Goal: Information Seeking & Learning: Learn about a topic

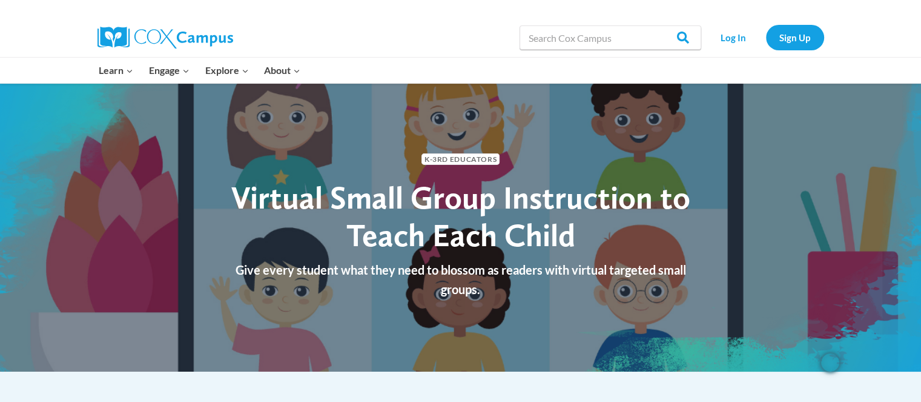
scroll to position [61, 0]
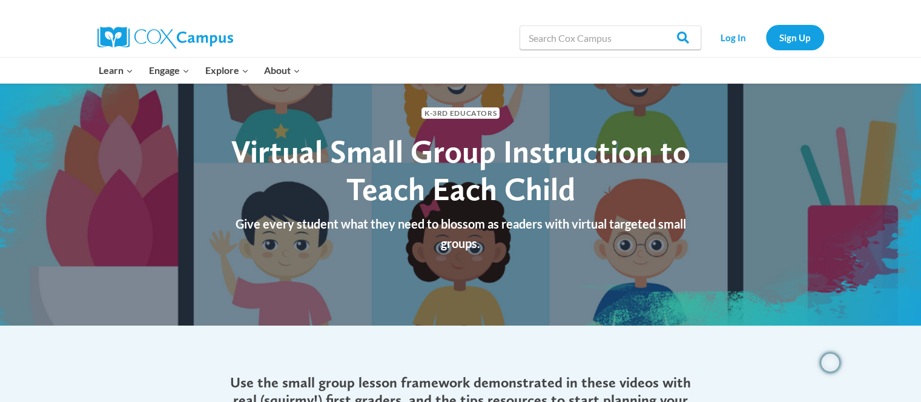
click at [447, 195] on span "Virtual Small Group Instruction to Teach Each Child" at bounding box center [460, 170] width 459 height 76
click at [474, 248] on p "Give every student what they need to blossom as readers with virtual targeted s…" at bounding box center [461, 233] width 491 height 39
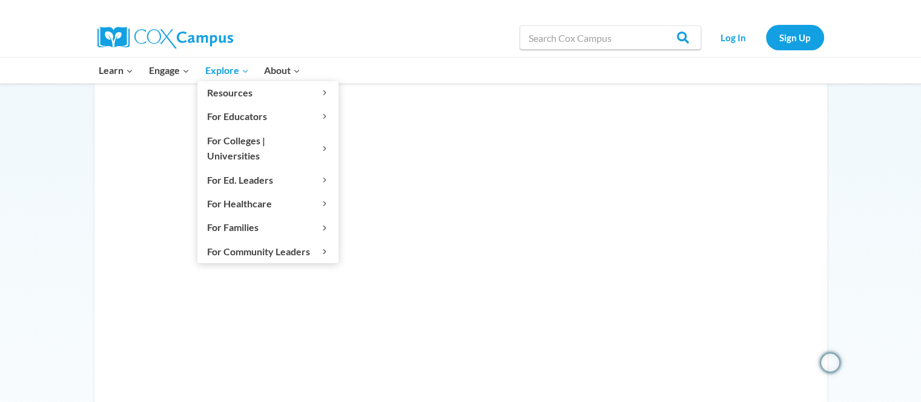
scroll to position [606, 0]
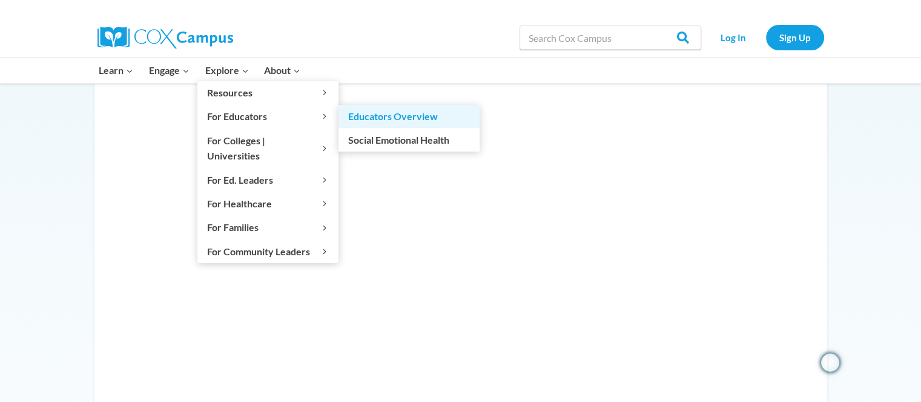
click at [383, 121] on link "Educators Overview" at bounding box center [409, 116] width 141 height 23
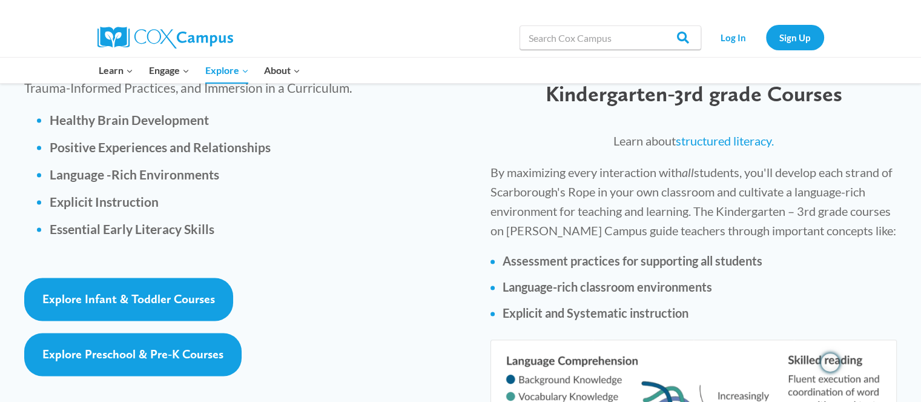
scroll to position [1776, 0]
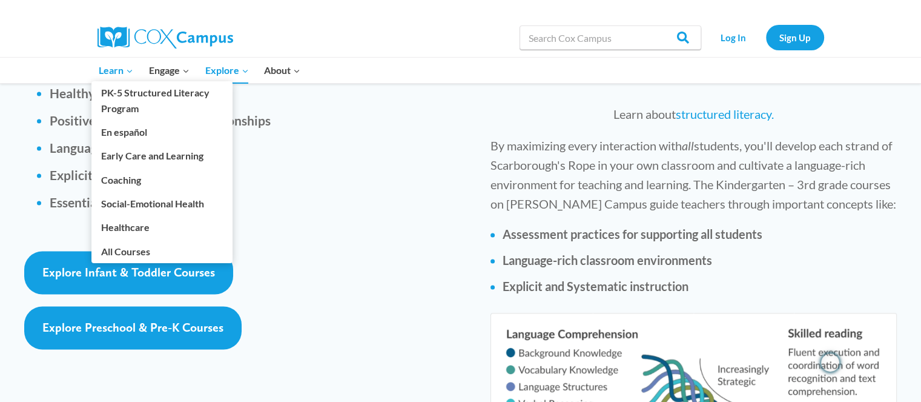
drag, startPoint x: 120, startPoint y: 58, endPoint x: 114, endPoint y: 65, distance: 9.9
click at [119, 58] on link "Learn Expand" at bounding box center [116, 70] width 50 height 25
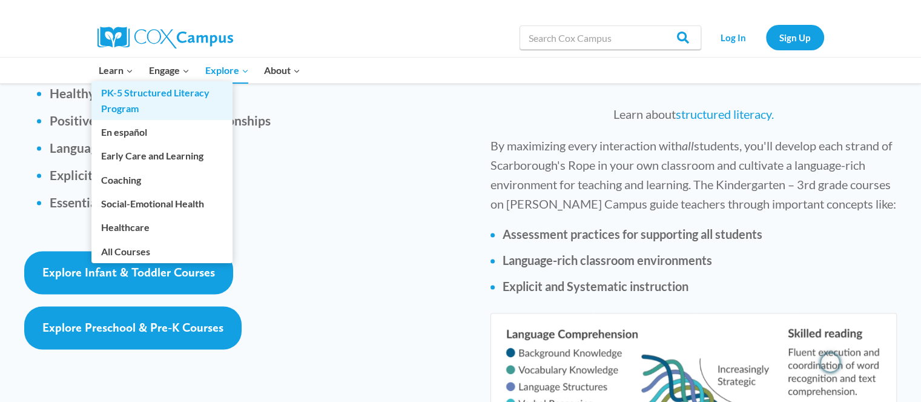
click at [114, 111] on link "PK-5 Structured Literacy Program" at bounding box center [161, 100] width 141 height 39
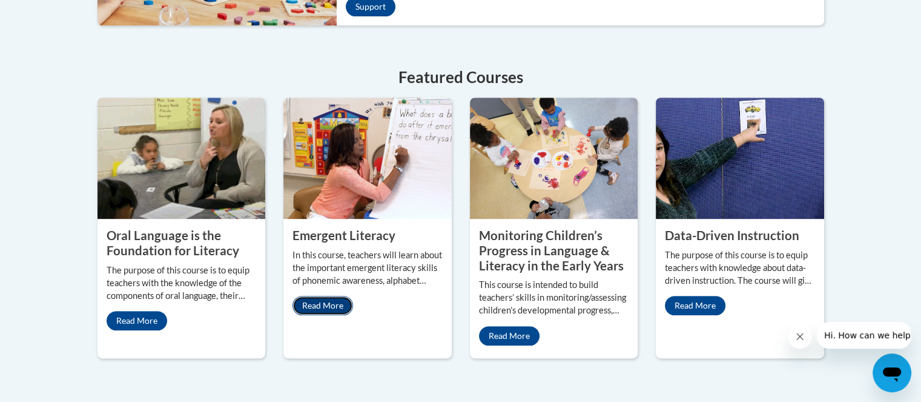
click at [325, 296] on link "Read More" at bounding box center [323, 305] width 61 height 19
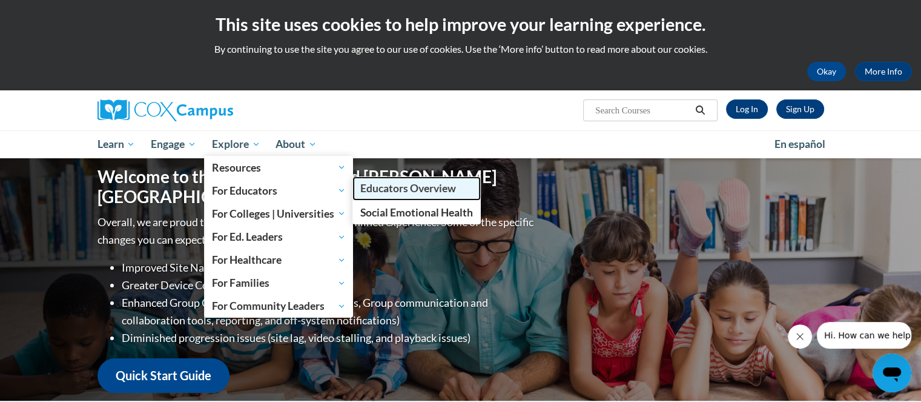
click at [367, 197] on link "Educators Overview" at bounding box center [416, 188] width 128 height 24
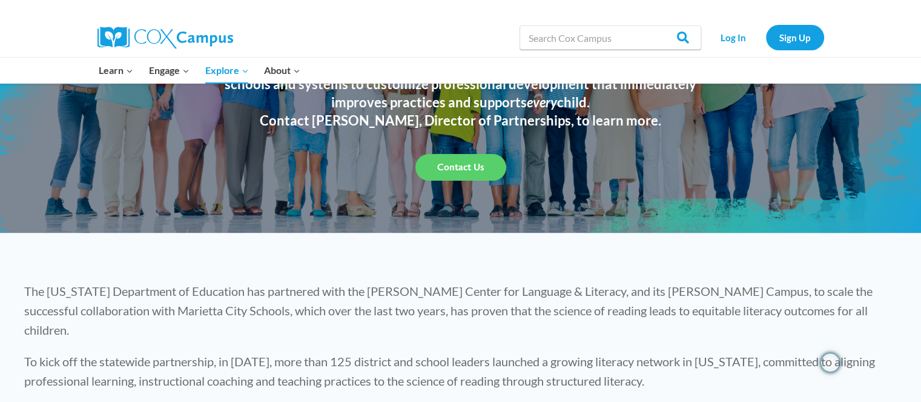
scroll to position [182, 0]
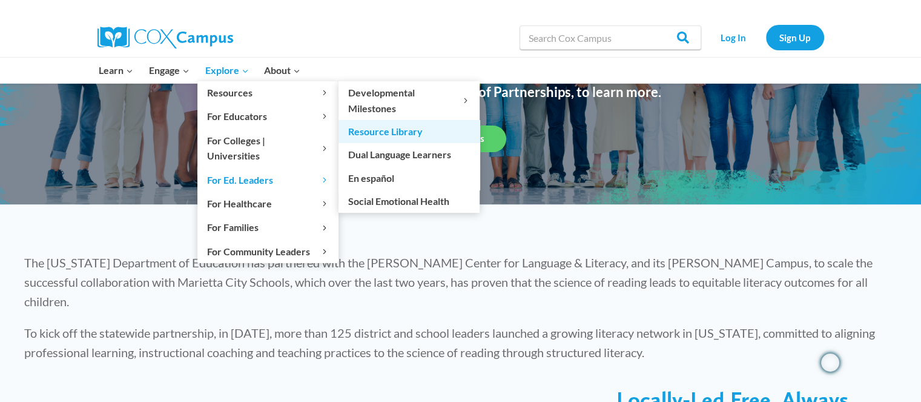
click at [372, 131] on link "Resource Library" at bounding box center [409, 131] width 141 height 23
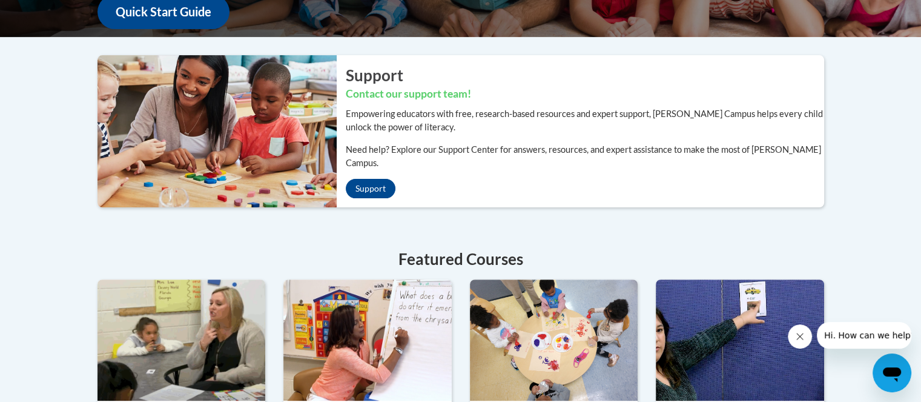
scroll to position [545, 0]
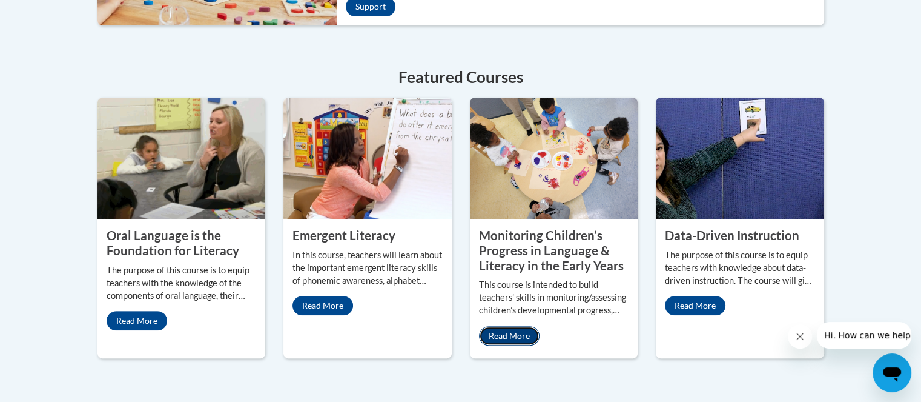
click at [523, 326] on link "Read More" at bounding box center [509, 335] width 61 height 19
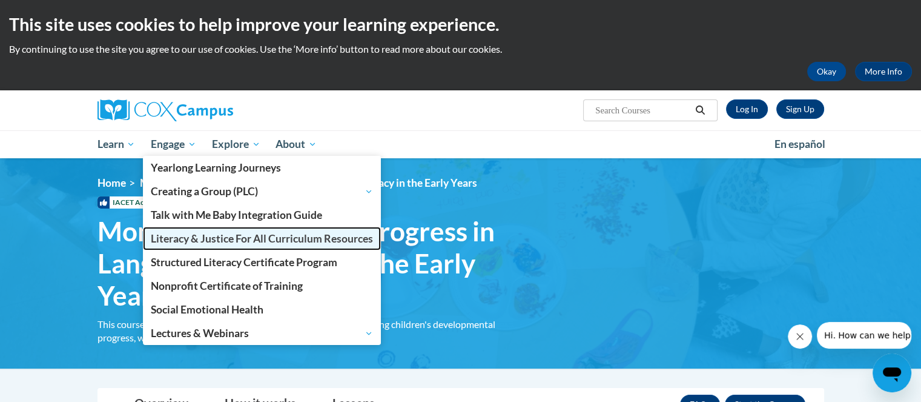
click at [175, 247] on link "Literacy & Justice For All Curriculum Resources" at bounding box center [262, 239] width 238 height 24
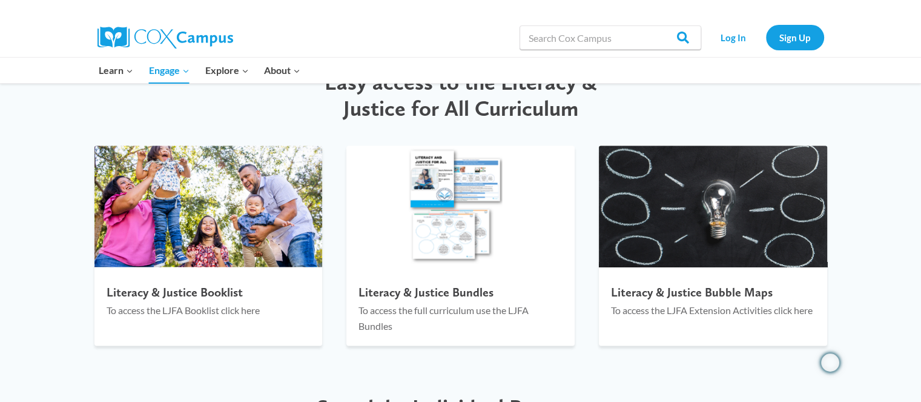
scroll to position [1817, 0]
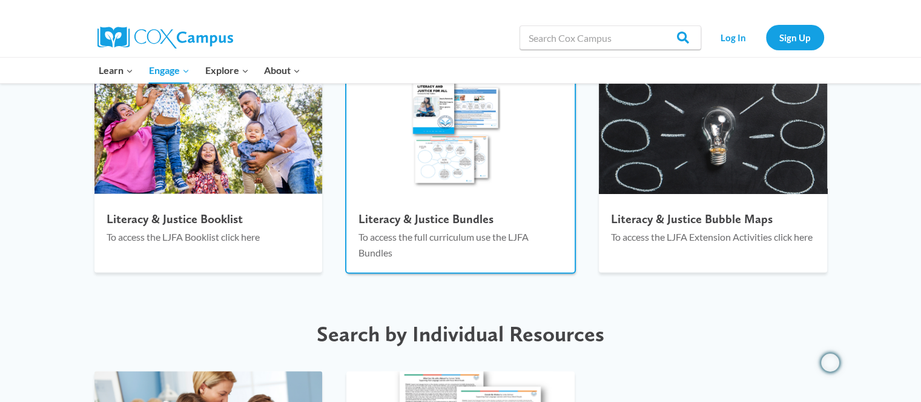
click at [404, 213] on h4 "Literacy & Justice Bundles" at bounding box center [461, 218] width 204 height 15
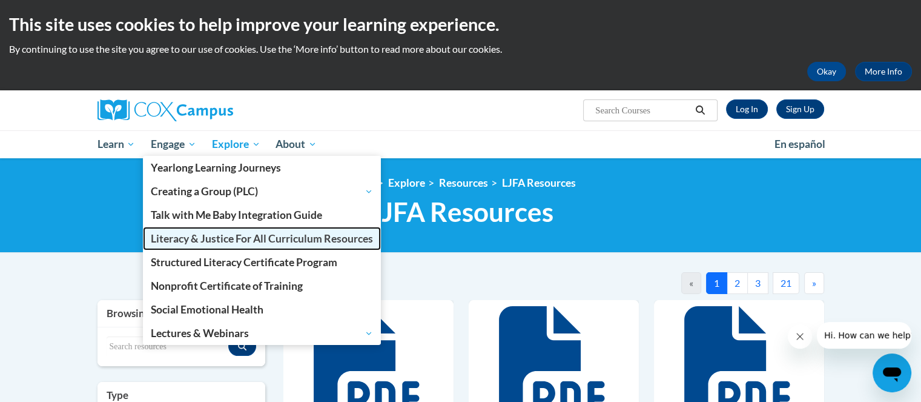
click at [157, 235] on span "Literacy & Justice For All Curriculum Resources" at bounding box center [262, 238] width 222 height 13
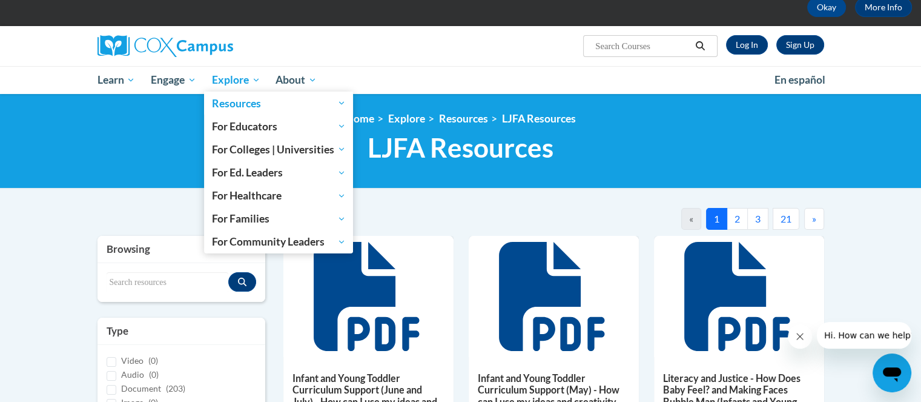
scroll to position [61, 0]
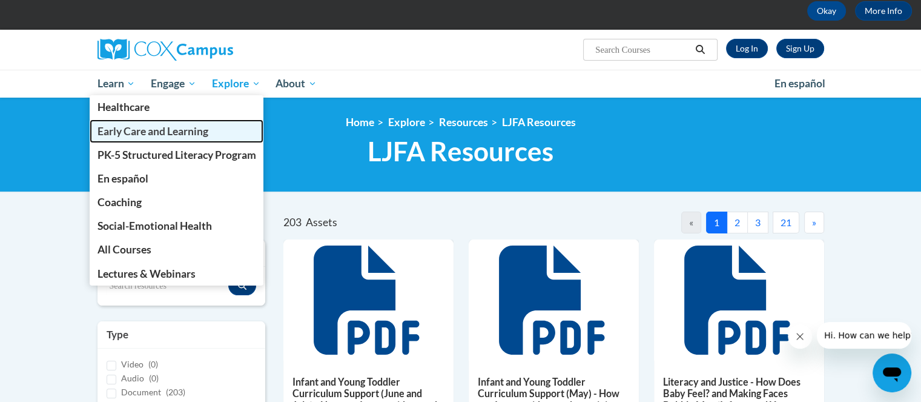
click at [105, 125] on span "Early Care and Learning" at bounding box center [152, 131] width 111 height 13
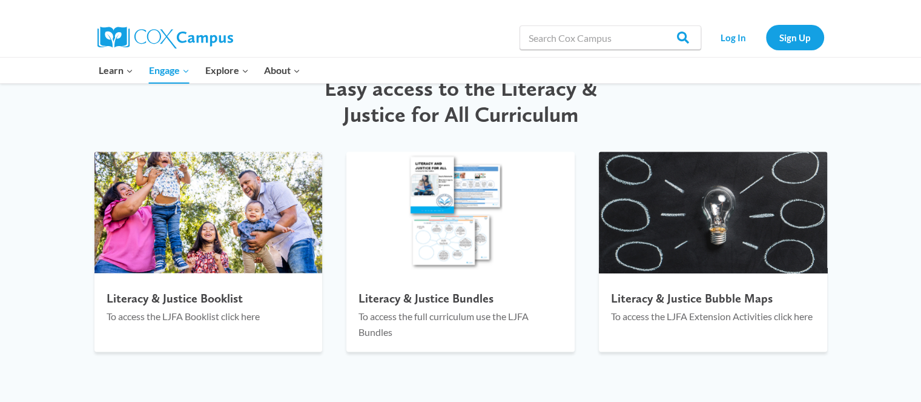
scroll to position [1574, 0]
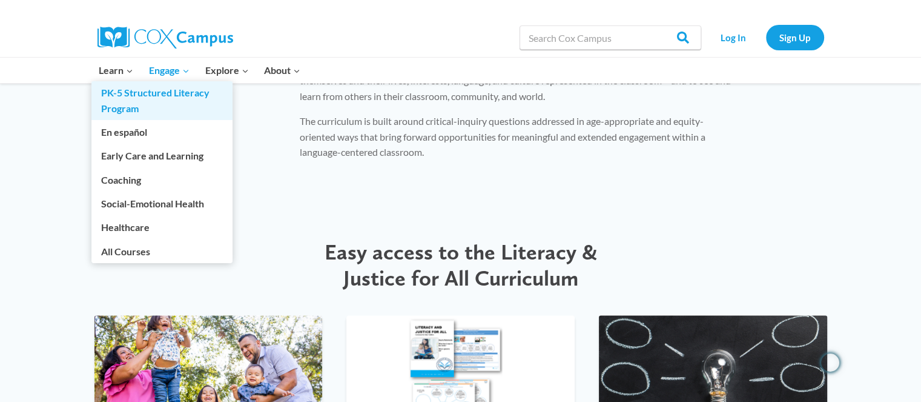
click at [114, 106] on link "PK-5 Structured Literacy Program" at bounding box center [161, 100] width 141 height 39
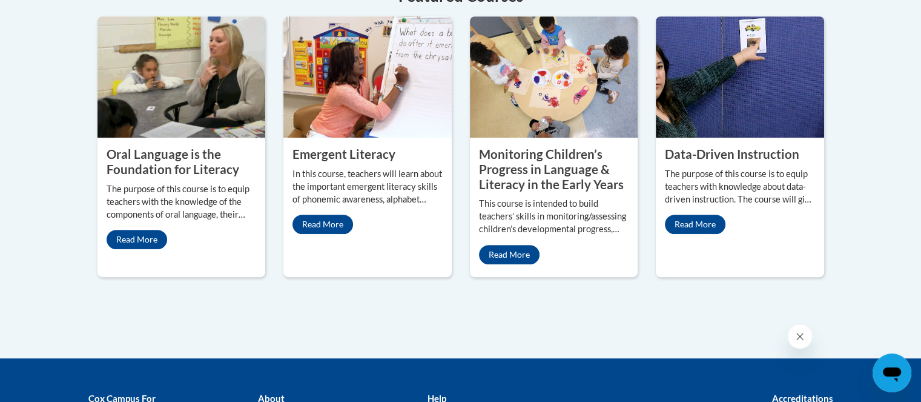
scroll to position [606, 0]
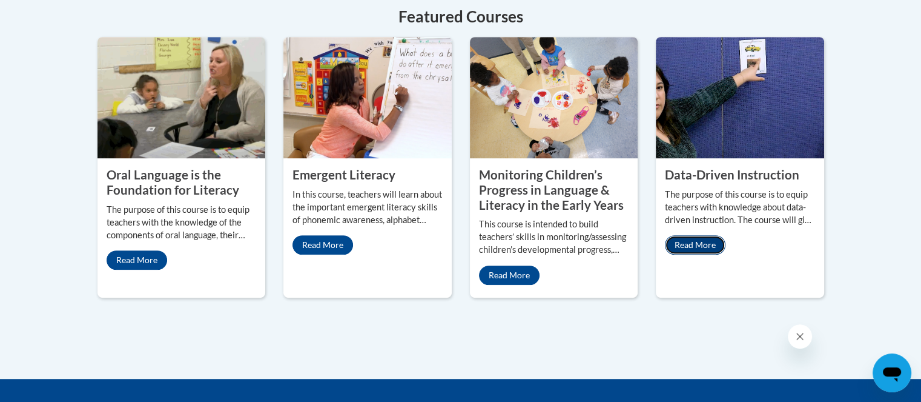
click at [713, 235] on link "Read More" at bounding box center [695, 244] width 61 height 19
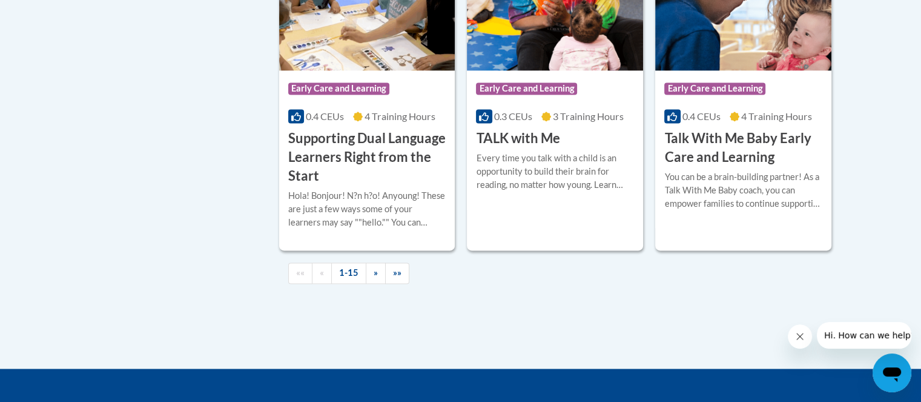
scroll to position [1878, 0]
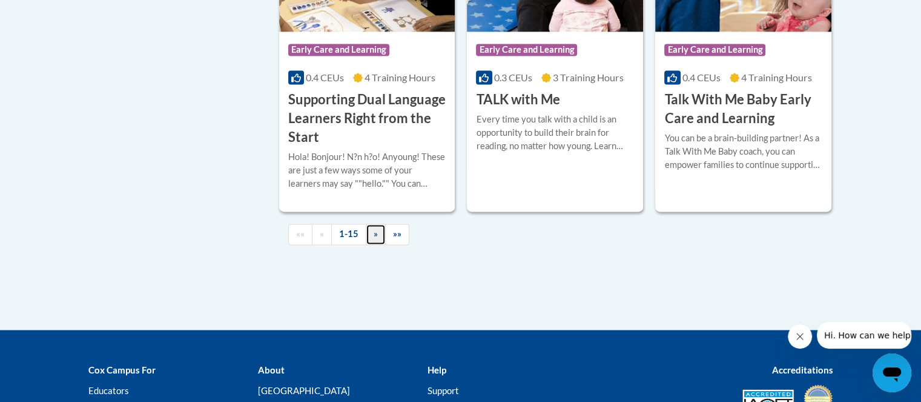
click at [371, 245] on link "»" at bounding box center [376, 233] width 20 height 21
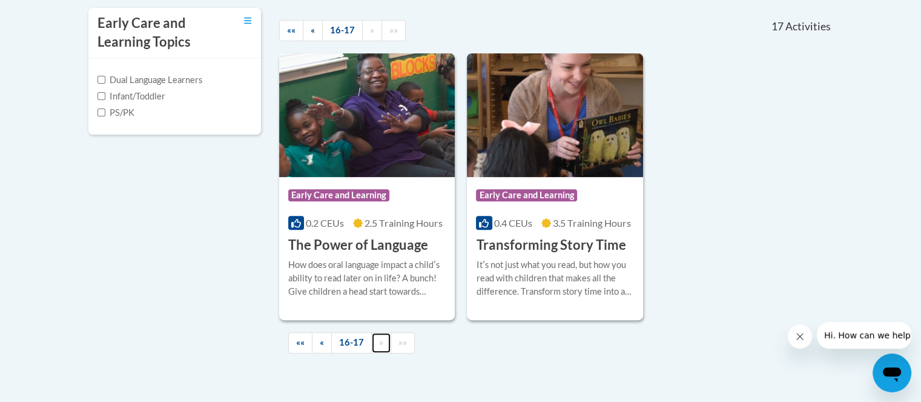
scroll to position [414, 0]
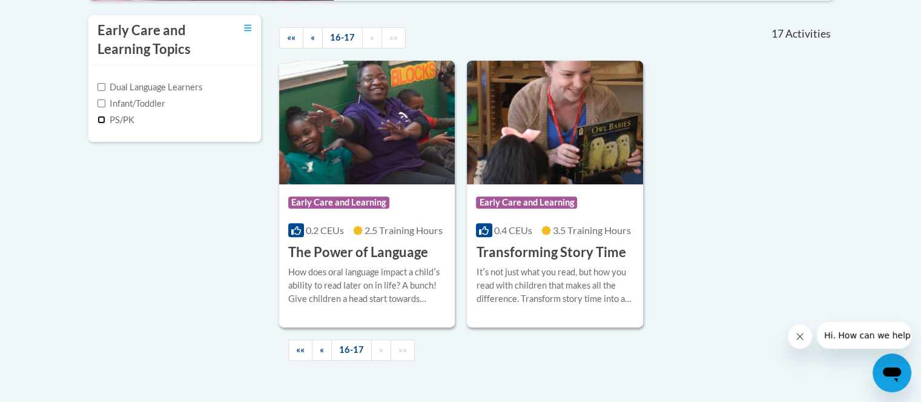
click at [98, 120] on input "PS/PK" at bounding box center [102, 120] width 8 height 8
checkbox input "true"
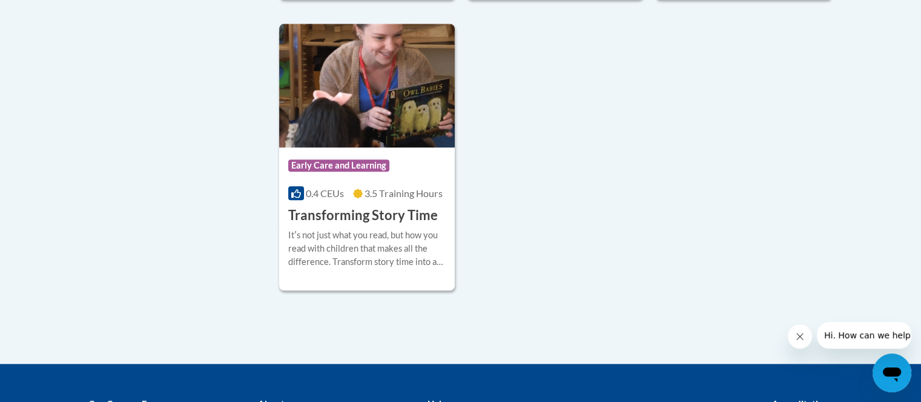
scroll to position [1443, 0]
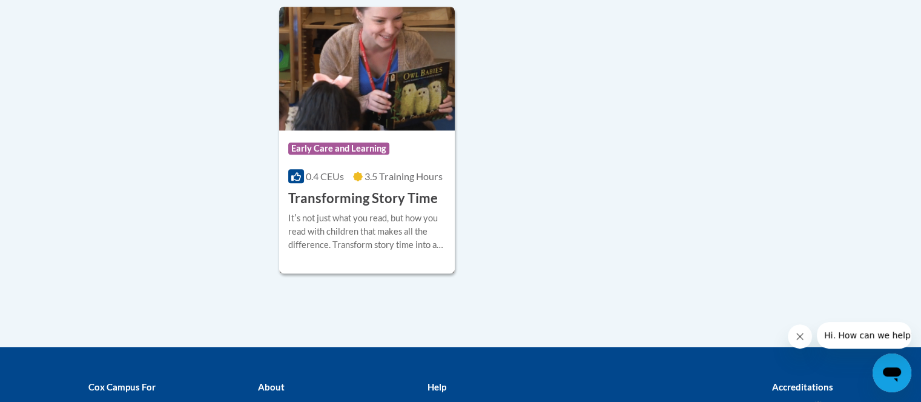
click at [324, 198] on h3 "Transforming Story Time" at bounding box center [363, 198] width 150 height 19
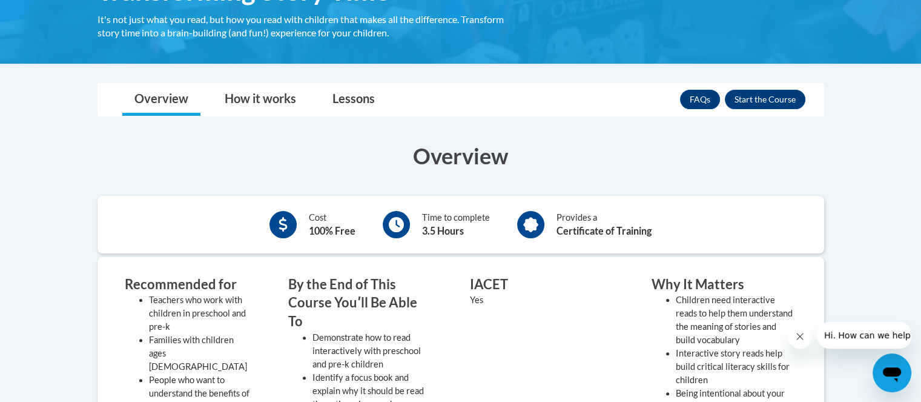
scroll to position [182, 0]
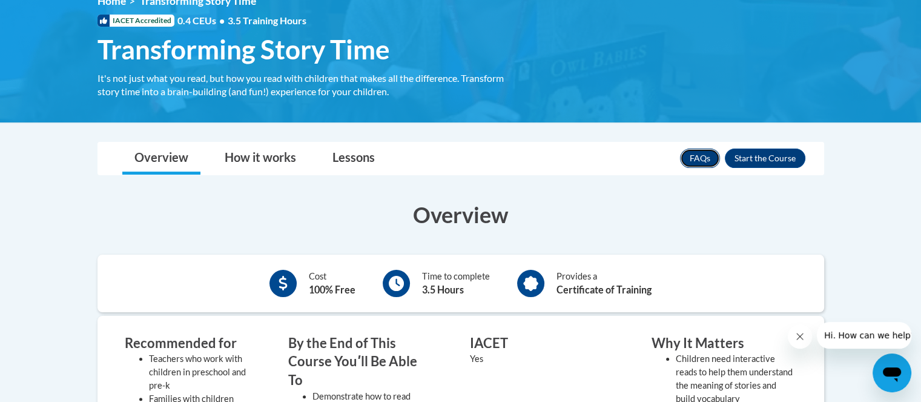
click at [697, 163] on link "FAQs" at bounding box center [700, 157] width 40 height 19
click at [291, 167] on link "How it works" at bounding box center [261, 158] width 96 height 32
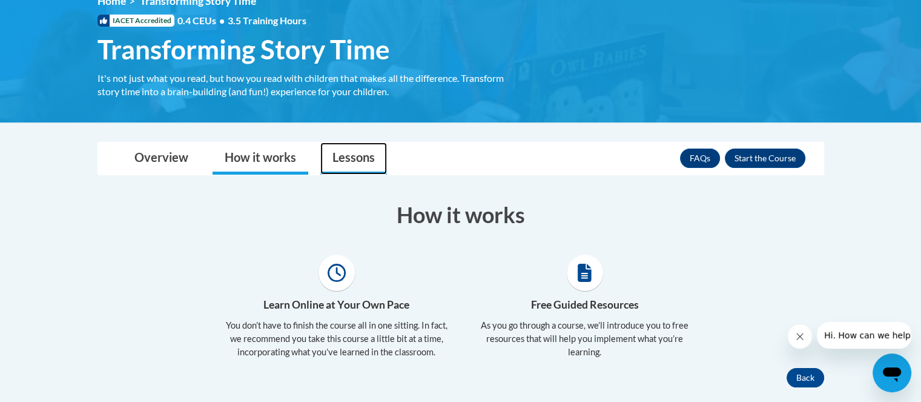
click at [349, 159] on link "Lessons" at bounding box center [353, 158] width 67 height 32
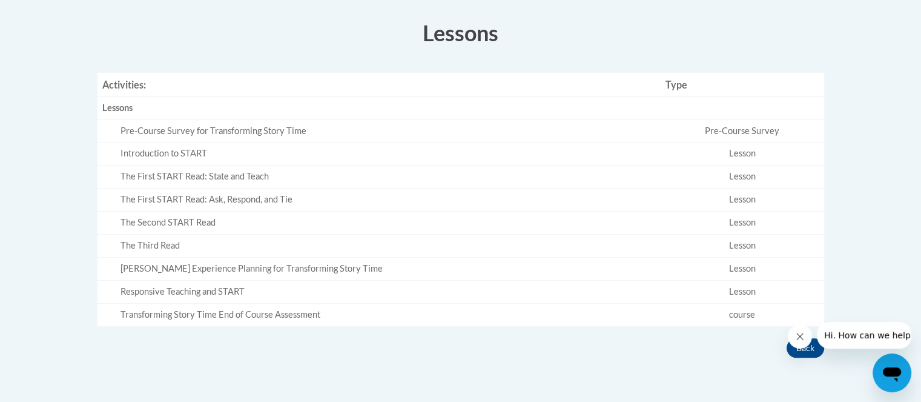
scroll to position [242, 0]
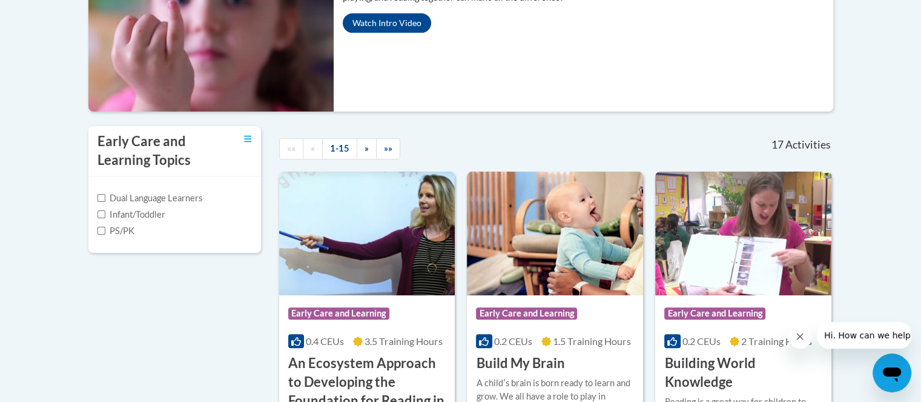
click at [107, 229] on label "PS/PK" at bounding box center [116, 230] width 37 height 13
click at [105, 229] on input "PS/PK" at bounding box center [102, 231] width 8 height 8
checkbox input "true"
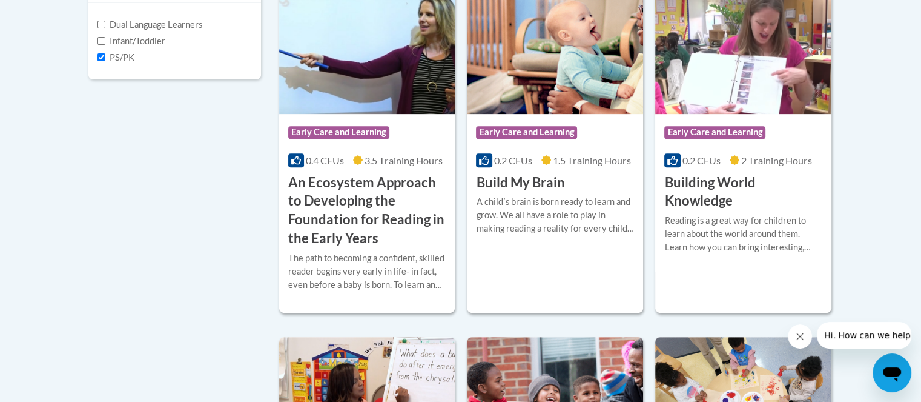
scroll to position [485, 0]
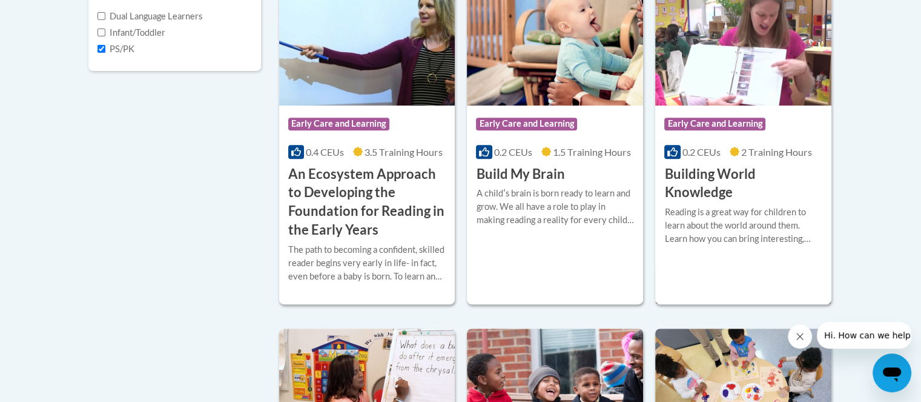
click at [681, 186] on h3 "Building World Knowledge" at bounding box center [743, 184] width 158 height 38
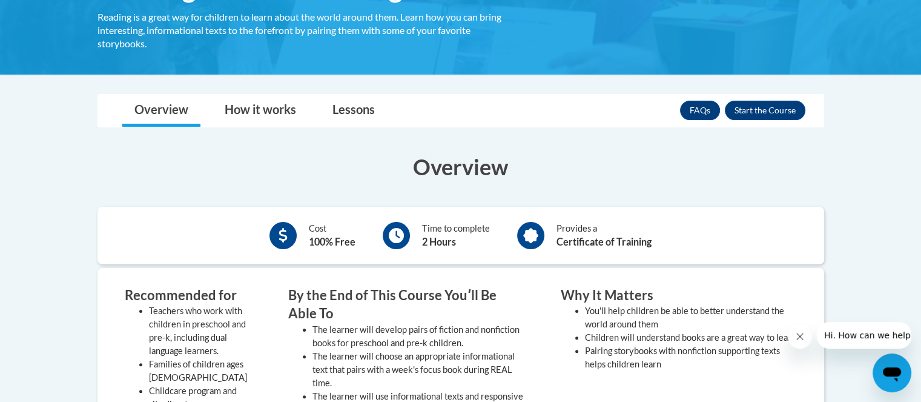
scroll to position [242, 0]
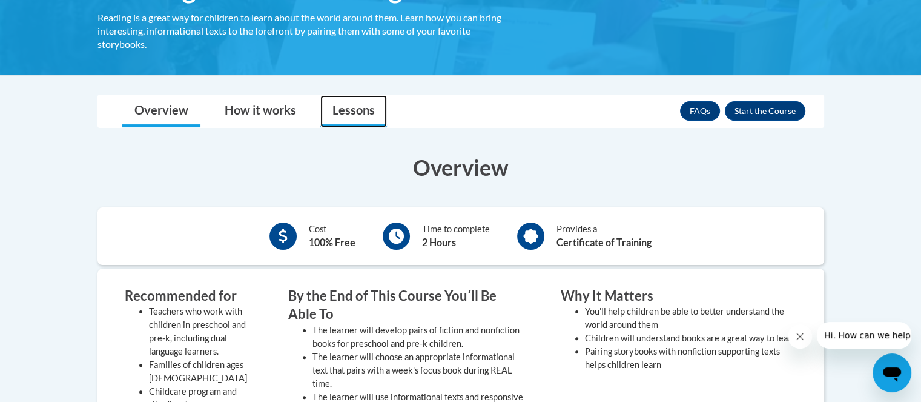
click at [332, 104] on link "Lessons" at bounding box center [353, 111] width 67 height 32
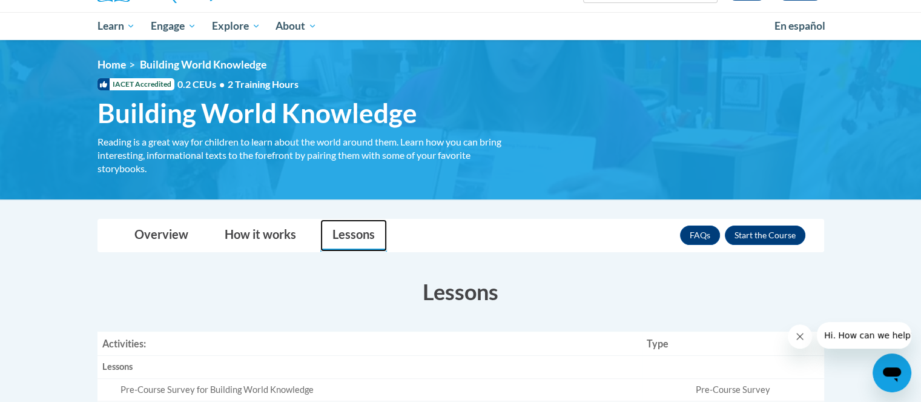
scroll to position [121, 0]
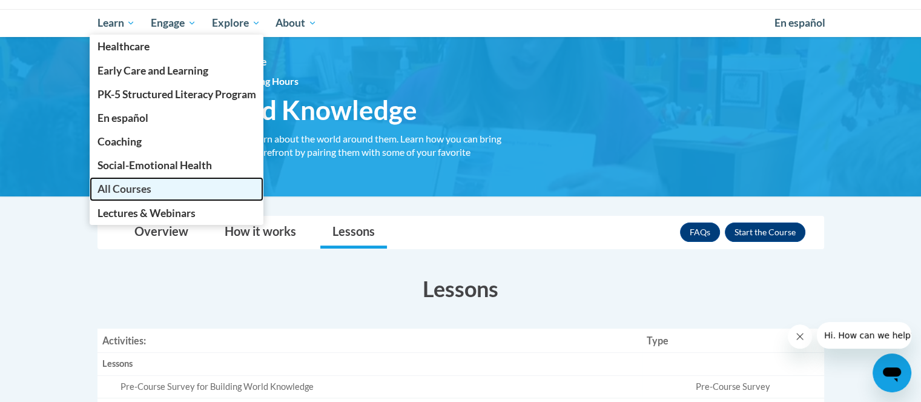
click at [124, 186] on span "All Courses" at bounding box center [124, 188] width 54 height 13
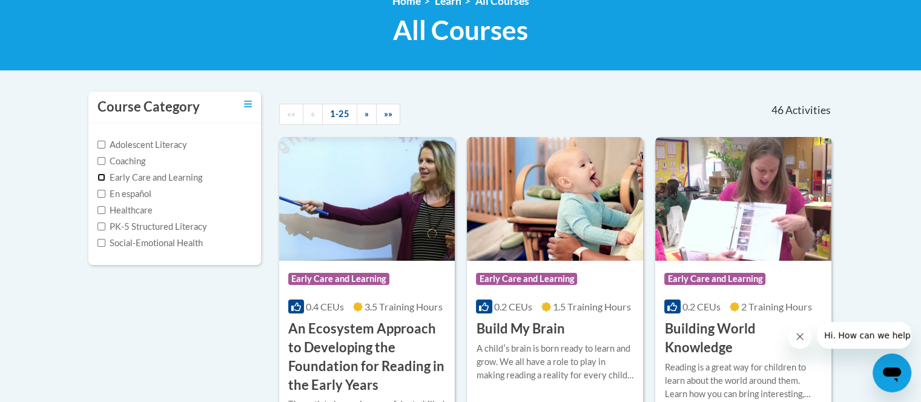
click at [101, 179] on input "Early Care and Learning" at bounding box center [102, 177] width 8 height 8
checkbox input "true"
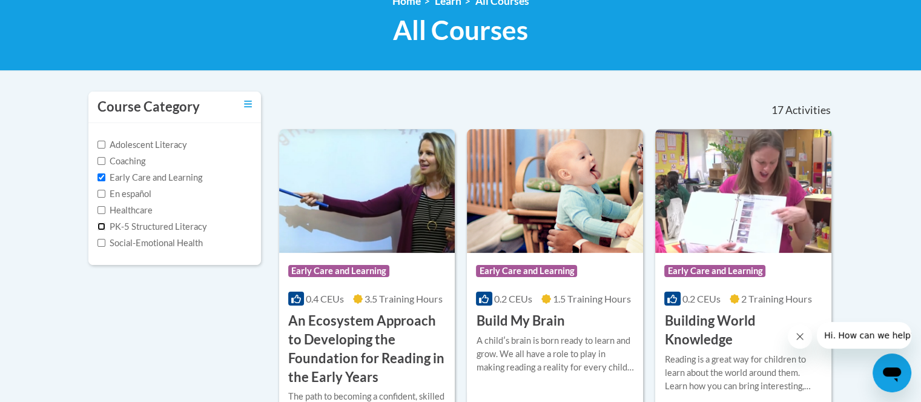
click at [104, 223] on input "PK-5 Structured Literacy" at bounding box center [102, 226] width 8 height 8
checkbox input "true"
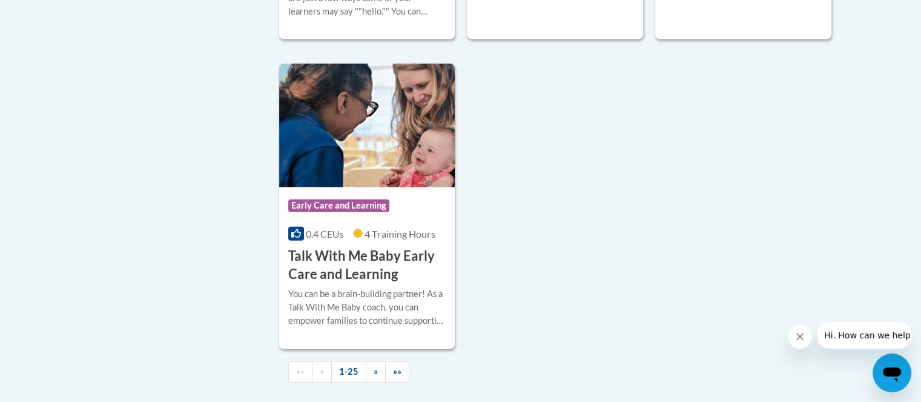
scroll to position [2907, 0]
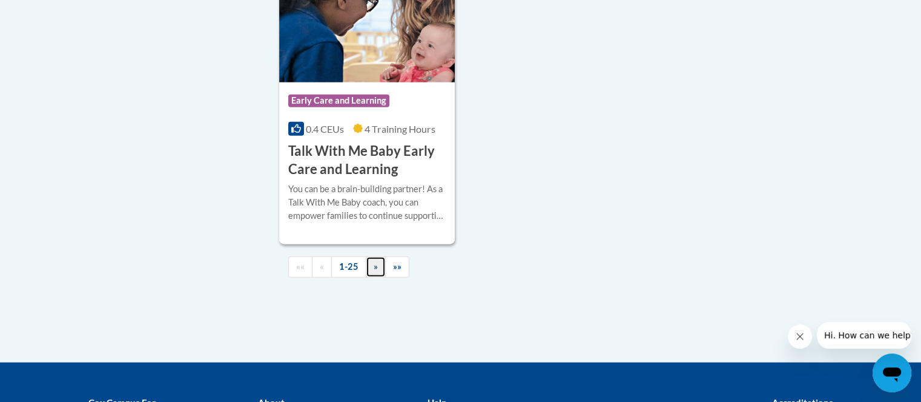
click at [378, 277] on link "»" at bounding box center [376, 266] width 20 height 21
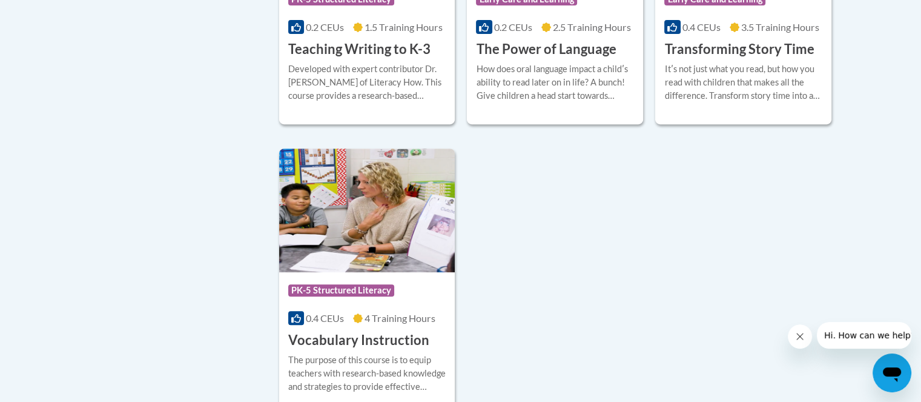
scroll to position [306, 0]
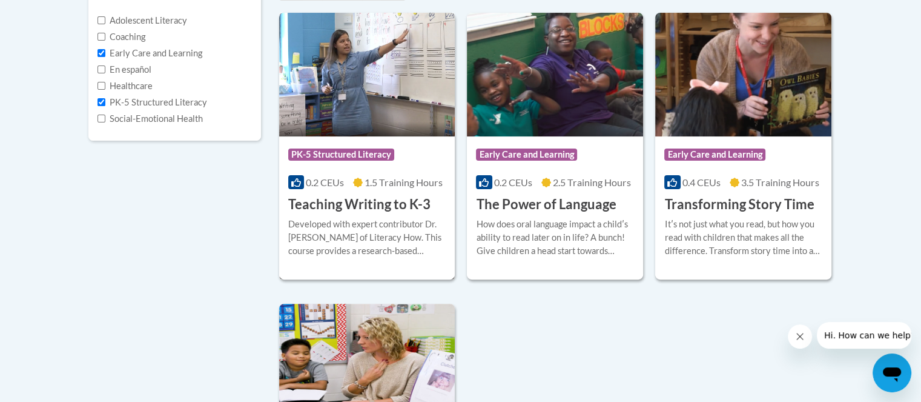
click at [369, 204] on h3 "Teaching Writing to K-3" at bounding box center [359, 204] width 142 height 19
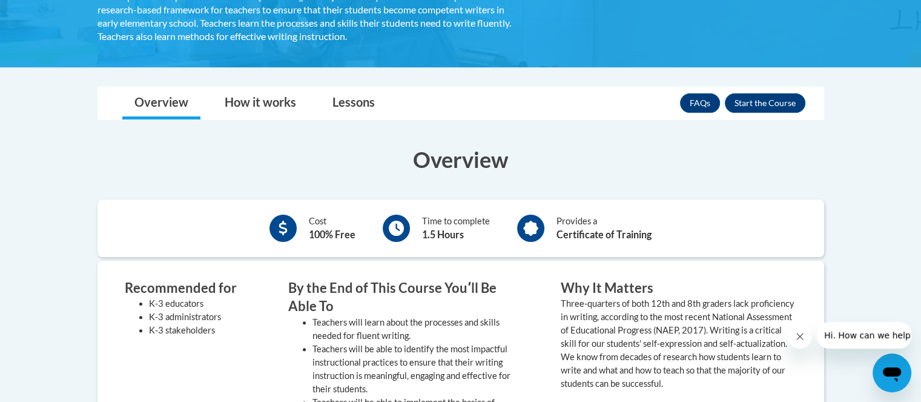
scroll to position [242, 0]
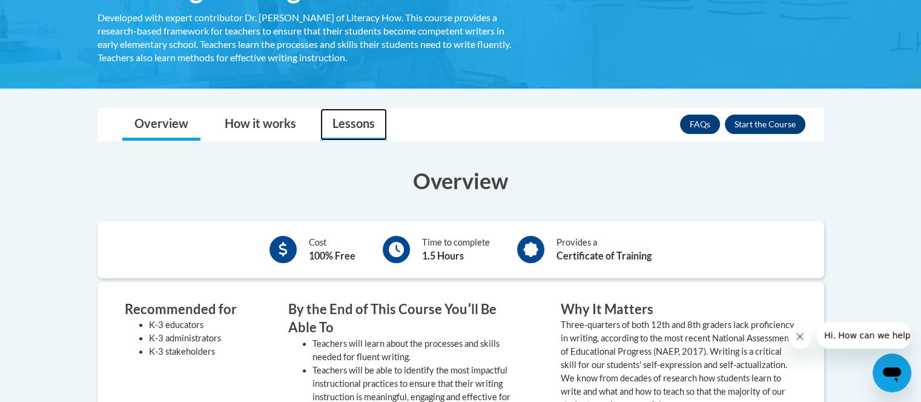
click at [370, 119] on link "Lessons" at bounding box center [353, 124] width 67 height 32
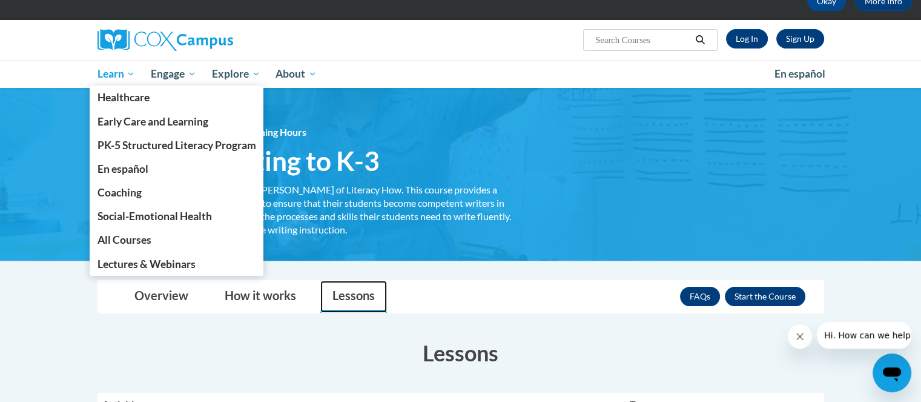
scroll to position [61, 0]
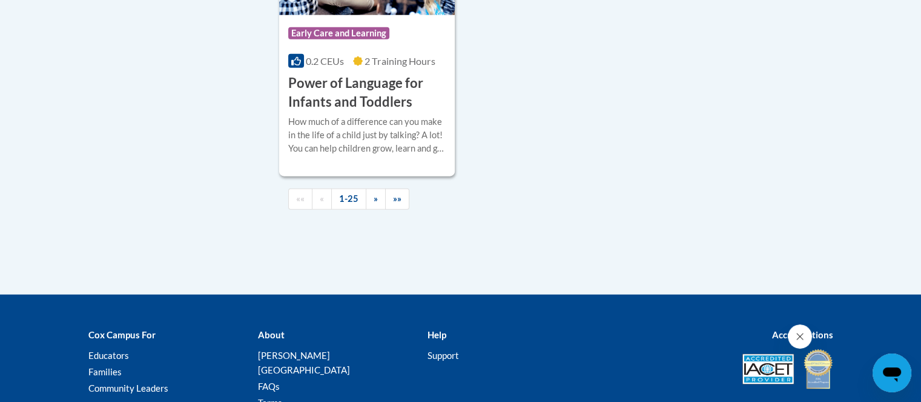
scroll to position [3031, 0]
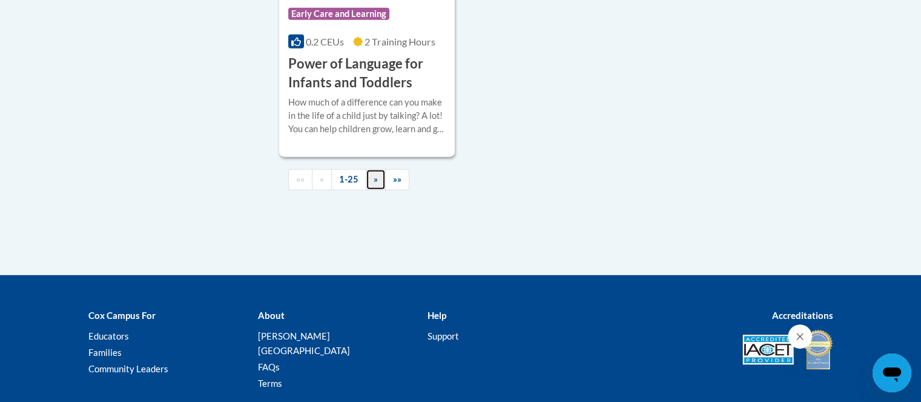
click at [376, 190] on link "»" at bounding box center [376, 179] width 20 height 21
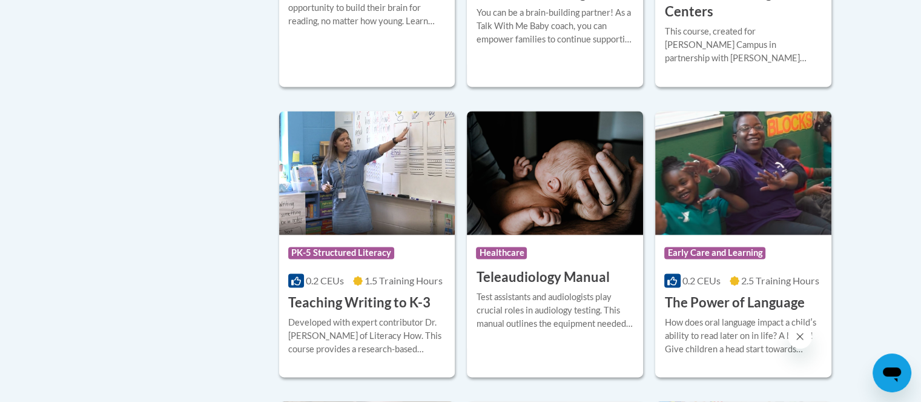
scroll to position [1712, 0]
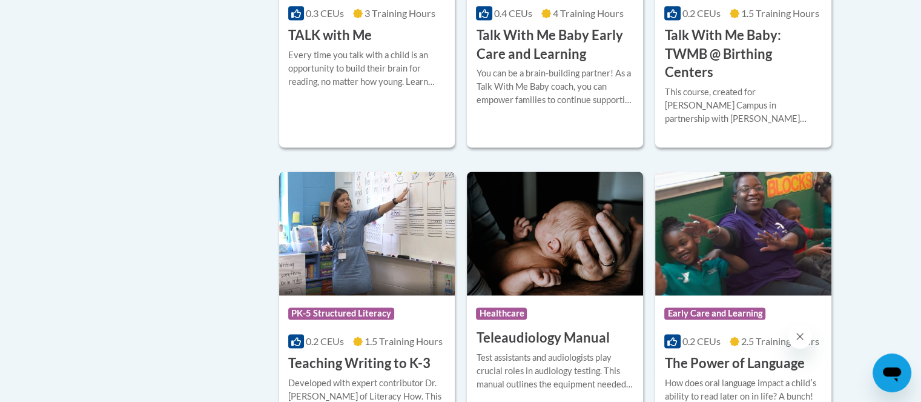
click at [352, 354] on h3 "Teaching Writing to K-3" at bounding box center [359, 363] width 142 height 19
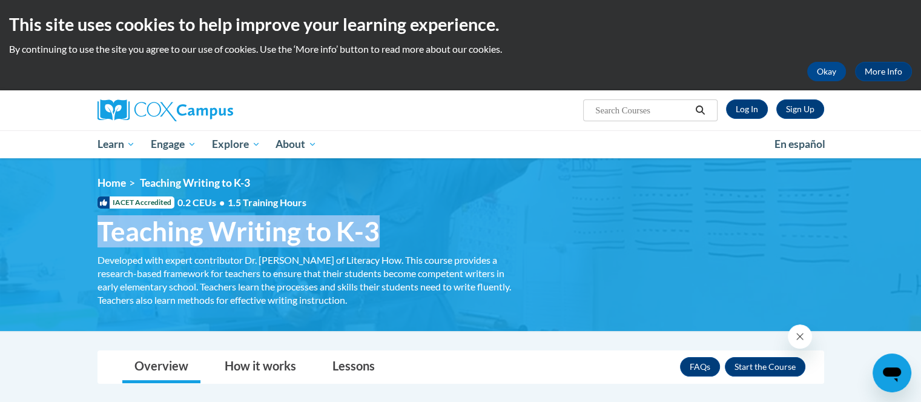
drag, startPoint x: 100, startPoint y: 223, endPoint x: 409, endPoint y: 228, distance: 309.5
click at [424, 233] on h1 "Teaching Writing to K-3 Developed with expert contributor Dr. Margie Gillis of …" at bounding box center [306, 231] width 436 height 32
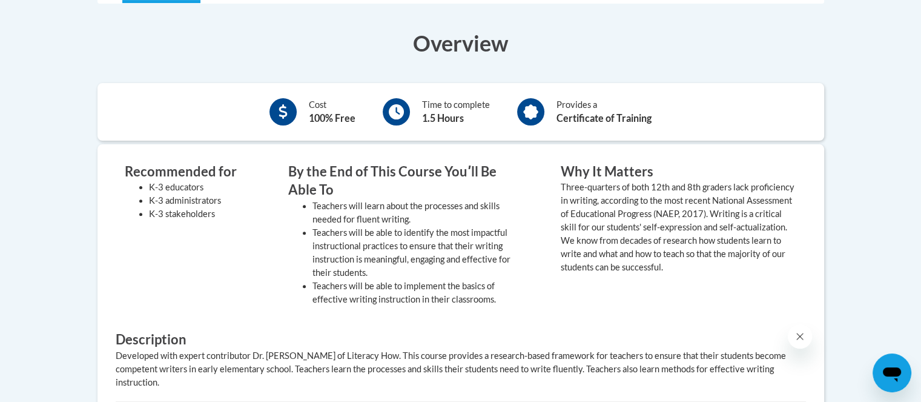
scroll to position [150, 0]
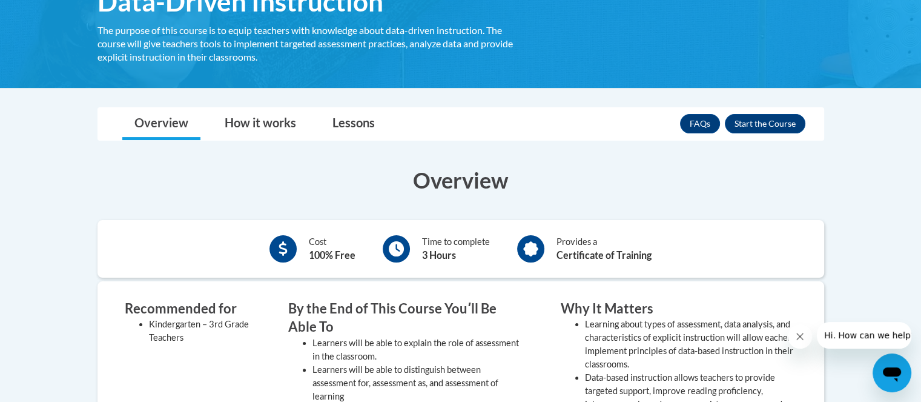
scroll to position [182, 0]
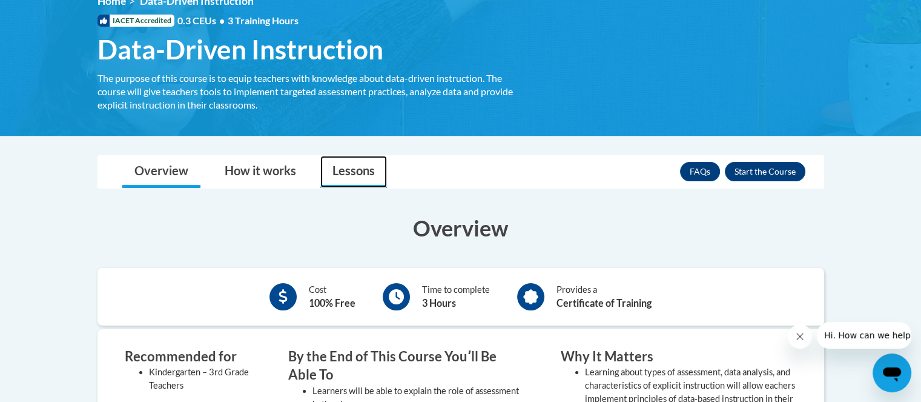
click at [325, 165] on link "Lessons" at bounding box center [353, 172] width 67 height 32
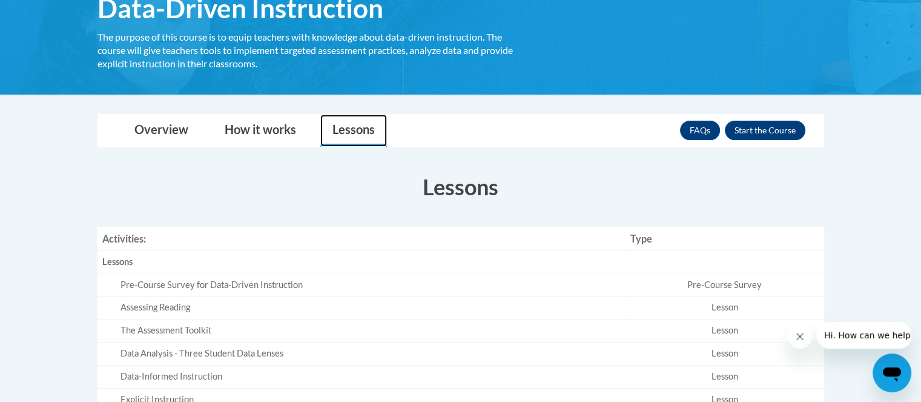
scroll to position [303, 0]
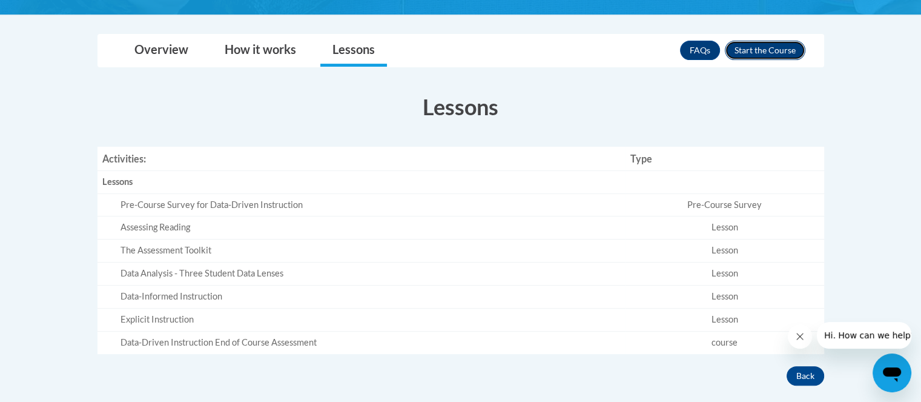
click at [767, 47] on button "Enroll" at bounding box center [765, 50] width 81 height 19
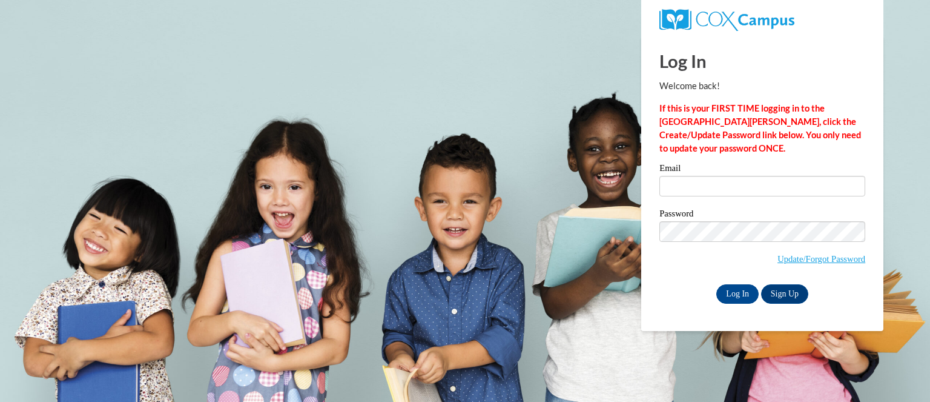
drag, startPoint x: 612, startPoint y: 47, endPoint x: 649, endPoint y: 4, distance: 57.1
click at [612, 45] on body "This site uses cookies to help improve your learning experience. By continuing …" at bounding box center [465, 201] width 930 height 402
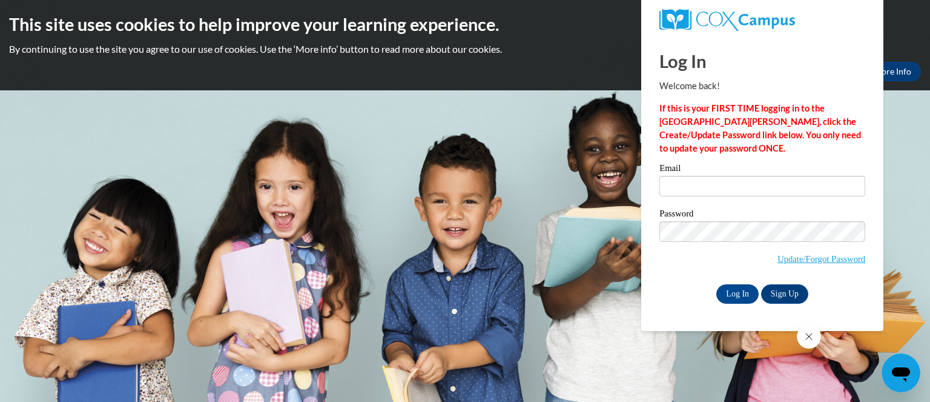
drag, startPoint x: 520, startPoint y: 80, endPoint x: 241, endPoint y: 56, distance: 279.7
click at [519, 80] on div "Okay More Info" at bounding box center [465, 71] width 912 height 19
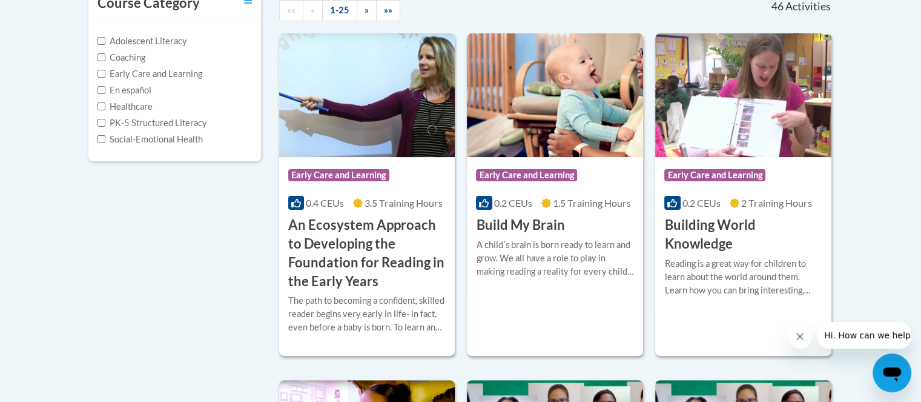
scroll to position [303, 0]
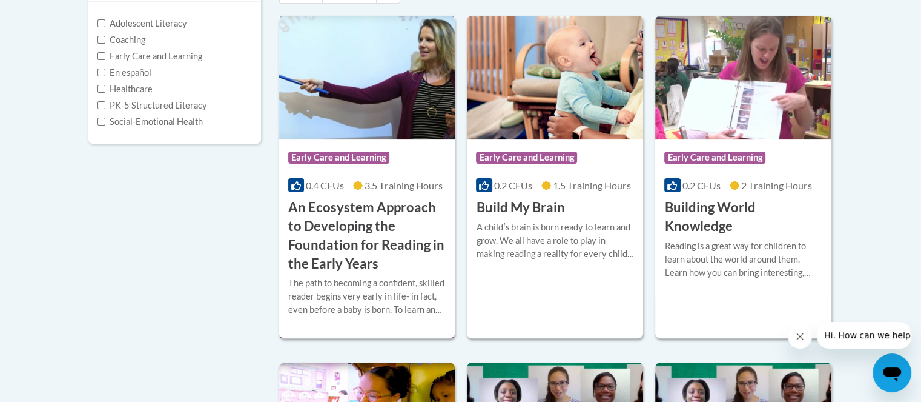
click at [317, 230] on h3 "An Ecosystem Approach to Developing the Foundation for Reading in the Early Yea…" at bounding box center [367, 235] width 158 height 74
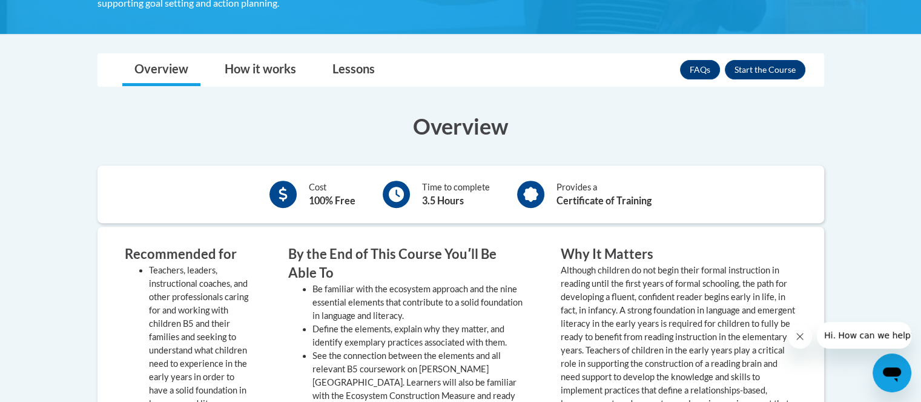
scroll to position [316, 0]
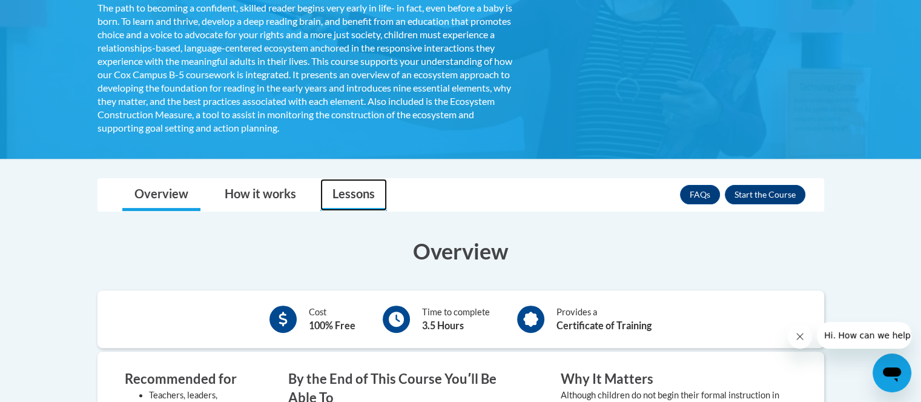
click at [373, 199] on link "Lessons" at bounding box center [353, 195] width 67 height 32
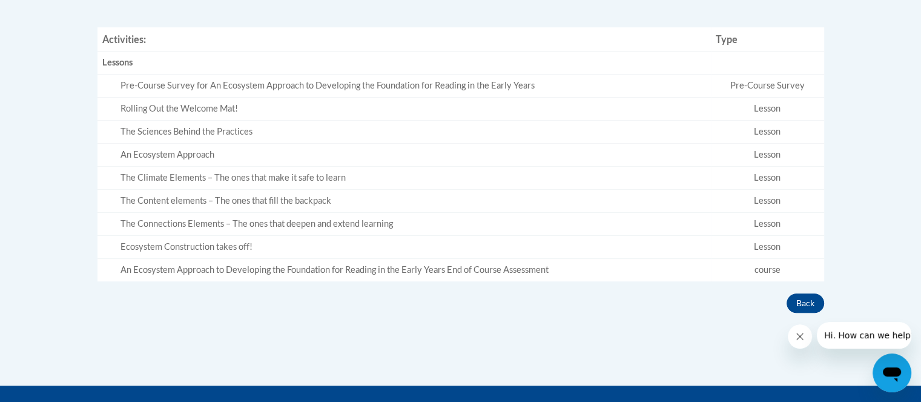
scroll to position [558, 0]
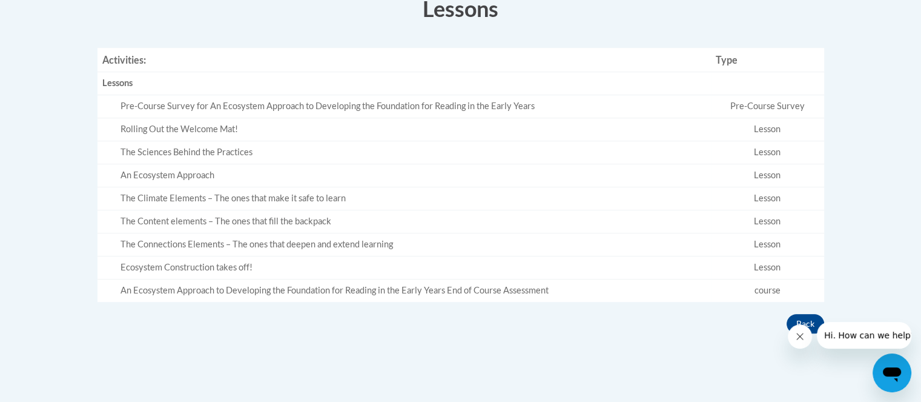
click at [764, 126] on td "Lesson" at bounding box center [767, 129] width 113 height 23
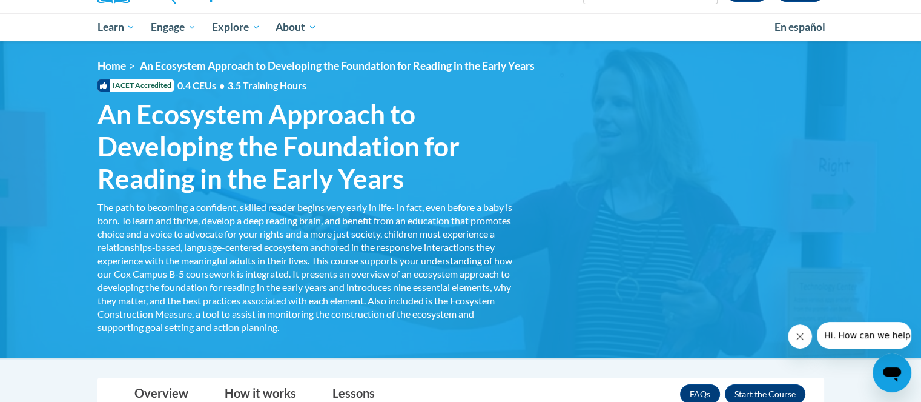
scroll to position [134, 0]
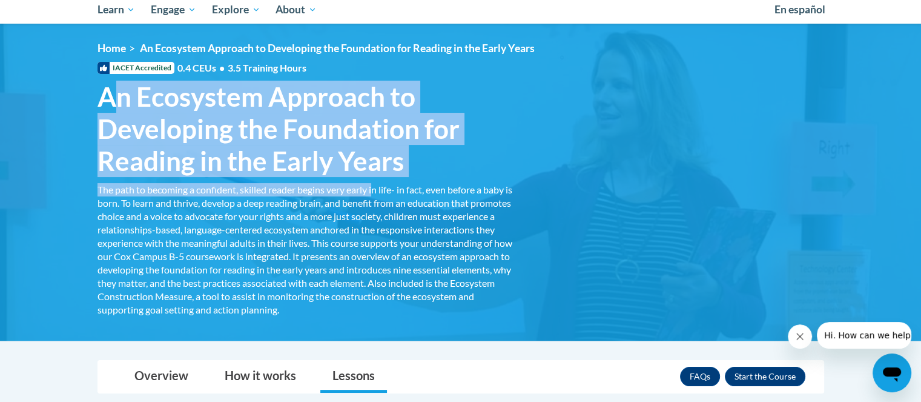
drag, startPoint x: 109, startPoint y: 94, endPoint x: 380, endPoint y: 179, distance: 284.1
click at [379, 181] on div "<en>Home</en><fr>Accueil</fr><de>Zuhause</de><it>Casa</it><es>Casa</es><pt>Casa…" at bounding box center [460, 182] width 763 height 280
click at [390, 168] on span "An Ecosystem Approach to Developing the Foundation for Reading in the Early Yea…" at bounding box center [307, 129] width 418 height 96
click at [404, 153] on span "An Ecosystem Approach to Developing the Foundation for Reading in the Early Yea…" at bounding box center [307, 129] width 418 height 96
click at [407, 157] on span "An Ecosystem Approach to Developing the Foundation for Reading in the Early Yea…" at bounding box center [307, 129] width 418 height 96
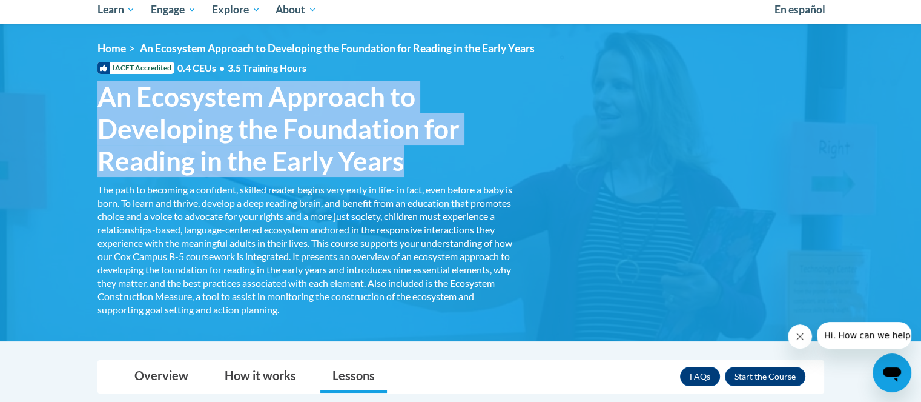
drag, startPoint x: 406, startPoint y: 159, endPoint x: 99, endPoint y: 100, distance: 312.6
click at [99, 100] on span "An Ecosystem Approach to Developing the Foundation for Reading in the Early Yea…" at bounding box center [307, 129] width 418 height 96
click at [203, 113] on span "An Ecosystem Approach to Developing the Foundation for Reading in the Early Yea…" at bounding box center [307, 129] width 418 height 96
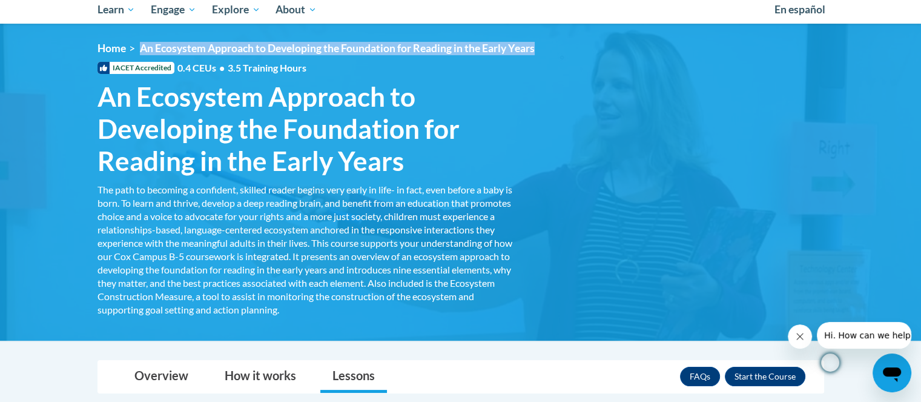
drag, startPoint x: 140, startPoint y: 44, endPoint x: 540, endPoint y: 47, distance: 400.3
click at [540, 47] on ol "Home An Ecosystem Approach to Developing the Foundation for Reading in the Earl…" at bounding box center [461, 48] width 727 height 13
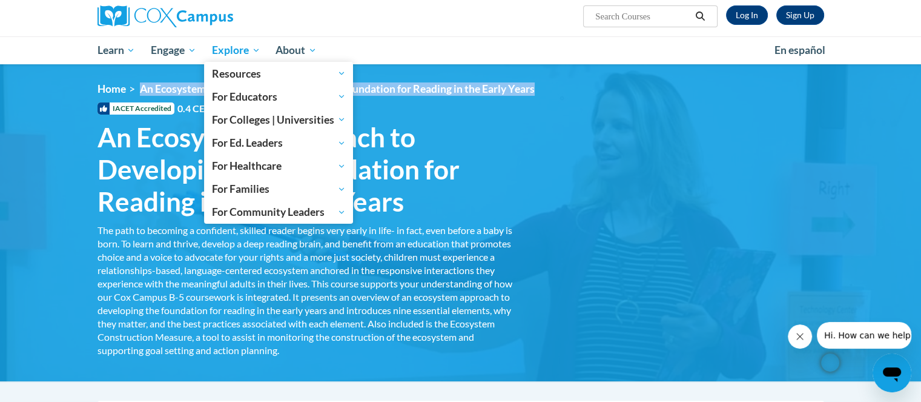
scroll to position [0, 0]
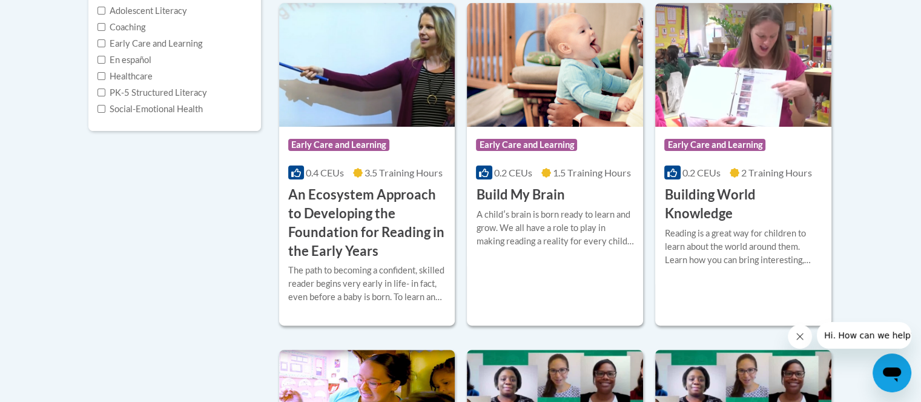
scroll to position [303, 0]
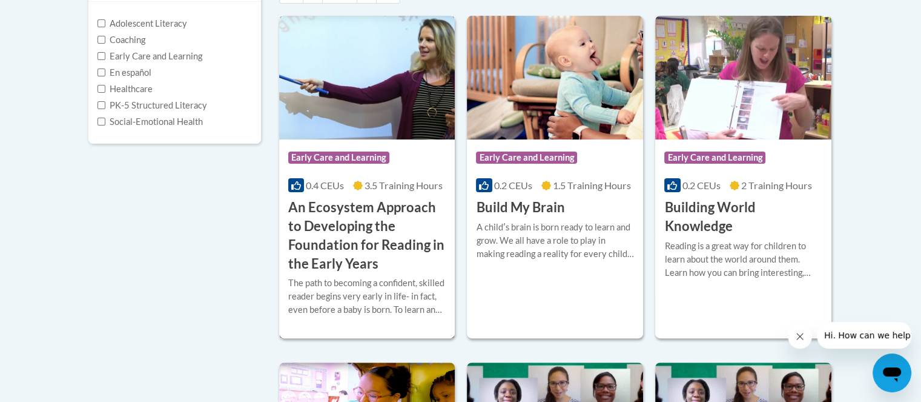
click at [369, 276] on div "The path to becoming a confident, skilled reader begins very early in life- in …" at bounding box center [367, 296] width 158 height 40
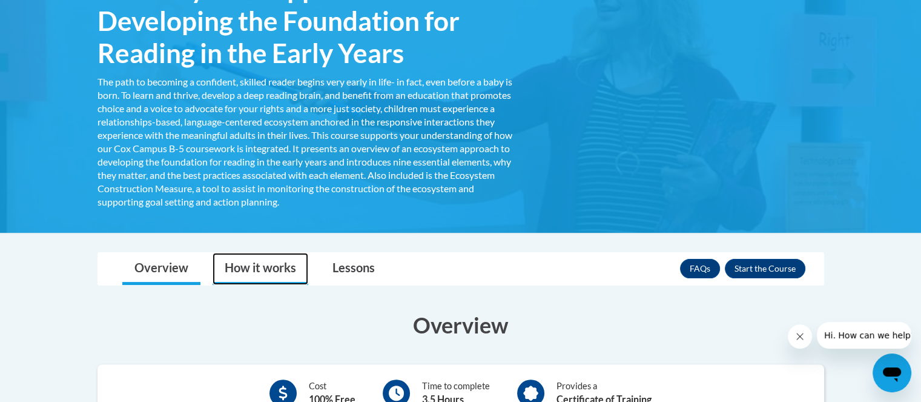
click at [279, 263] on link "How it works" at bounding box center [261, 269] width 96 height 32
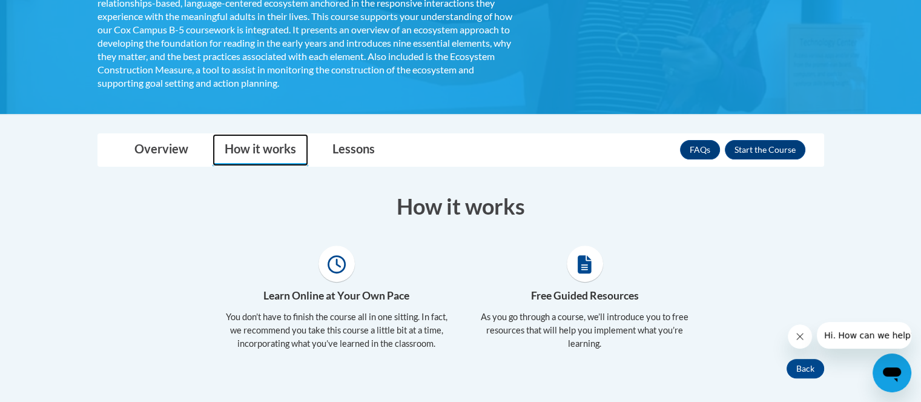
scroll to position [363, 0]
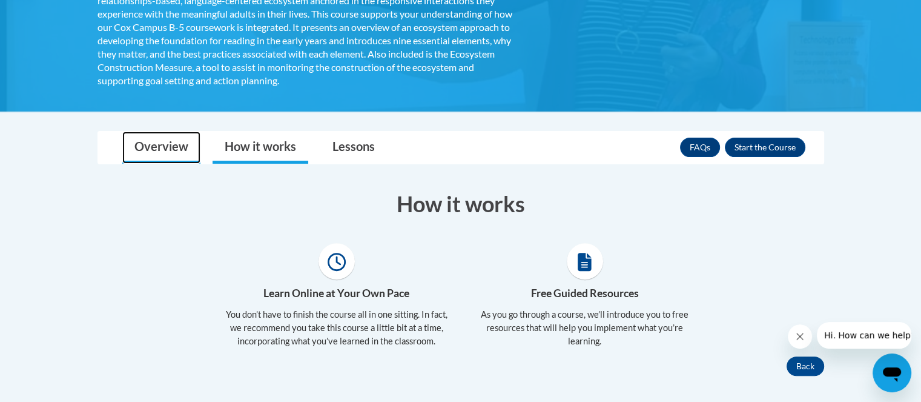
click at [182, 155] on link "Overview" at bounding box center [161, 147] width 78 height 32
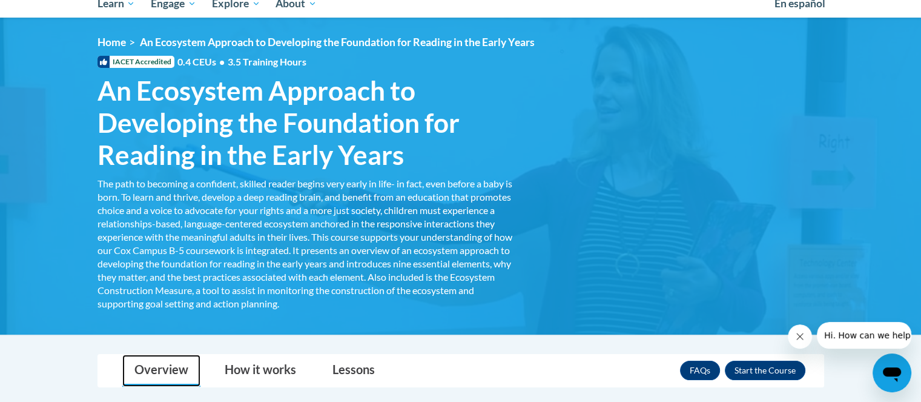
scroll to position [121, 0]
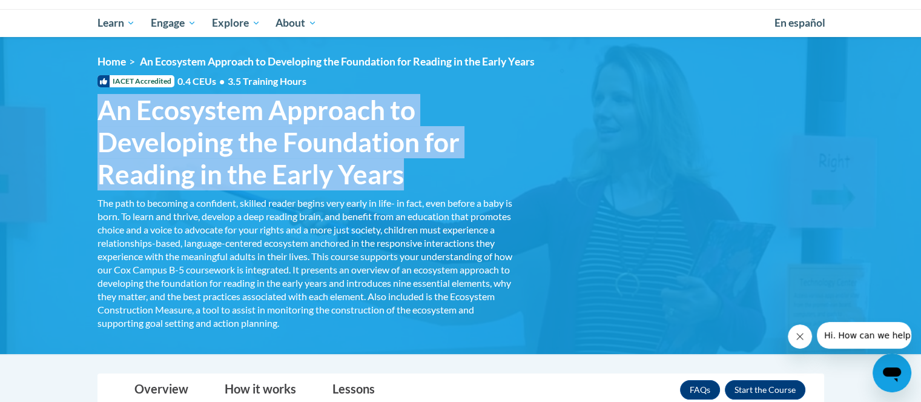
drag, startPoint x: 99, startPoint y: 110, endPoint x: 412, endPoint y: 182, distance: 321.3
click at [412, 182] on span "An Ecosystem Approach to Developing the Foundation for Reading in the Early Yea…" at bounding box center [307, 142] width 418 height 96
copy span "An Ecosystem Approach to Developing the Foundation for Reading in the Early Yea…"
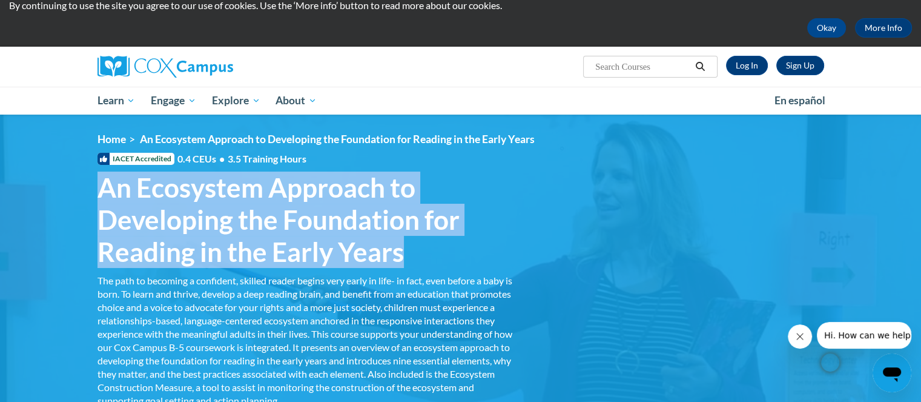
scroll to position [0, 0]
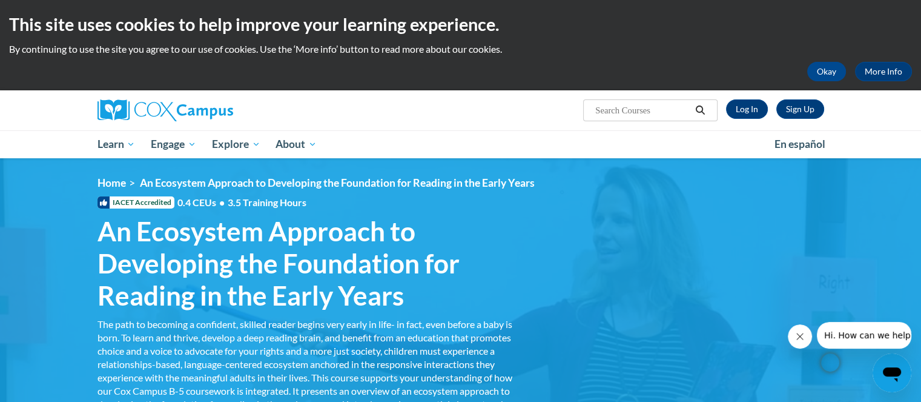
click at [634, 108] on input "Search..." at bounding box center [642, 110] width 97 height 15
paste input "Small Group Instruction: Planning for Literacy Success"
type input "Small Group Instruction: Planning for Literacy Success"
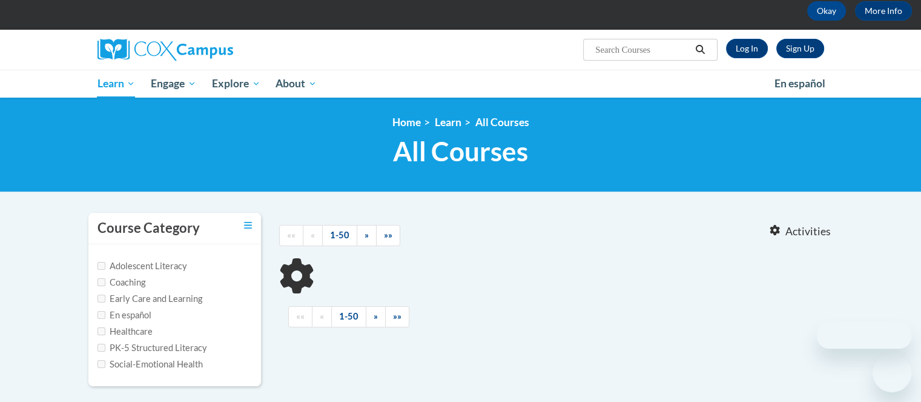
scroll to position [61, 0]
type input "Small Group Instruction: Planning for Literacy Success"
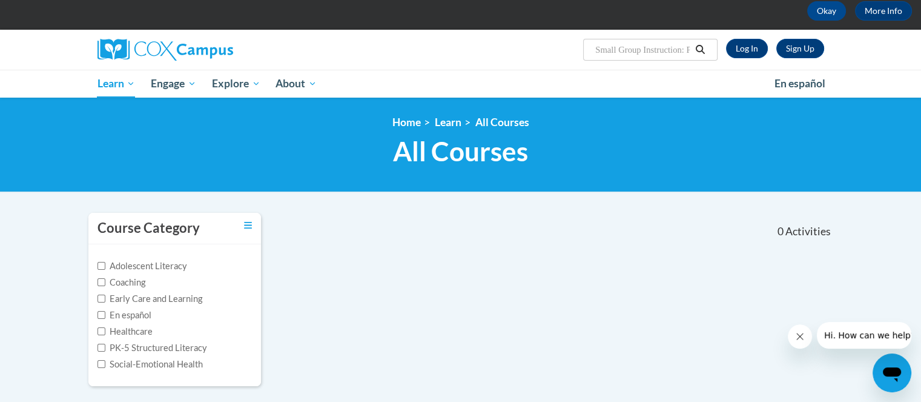
click at [652, 50] on input "Small Group Instruction: Planning for Literacy Success" at bounding box center [642, 49] width 97 height 15
drag, startPoint x: 652, startPoint y: 50, endPoint x: 673, endPoint y: 45, distance: 22.3
click at [673, 45] on input "Small Group Instruction: Planning for Literacy Success" at bounding box center [642, 49] width 97 height 15
click at [698, 50] on icon "Search" at bounding box center [700, 49] width 11 height 9
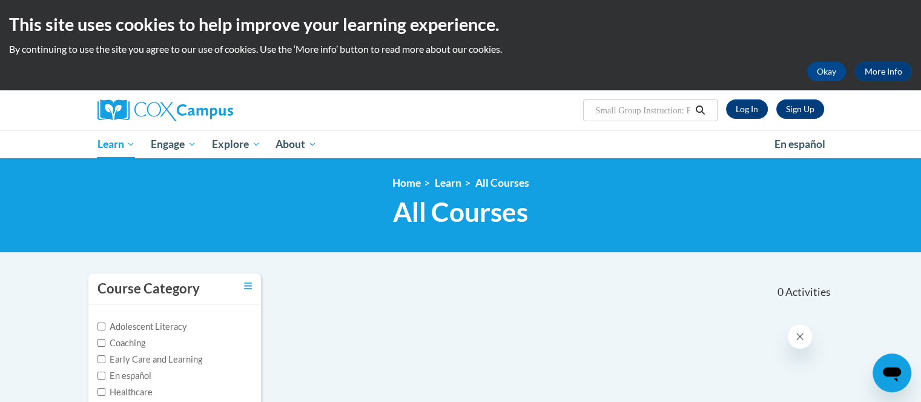
type input "Small Group Instruction: Planning for Literacy SuccessPhonological Awareness in…"
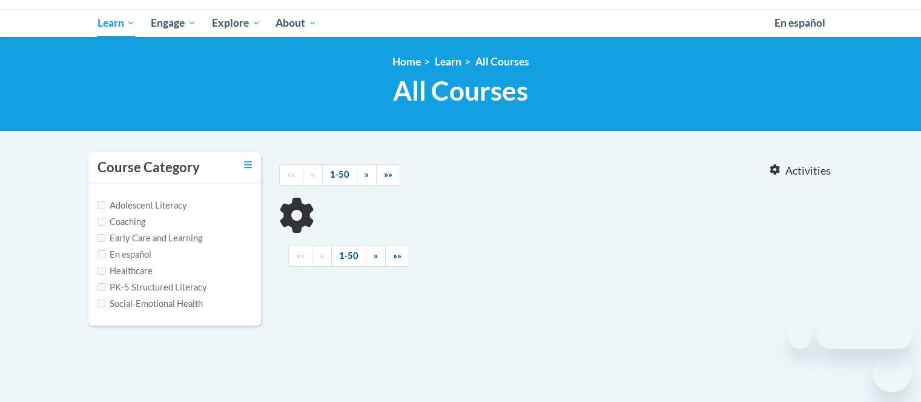
scroll to position [121, 0]
type input "Small Group Instruction: Planning for Literacy SuccessPhonological Awareness in…"
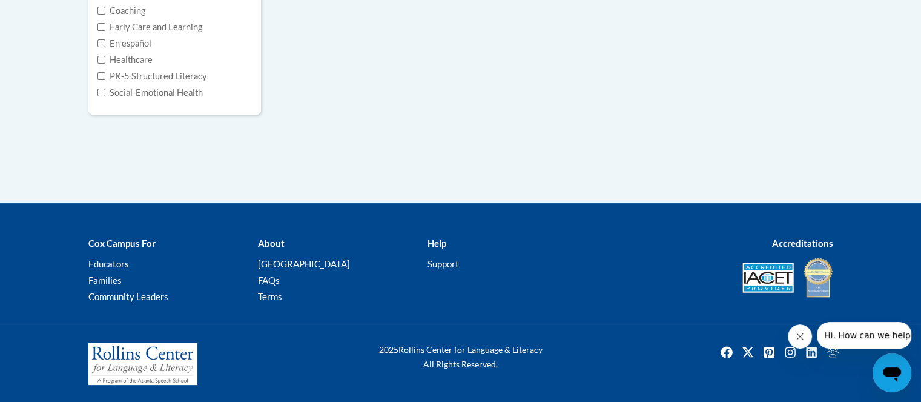
scroll to position [0, 0]
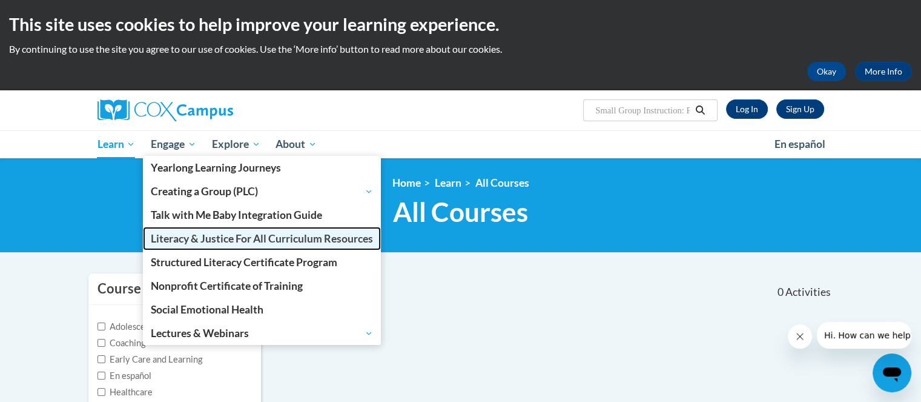
click at [170, 236] on span "Literacy & Justice For All Curriculum Resources" at bounding box center [262, 238] width 222 height 13
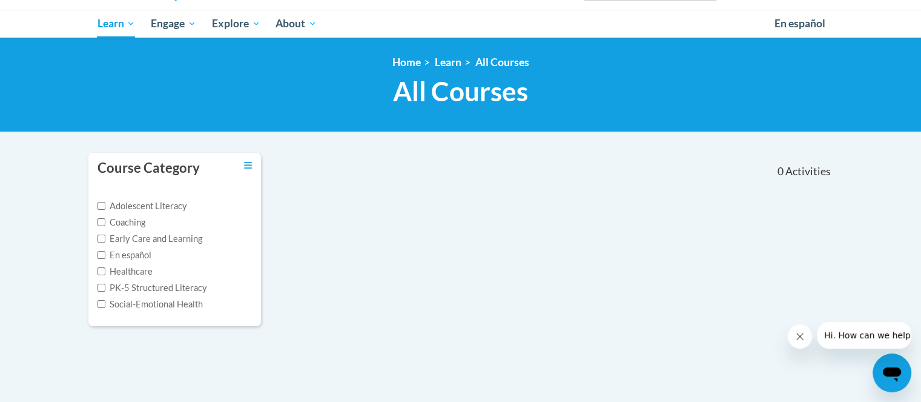
scroll to position [121, 0]
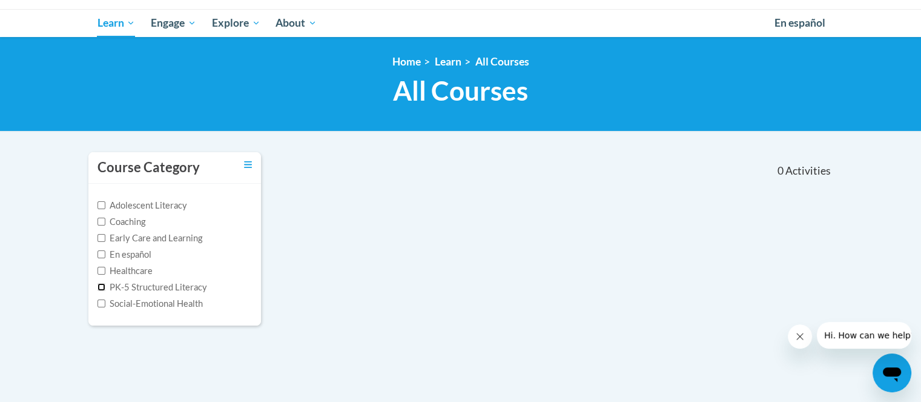
click at [98, 286] on input "PK-5 Structured Literacy" at bounding box center [102, 287] width 8 height 8
checkbox input "true"
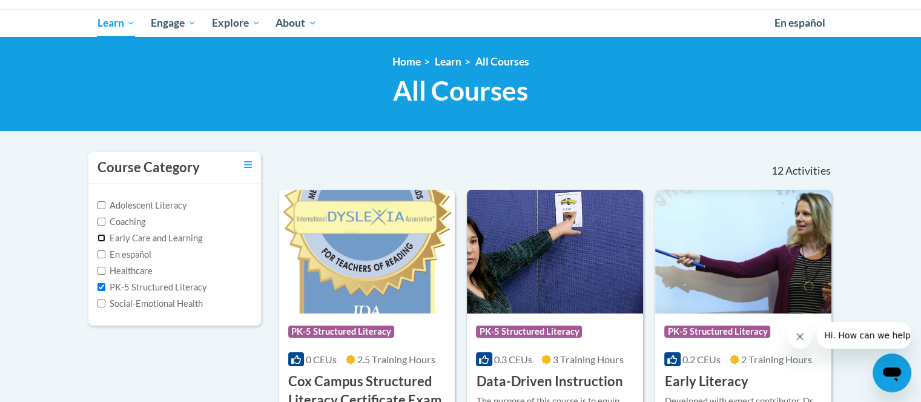
click at [101, 236] on input "Early Care and Learning" at bounding box center [102, 238] width 8 height 8
checkbox input "true"
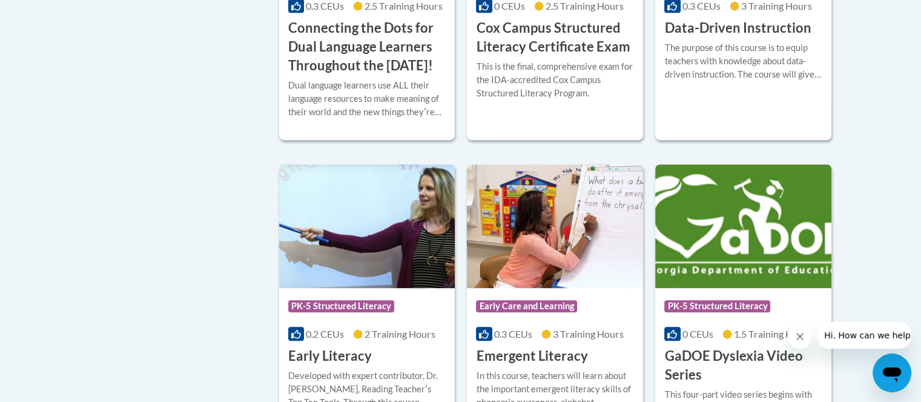
scroll to position [848, 0]
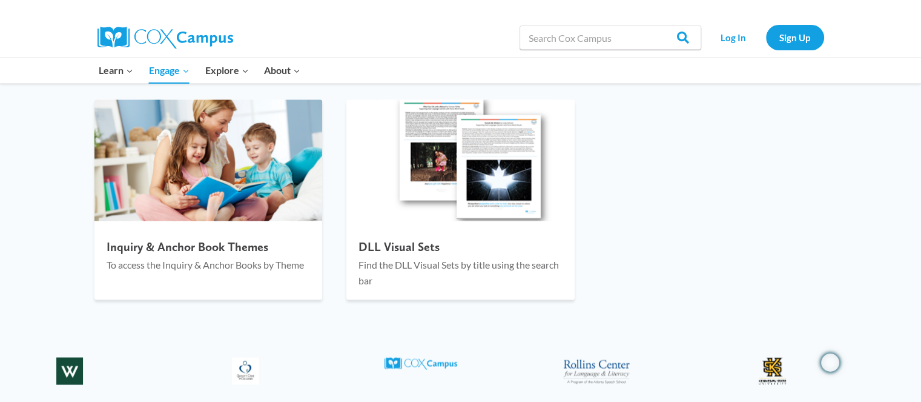
scroll to position [2059, 0]
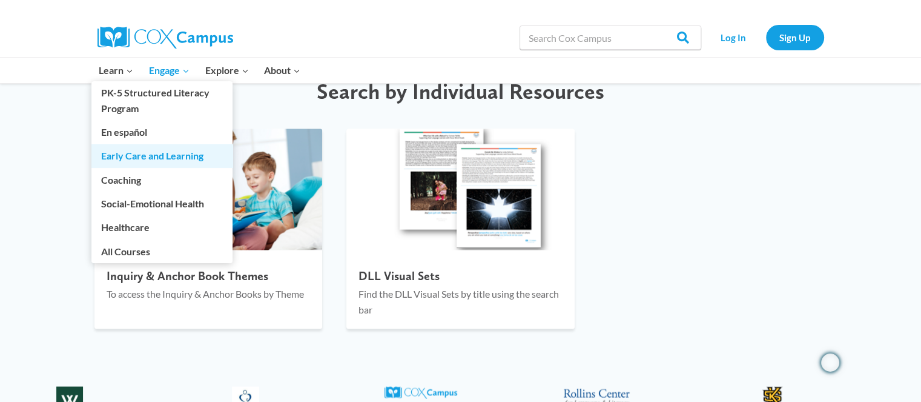
click at [124, 152] on link "Early Care and Learning" at bounding box center [161, 155] width 141 height 23
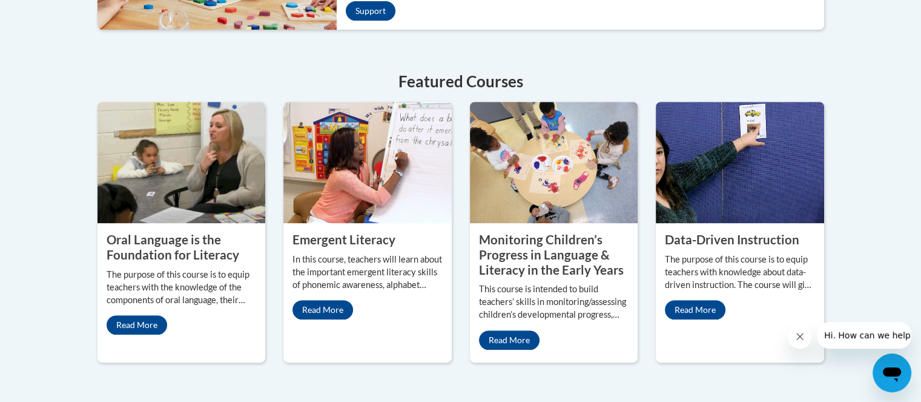
scroll to position [606, 0]
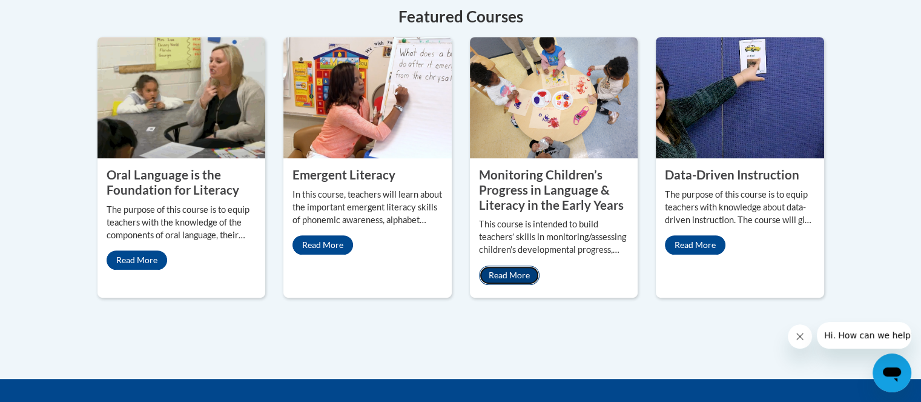
click at [494, 265] on link "Read More" at bounding box center [509, 274] width 61 height 19
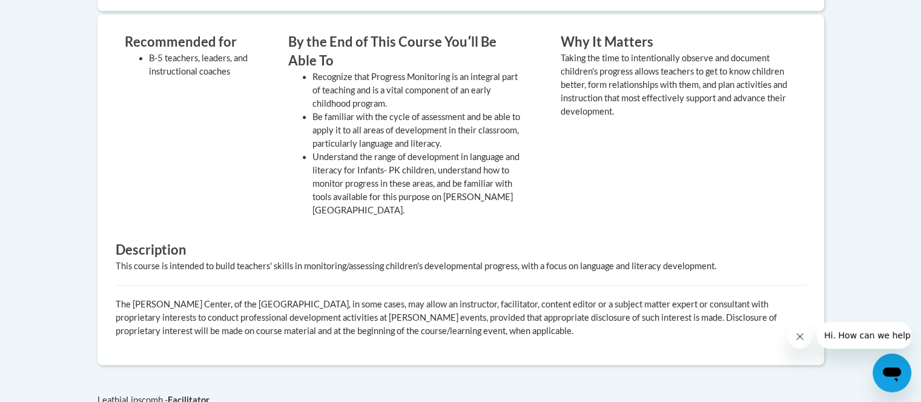
scroll to position [545, 0]
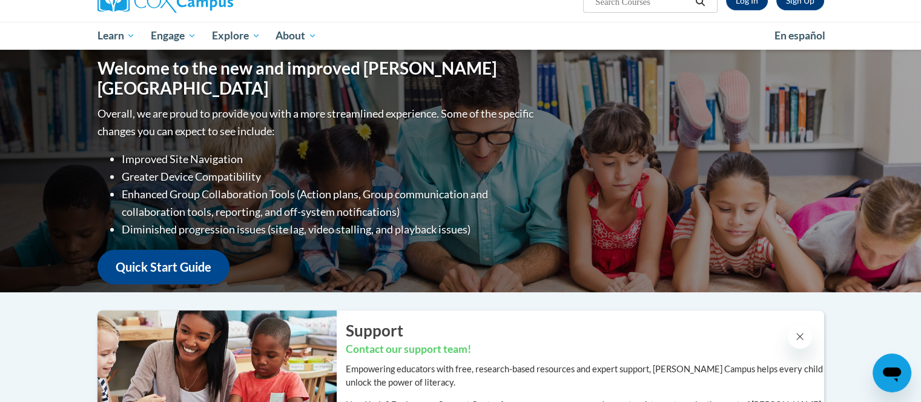
scroll to position [82, 0]
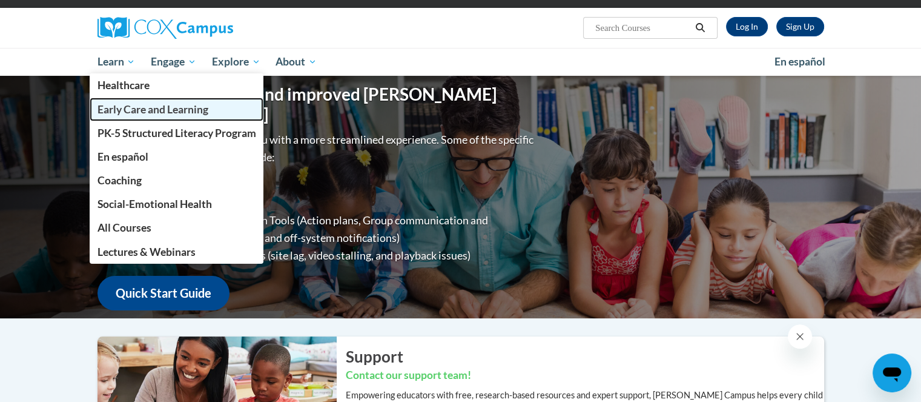
click at [125, 106] on span "Early Care and Learning" at bounding box center [152, 109] width 111 height 13
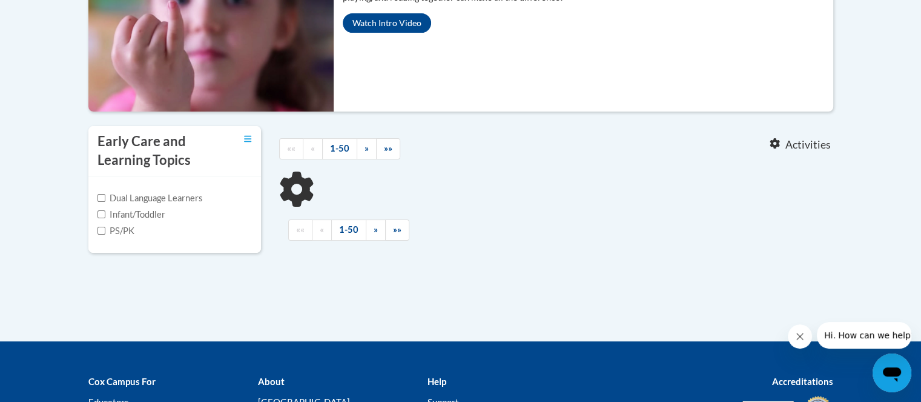
click at [134, 232] on div "PS/PK" at bounding box center [175, 230] width 154 height 13
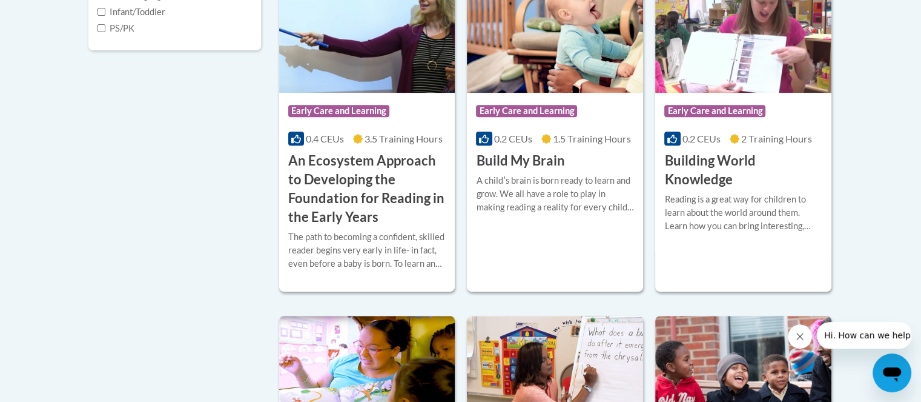
scroll to position [485, 0]
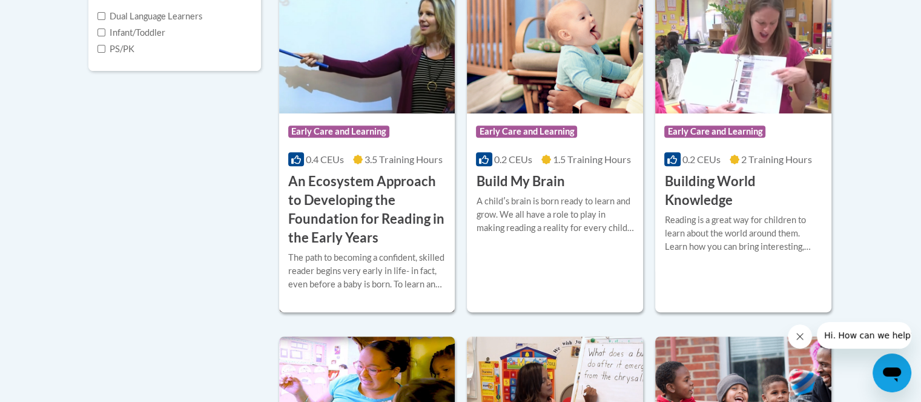
click at [354, 197] on h3 "An Ecosystem Approach to Developing the Foundation for Reading in the Early Yea…" at bounding box center [367, 209] width 158 height 74
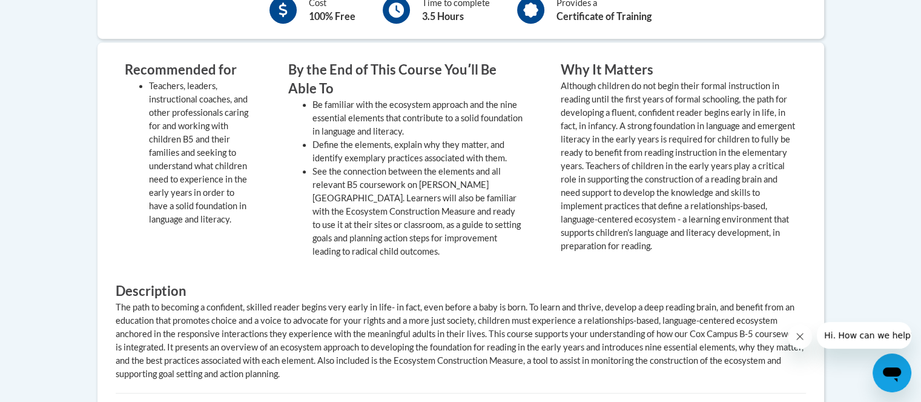
scroll to position [606, 0]
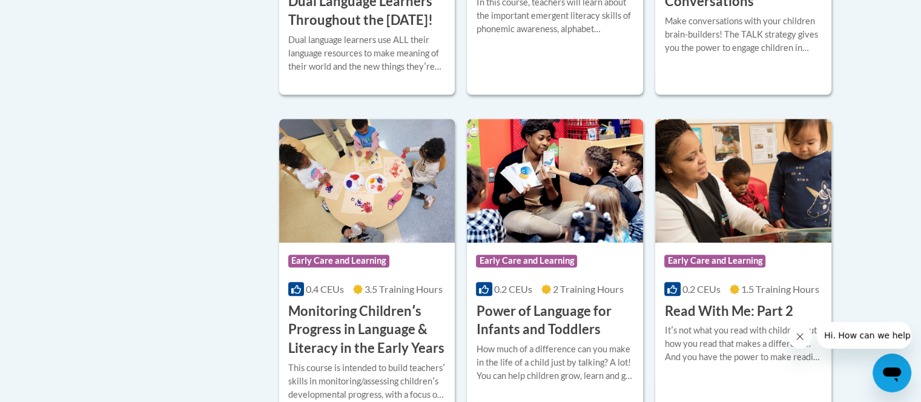
scroll to position [1107, 0]
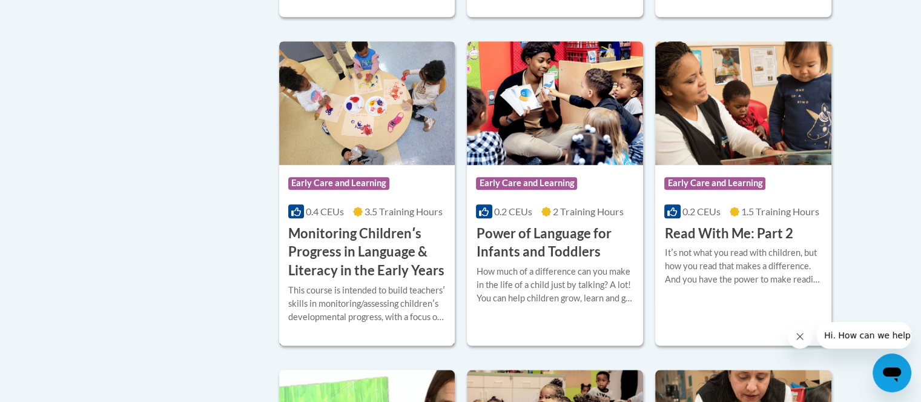
click at [361, 276] on h3 "Monitoring Childrenʹs Progress in Language & Literacy in the Early Years" at bounding box center [367, 252] width 158 height 56
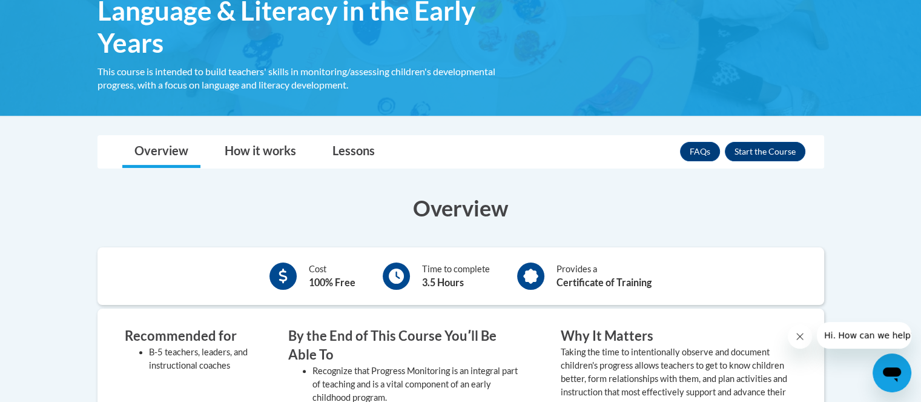
scroll to position [182, 0]
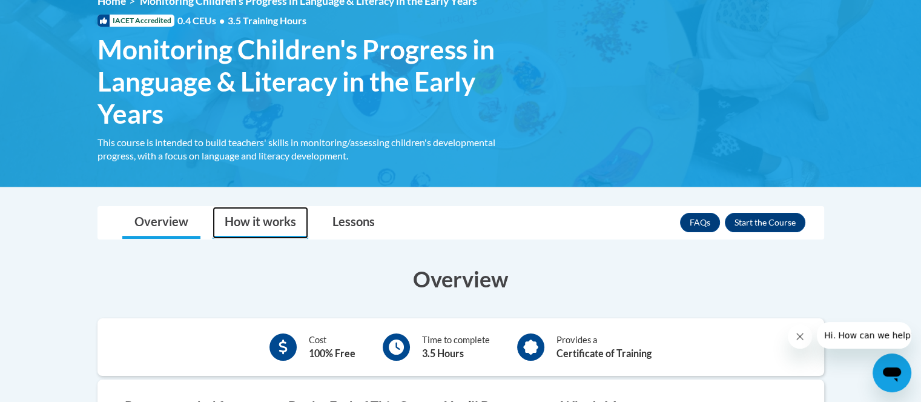
click at [262, 222] on link "How it works" at bounding box center [261, 223] width 96 height 32
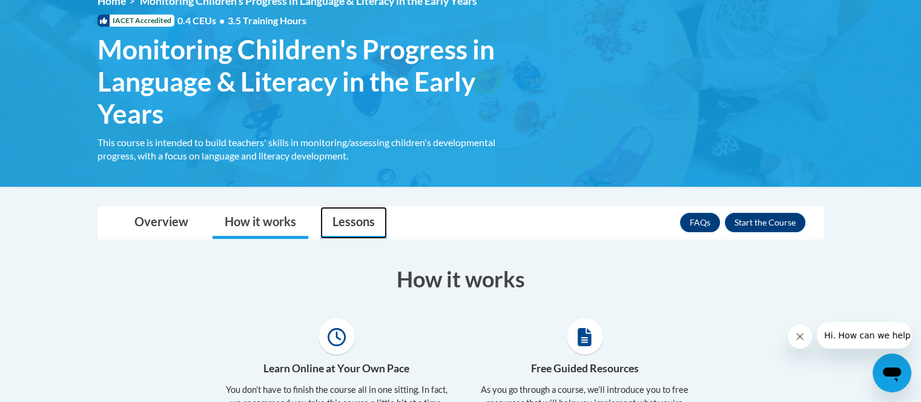
click at [337, 221] on link "Lessons" at bounding box center [353, 223] width 67 height 32
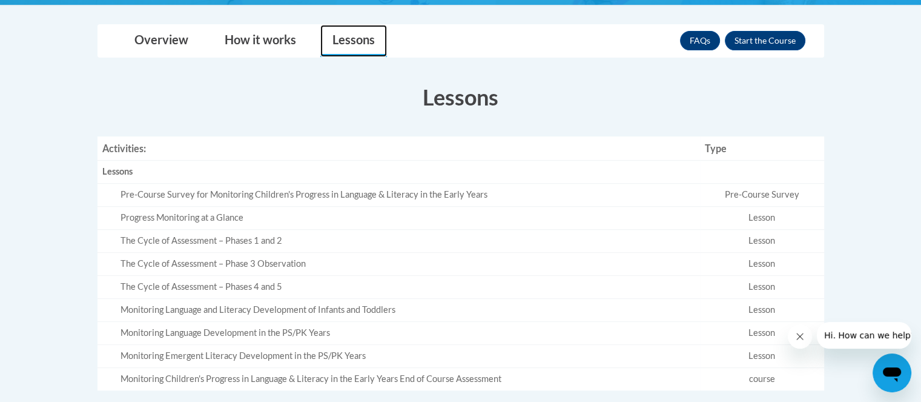
scroll to position [424, 0]
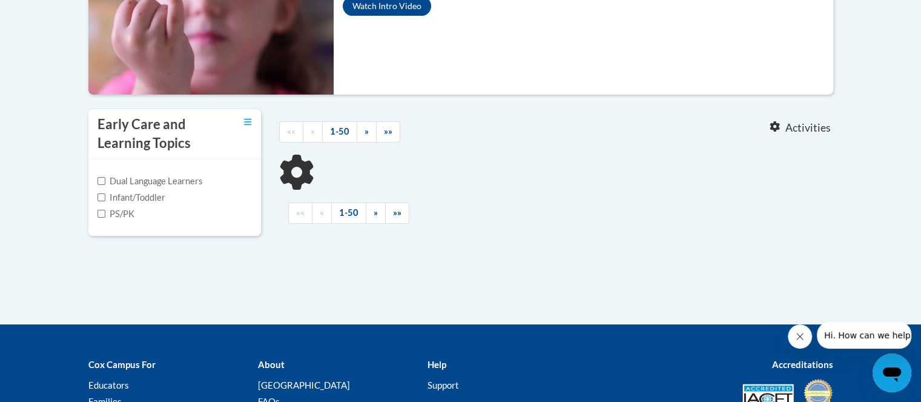
click at [111, 214] on label "PS/PK" at bounding box center [116, 213] width 37 height 13
click at [105, 214] on input "PS/PK" at bounding box center [102, 214] width 8 height 8
checkbox input "true"
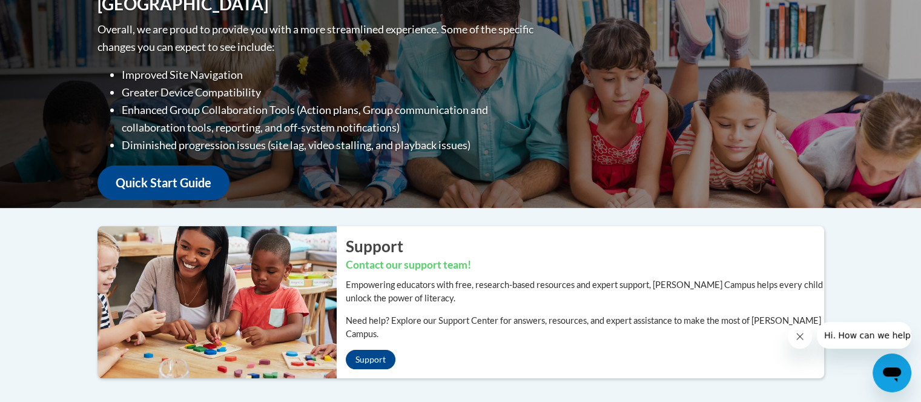
scroll to position [102, 0]
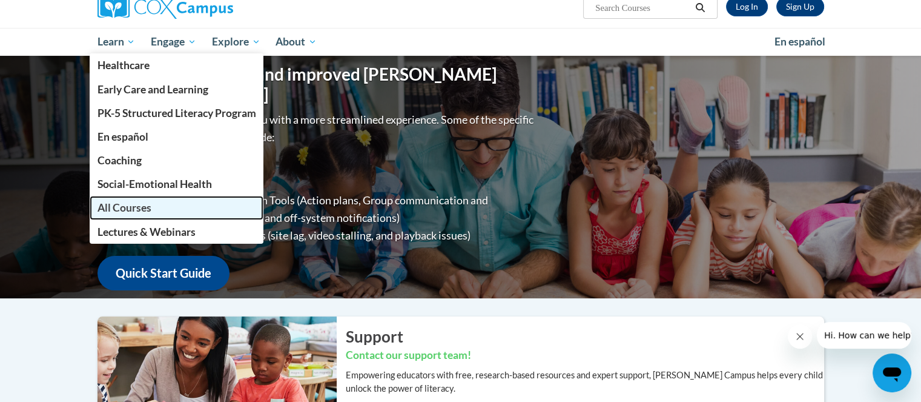
click at [129, 209] on span "All Courses" at bounding box center [124, 207] width 54 height 13
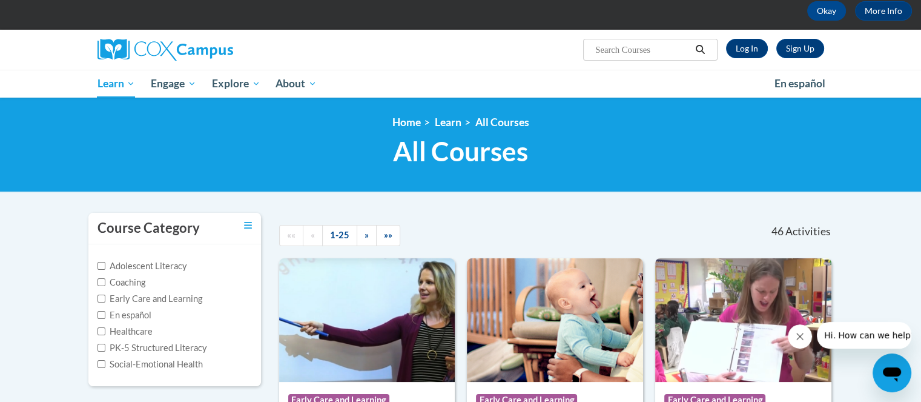
click at [98, 353] on label "PK-5 Structured Literacy" at bounding box center [153, 347] width 110 height 13
click at [98, 351] on input "PK-5 Structured Literacy" at bounding box center [102, 347] width 8 height 8
checkbox input "true"
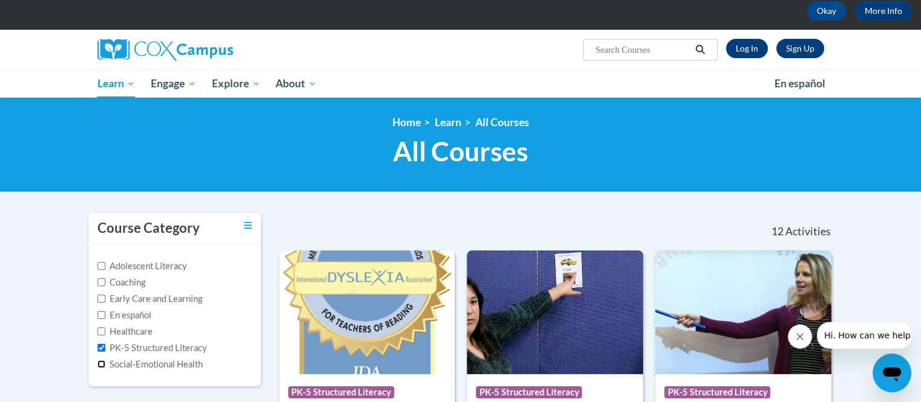
click at [98, 363] on input "Social-Emotional Health" at bounding box center [102, 364] width 8 height 8
checkbox input "true"
click at [99, 298] on input "Early Care and Learning" at bounding box center [102, 298] width 8 height 8
checkbox input "true"
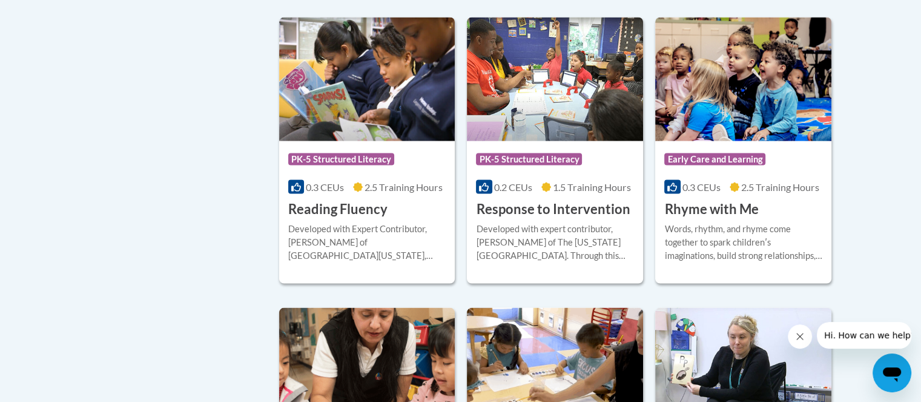
scroll to position [2241, 0]
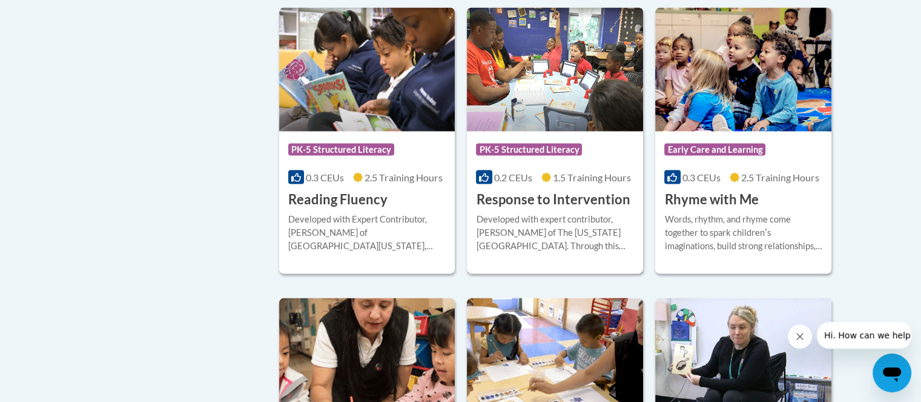
click at [548, 208] on h3 "Response to Intervention" at bounding box center [553, 199] width 154 height 19
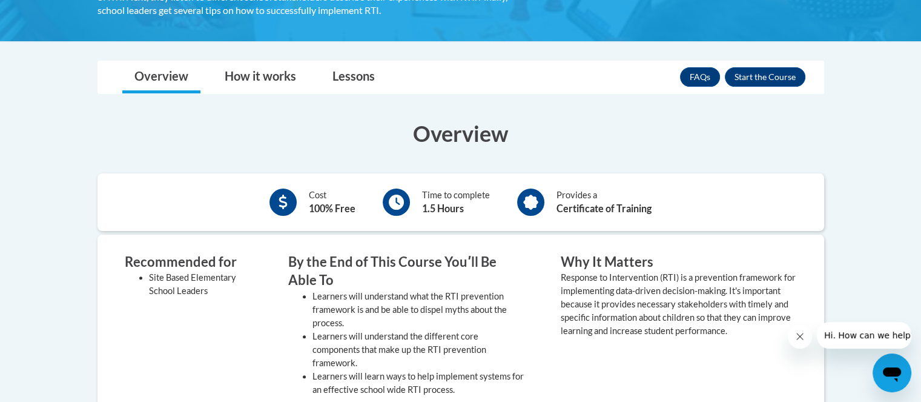
scroll to position [363, 0]
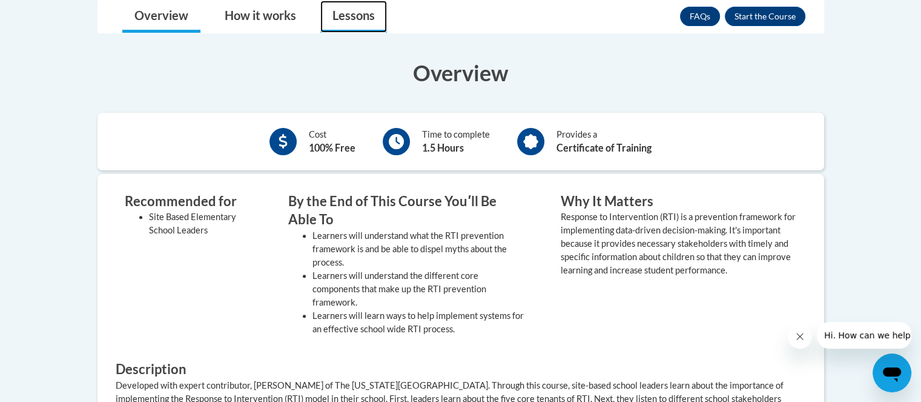
click at [342, 18] on link "Lessons" at bounding box center [353, 17] width 67 height 32
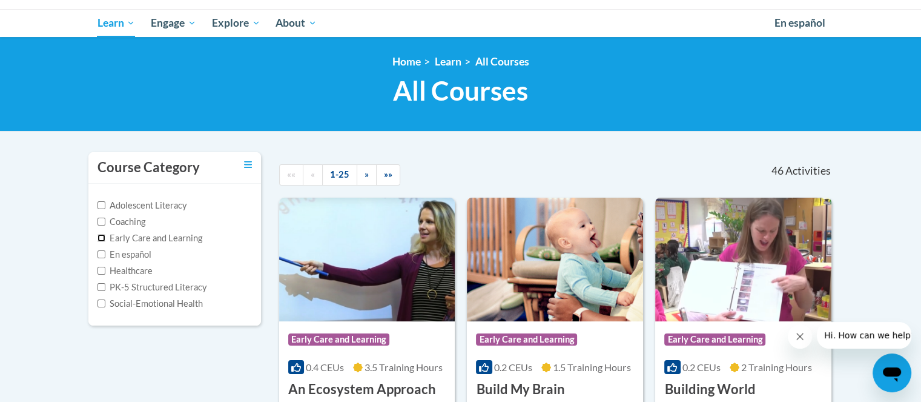
click at [103, 237] on input "Early Care and Learning" at bounding box center [102, 238] width 8 height 8
checkbox input "true"
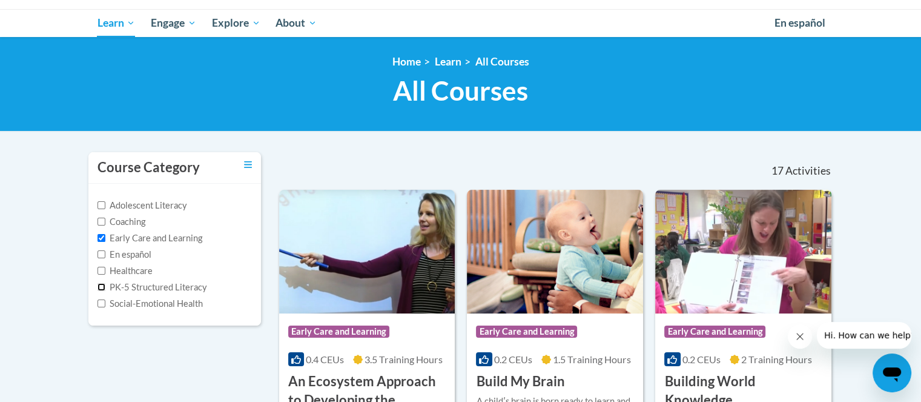
drag, startPoint x: 98, startPoint y: 282, endPoint x: 99, endPoint y: 288, distance: 6.1
click at [98, 283] on input "PK-5 Structured Literacy" at bounding box center [102, 287] width 8 height 8
checkbox input "true"
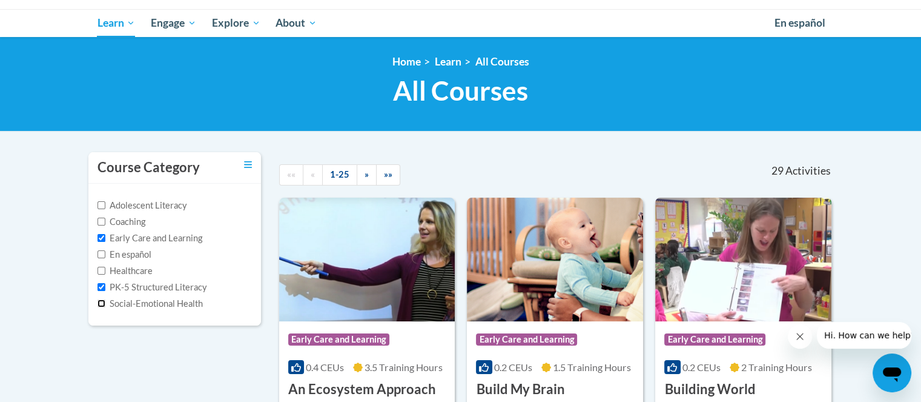
click at [102, 304] on input "Social-Emotional Health" at bounding box center [102, 303] width 8 height 8
checkbox input "true"
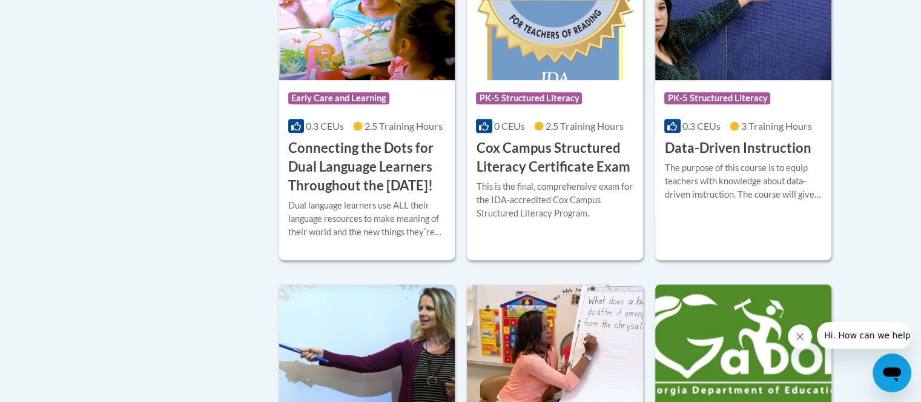
scroll to position [666, 0]
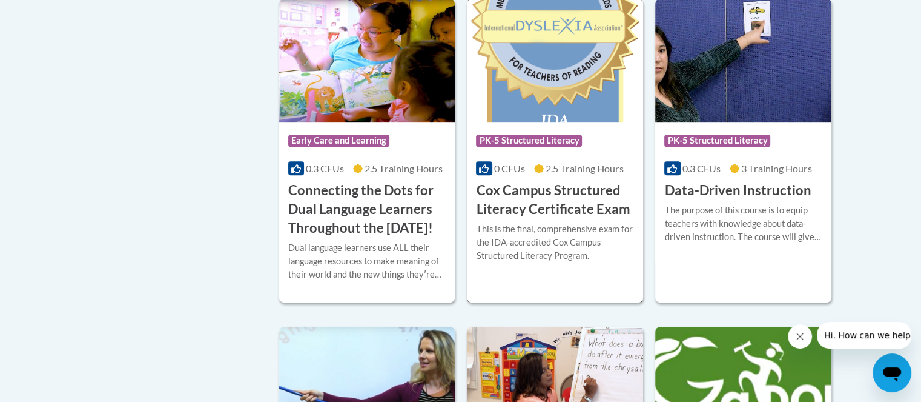
click at [513, 191] on h3 "Cox Campus Structured Literacy Certificate Exam" at bounding box center [555, 200] width 158 height 38
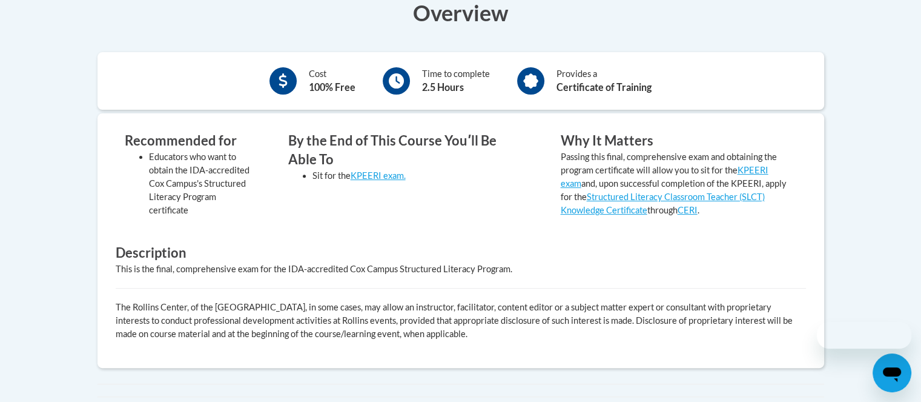
scroll to position [424, 0]
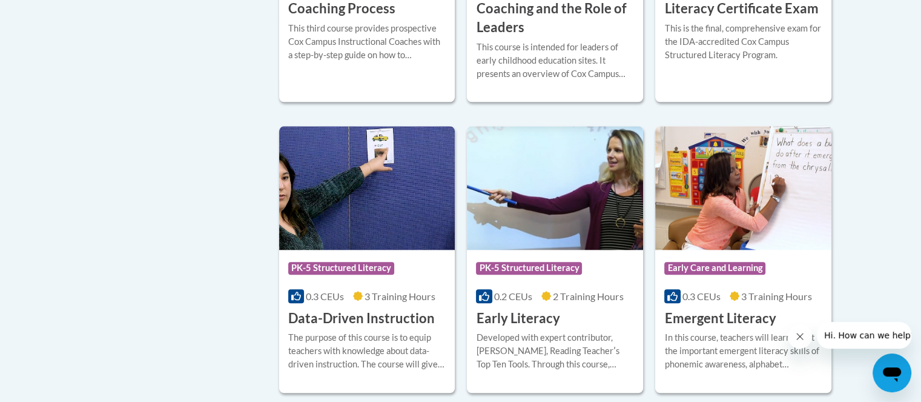
scroll to position [1211, 0]
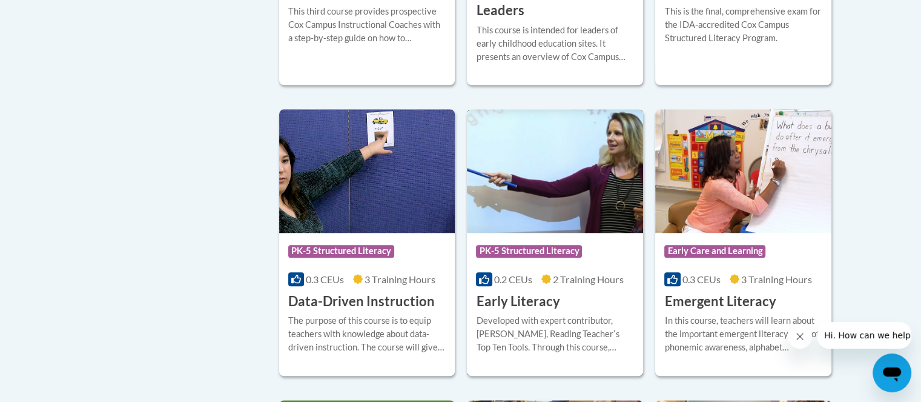
click at [534, 311] on h3 "Early Literacy" at bounding box center [518, 301] width 84 height 19
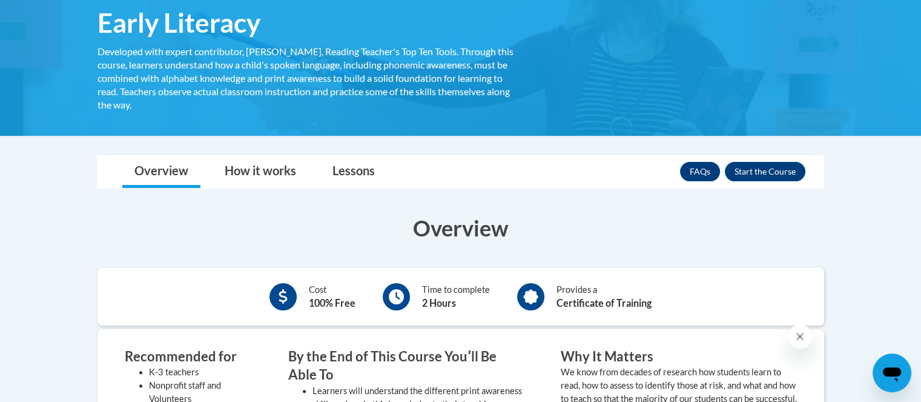
scroll to position [182, 0]
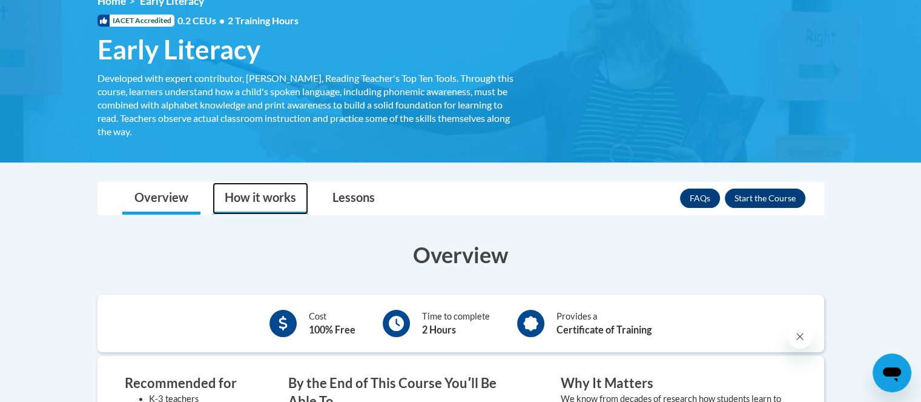
click at [270, 190] on link "How it works" at bounding box center [261, 198] width 96 height 32
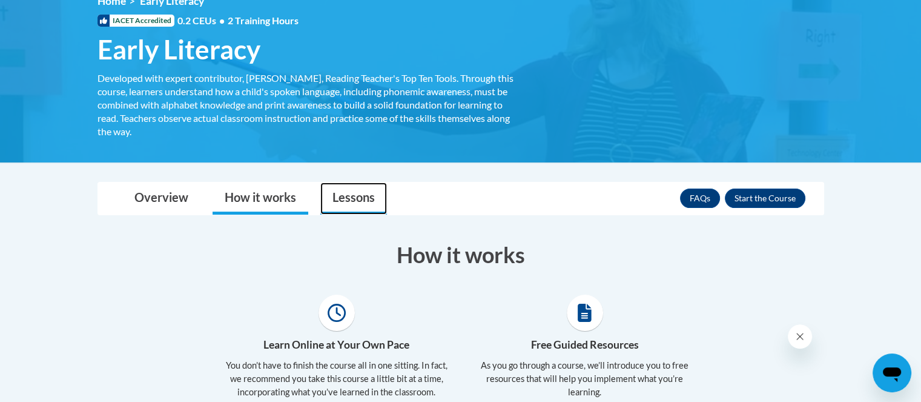
click at [343, 194] on link "Lessons" at bounding box center [353, 198] width 67 height 32
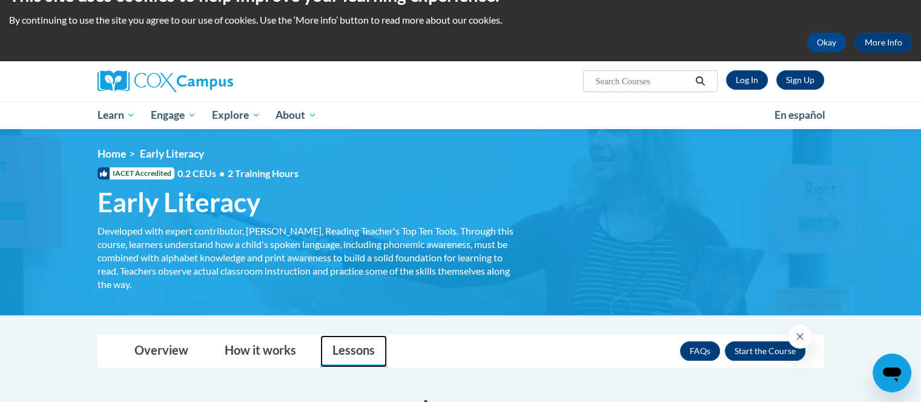
scroll to position [0, 0]
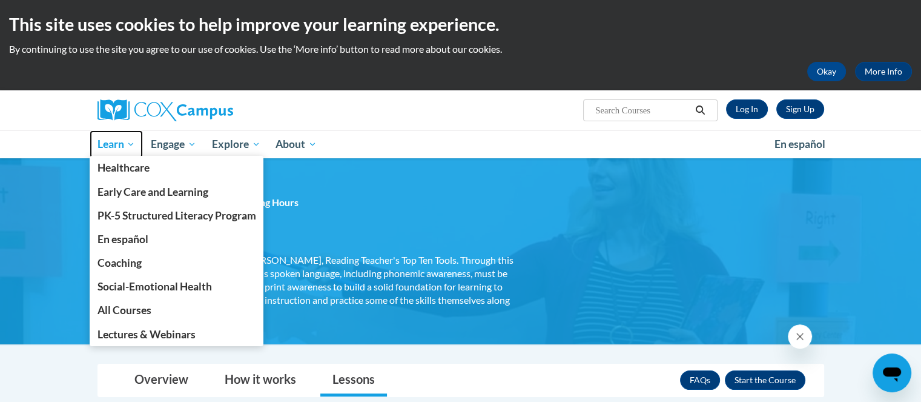
click at [115, 145] on span "Learn" at bounding box center [116, 144] width 38 height 15
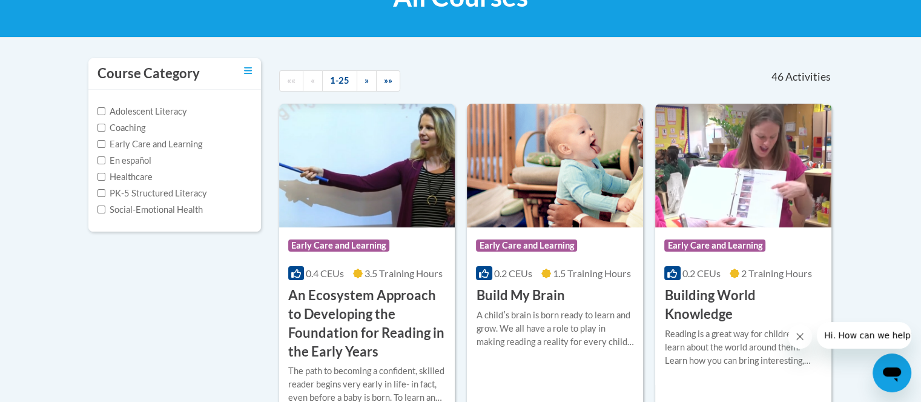
scroll to position [242, 0]
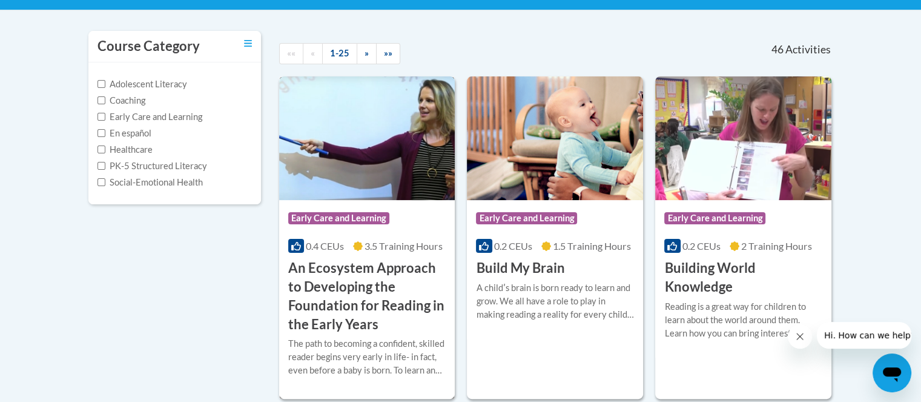
click at [357, 289] on h3 "An Ecosystem Approach to Developing the Foundation for Reading in the Early Yea…" at bounding box center [367, 296] width 158 height 74
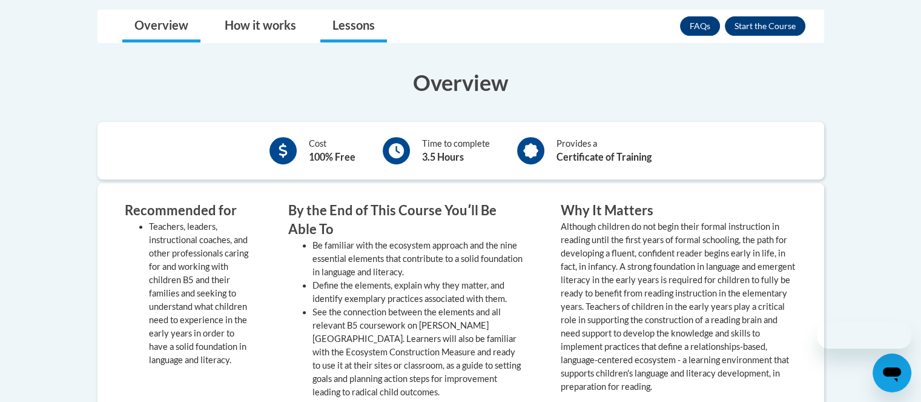
scroll to position [424, 0]
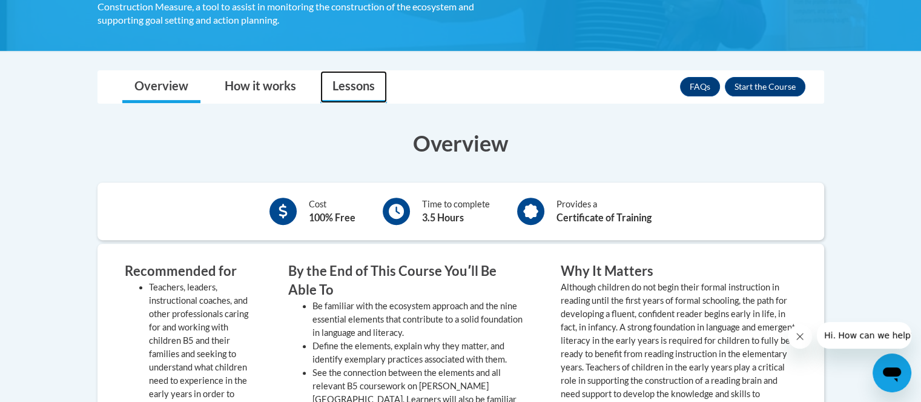
click at [343, 85] on link "Lessons" at bounding box center [353, 87] width 67 height 32
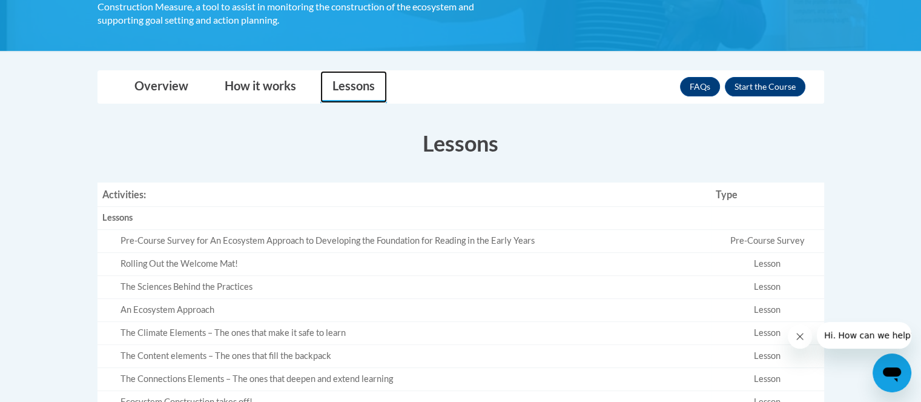
scroll to position [485, 0]
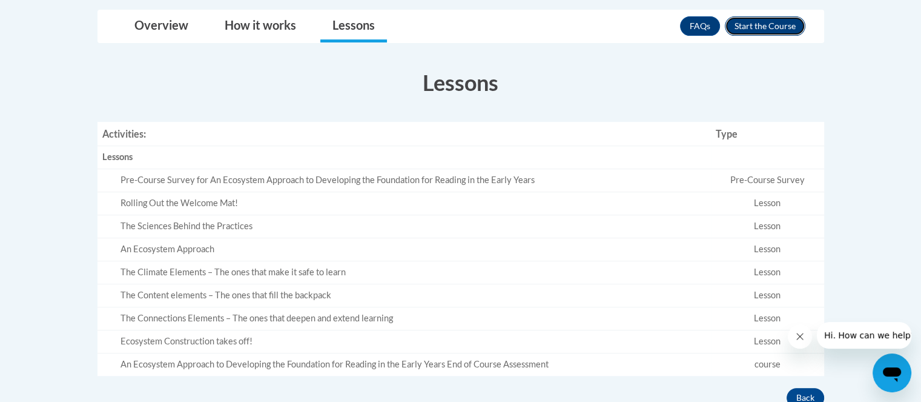
click at [773, 31] on button "Enroll" at bounding box center [765, 25] width 81 height 19
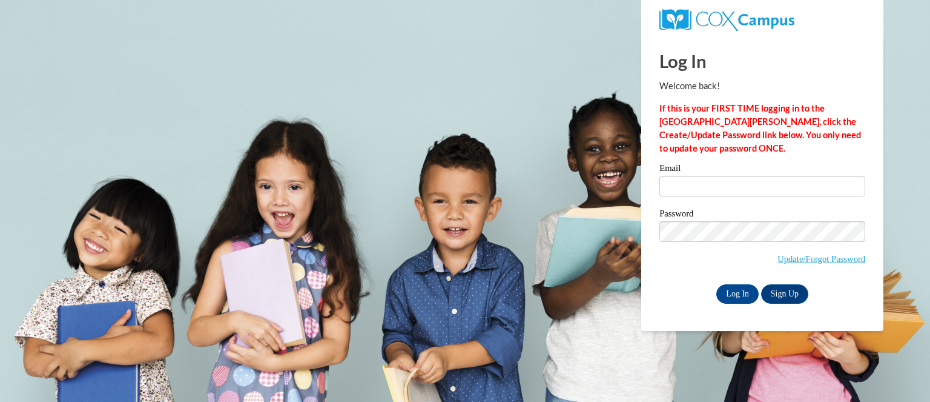
click at [681, 171] on label "Email" at bounding box center [763, 170] width 206 height 12
click at [681, 176] on input "Email" at bounding box center [763, 186] width 206 height 21
click at [676, 190] on input "Email" at bounding box center [763, 186] width 206 height 21
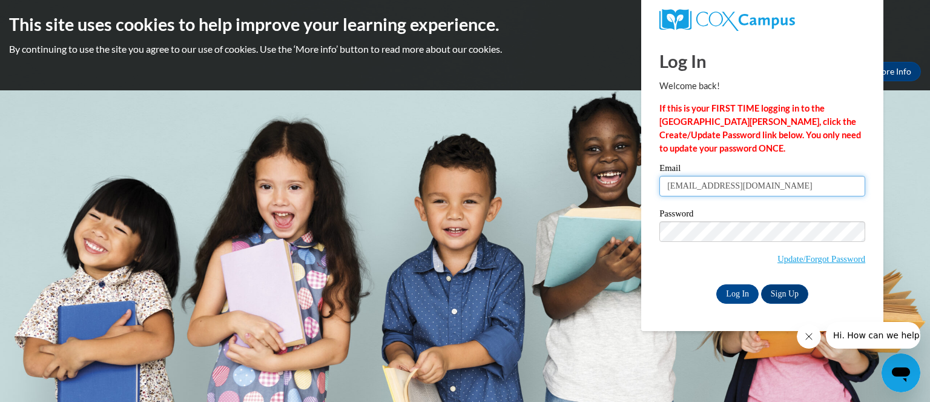
type input "[EMAIL_ADDRESS][DOMAIN_NAME]"
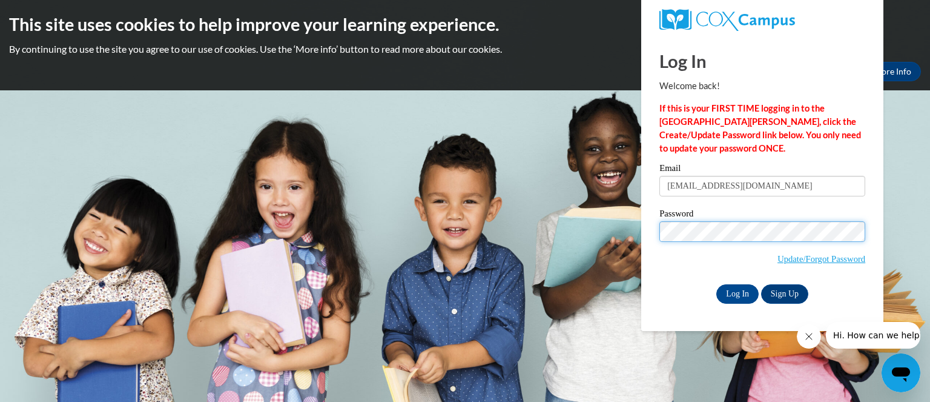
click at [716, 284] on input "Log In" at bounding box center [737, 293] width 42 height 19
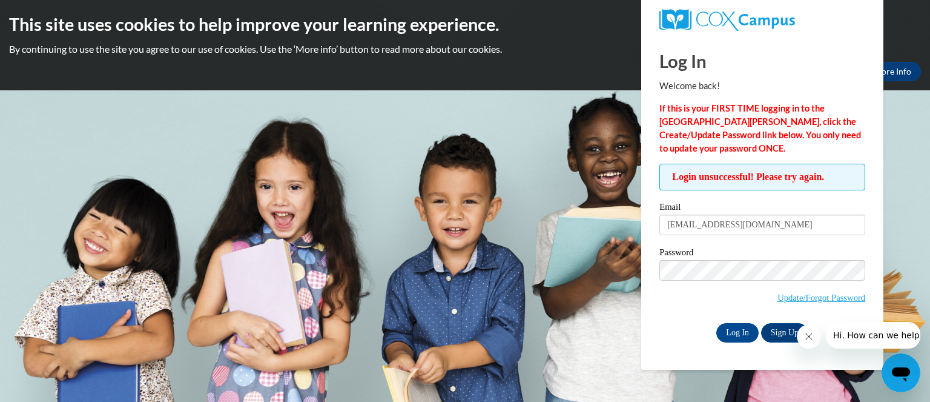
click at [693, 324] on div "Log In Sign Up" at bounding box center [763, 332] width 206 height 19
click at [751, 331] on input "Log In" at bounding box center [737, 332] width 42 height 19
click at [770, 225] on input "[EMAIL_ADDRESS][DOMAIN_NAME]" at bounding box center [763, 224] width 206 height 21
click at [663, 314] on div "Password Update/Forgot Password" at bounding box center [763, 283] width 206 height 71
click at [800, 295] on link "Update/Forgot Password" at bounding box center [822, 298] width 88 height 10
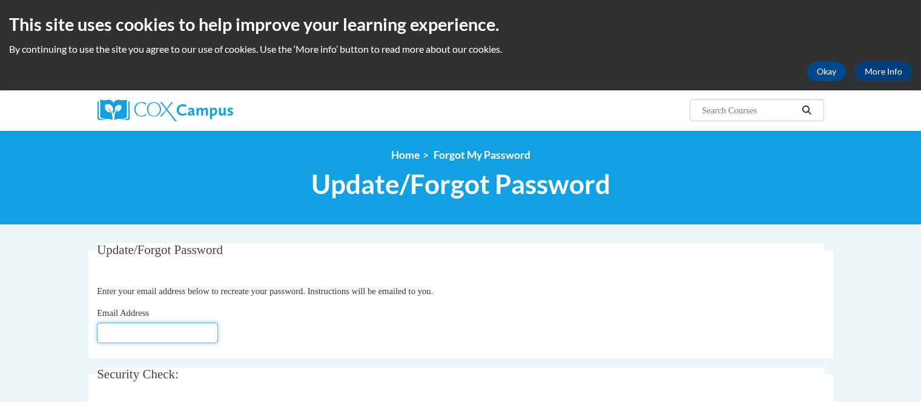
click at [143, 322] on input "Email Address" at bounding box center [157, 332] width 121 height 21
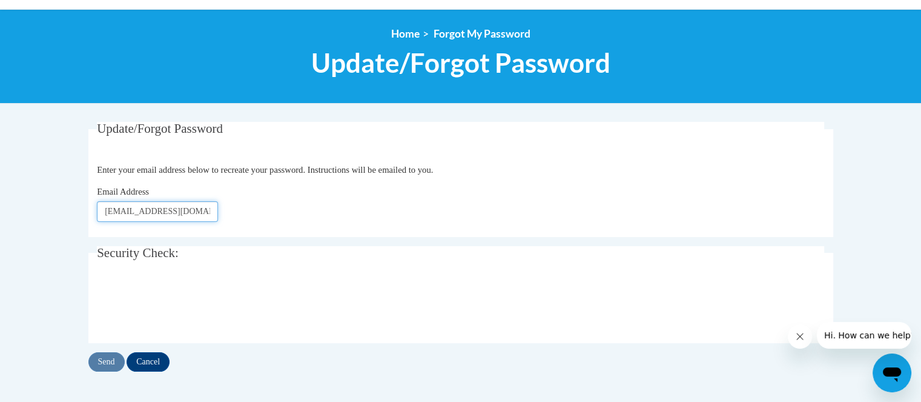
type input "[EMAIL_ADDRESS][DOMAIN_NAME]"
click button "Refresh captcha" at bounding box center [0, 0] width 0 height 0
click at [111, 359] on input "Send" at bounding box center [106, 361] width 36 height 19
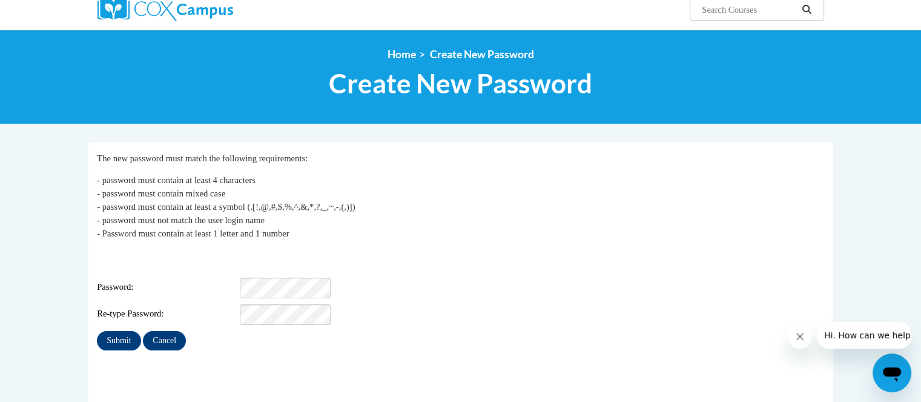
scroll to position [121, 0]
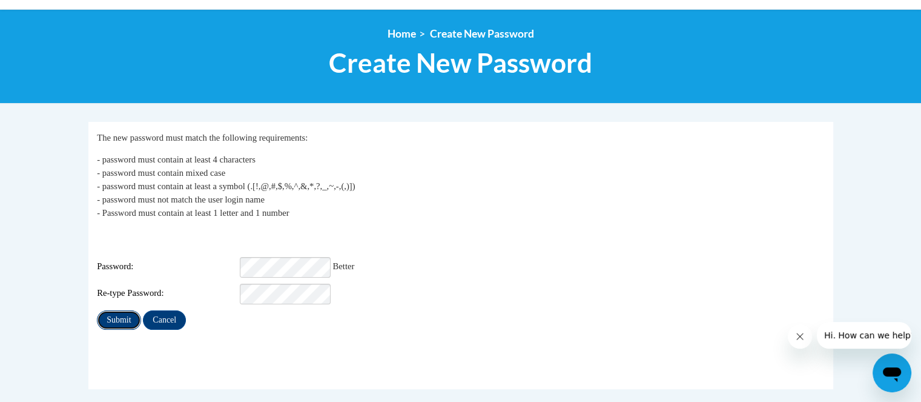
click at [130, 310] on input "Submit" at bounding box center [119, 319] width 44 height 19
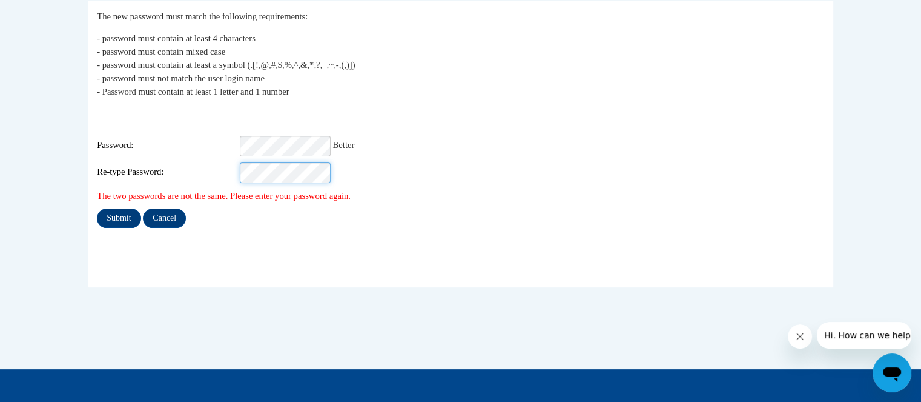
click at [97, 208] on input "Submit" at bounding box center [119, 217] width 44 height 19
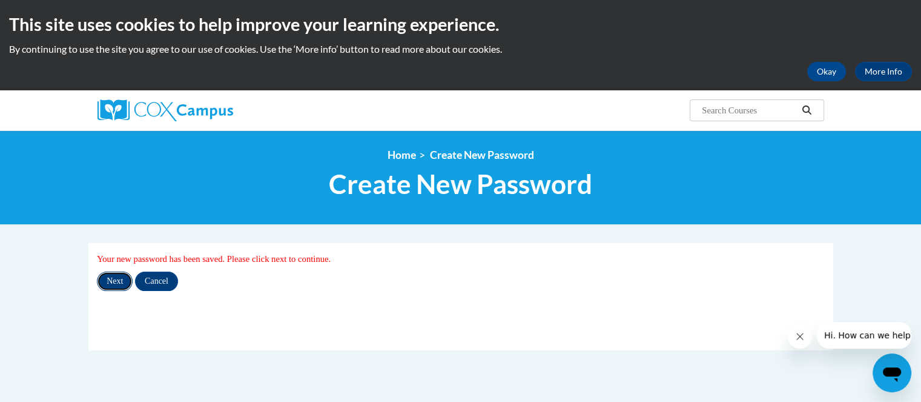
click at [129, 283] on input "Next" at bounding box center [115, 280] width 36 height 19
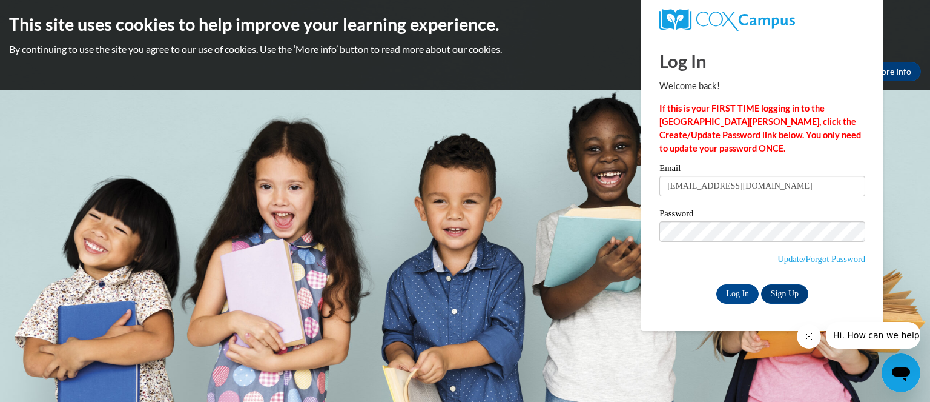
type input "smcintyre@atlantatech.edu"
click at [716, 284] on input "Log In" at bounding box center [737, 293] width 42 height 19
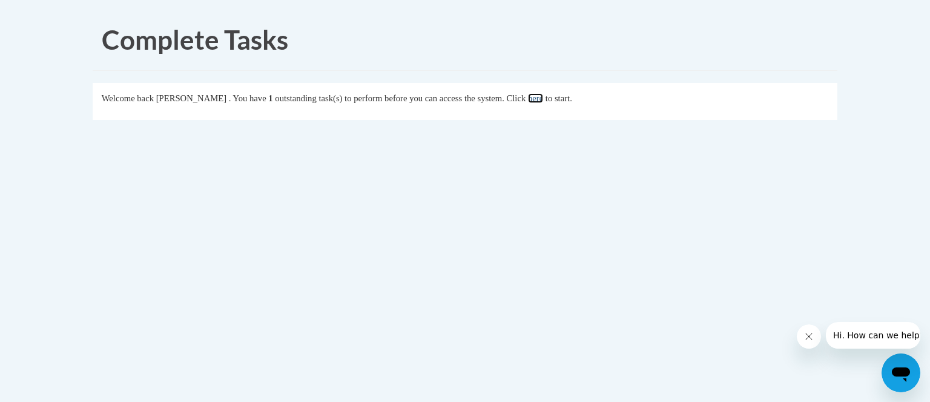
click at [543, 96] on link "here" at bounding box center [535, 98] width 15 height 10
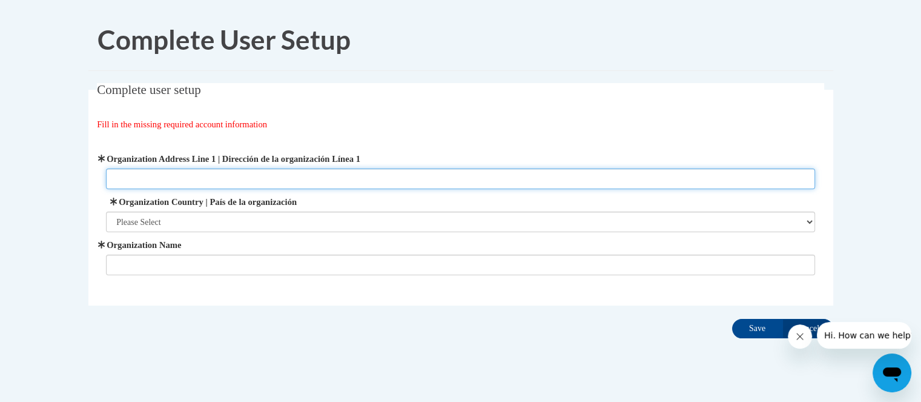
click at [196, 179] on input "Organization Address Line 1 | Dirección de la organización Línea 1" at bounding box center [460, 178] width 709 height 21
paste input "[STREET_ADDRESS][US_STATE]"
type input "1560 Metropolitan Parkway, SW Atlanta, Georgia 30310"
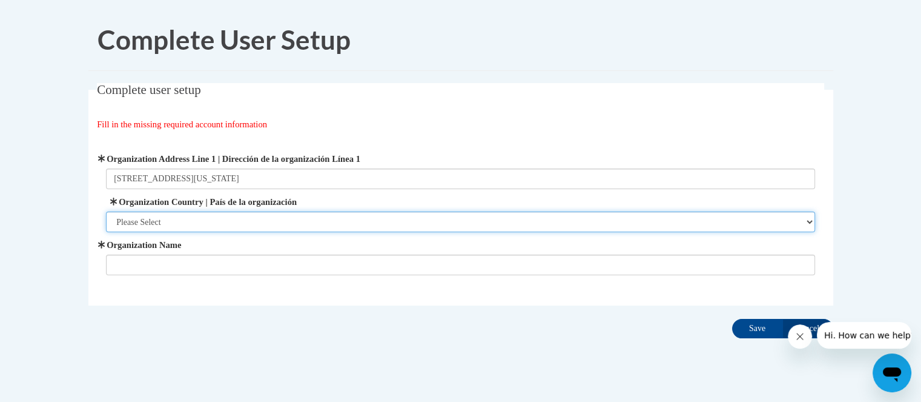
click at [208, 227] on select "Please Select United States | Estados Unidos Outside of the United States | Fue…" at bounding box center [460, 221] width 709 height 21
select select "ad49bcad-a171-4b2e-b99c-48b446064914"
click at [106, 211] on select "Please Select United States | Estados Unidos Outside of the United States | Fue…" at bounding box center [460, 221] width 709 height 21
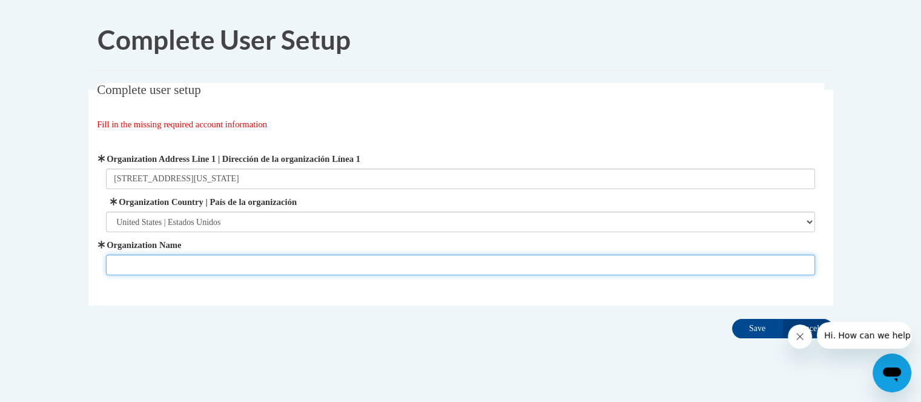
click at [183, 259] on input "Organization Name" at bounding box center [460, 264] width 709 height 21
type input "Atlanta Technical College"
click at [732, 319] on input "Save" at bounding box center [757, 328] width 51 height 19
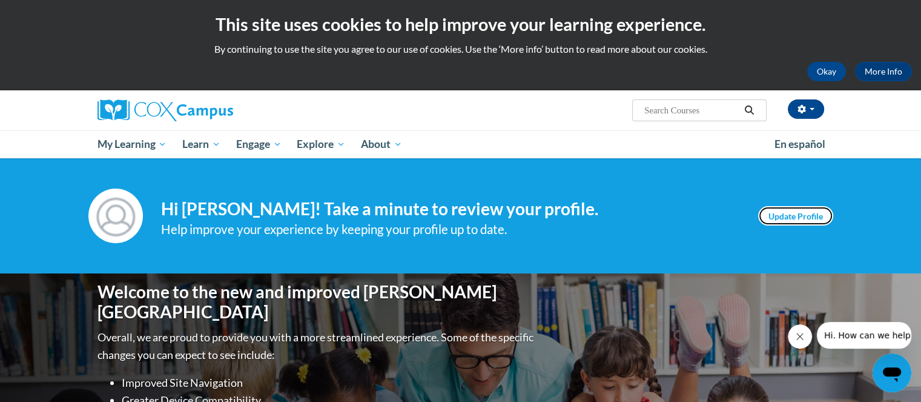
click at [804, 217] on link "Update Profile" at bounding box center [795, 215] width 75 height 19
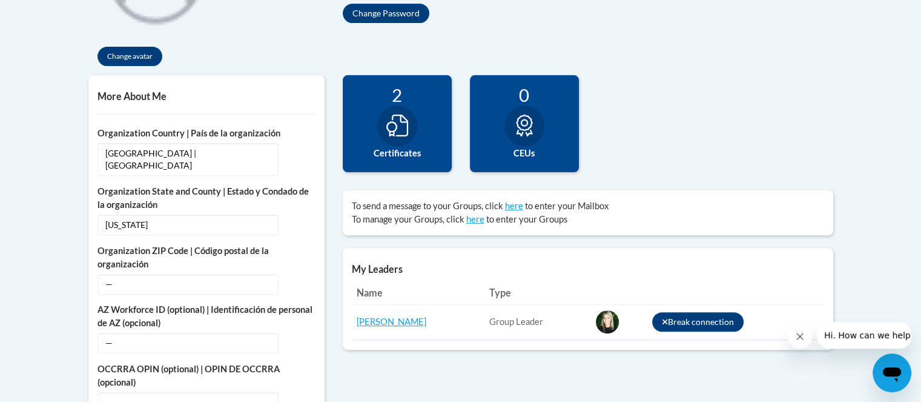
scroll to position [424, 0]
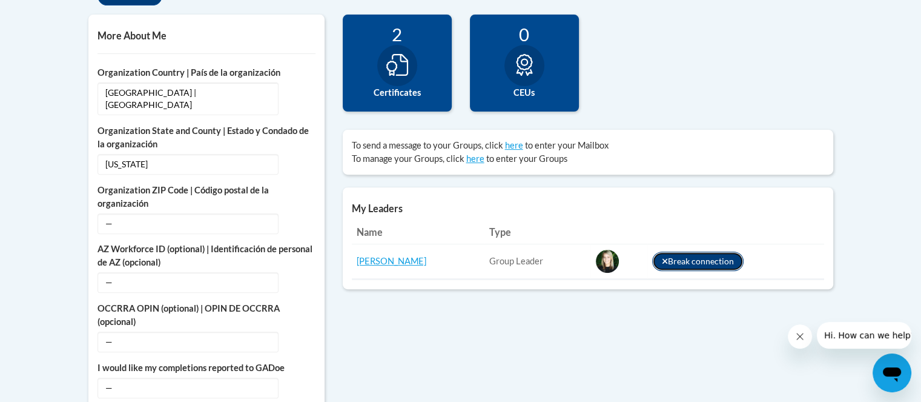
click at [662, 264] on button "Break connection" at bounding box center [698, 260] width 92 height 19
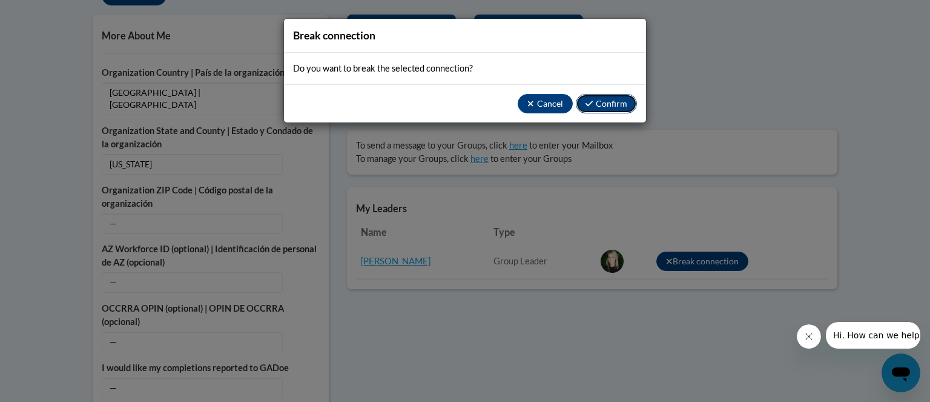
click at [586, 101] on button "Confirm" at bounding box center [606, 103] width 61 height 19
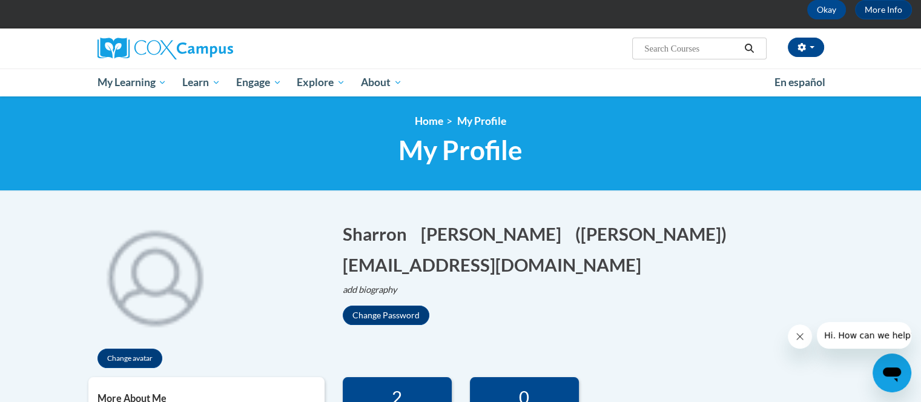
scroll to position [182, 0]
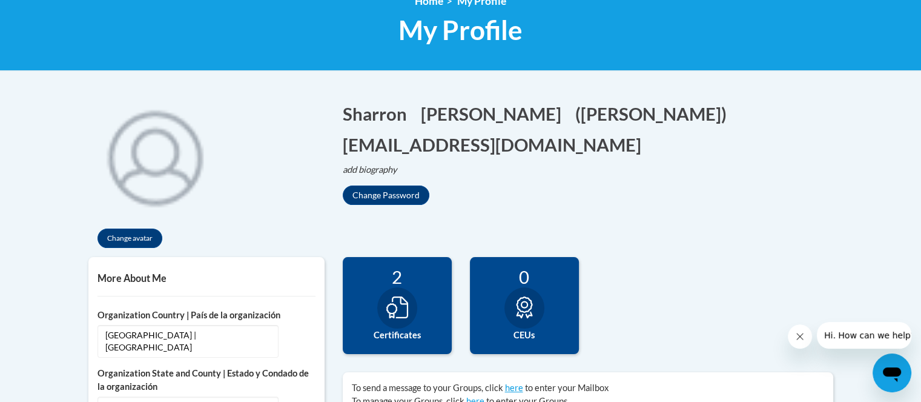
click at [409, 285] on div "2" at bounding box center [397, 276] width 91 height 21
click at [398, 316] on icon at bounding box center [397, 307] width 22 height 22
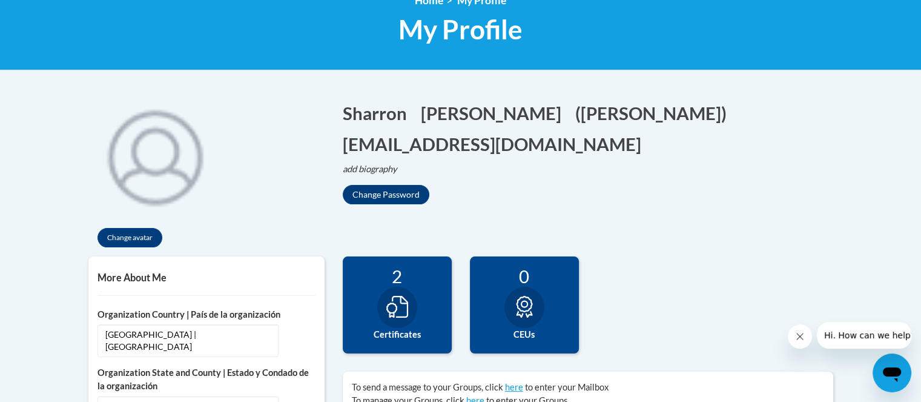
scroll to position [0, 0]
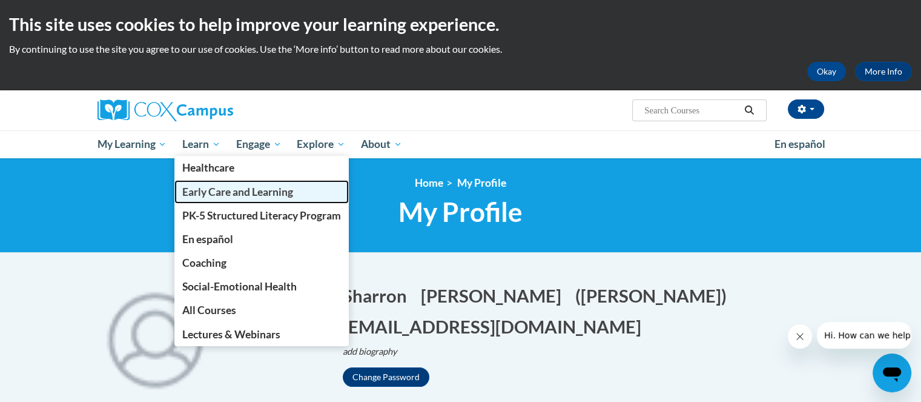
click at [199, 185] on span "Early Care and Learning" at bounding box center [237, 191] width 111 height 13
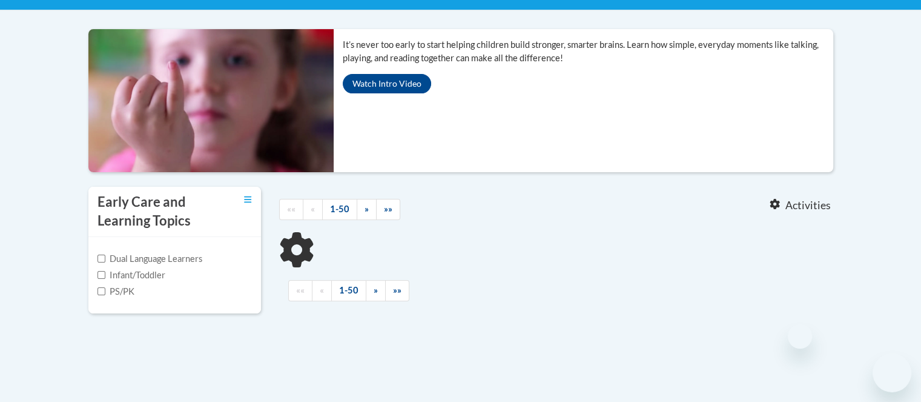
scroll to position [242, 0]
click at [101, 285] on label "PS/PK" at bounding box center [116, 291] width 37 height 13
click at [101, 287] on input "PS/PK" at bounding box center [102, 291] width 8 height 8
checkbox input "true"
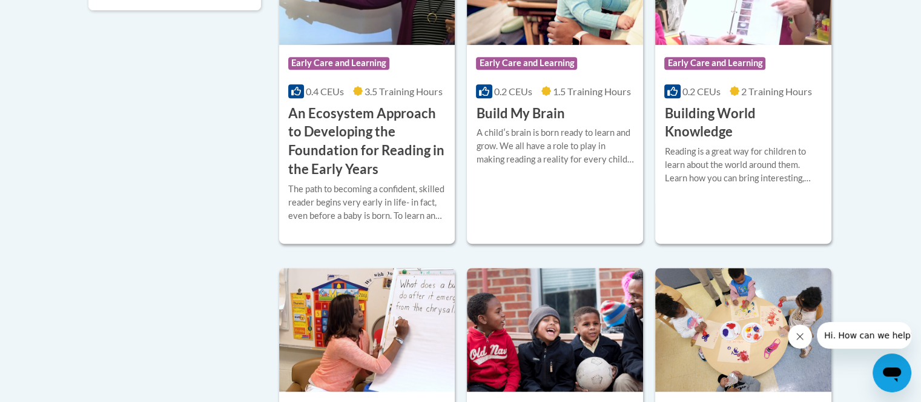
scroll to position [485, 0]
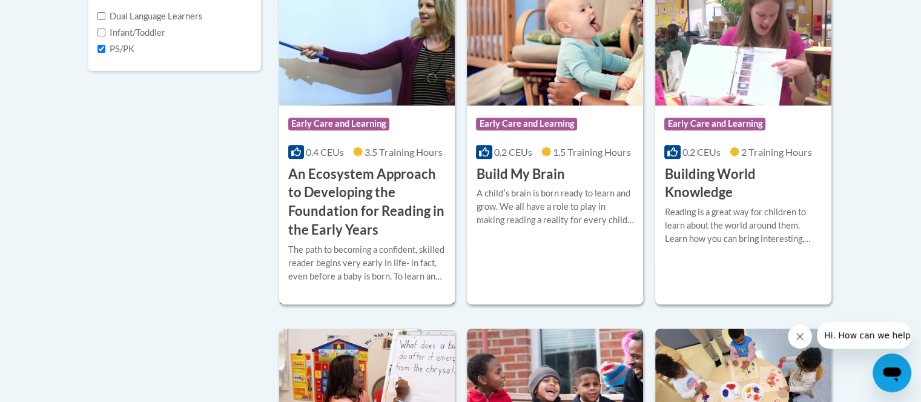
click at [352, 208] on h3 "An Ecosystem Approach to Developing the Foundation for Reading in the Early Yea…" at bounding box center [367, 202] width 158 height 74
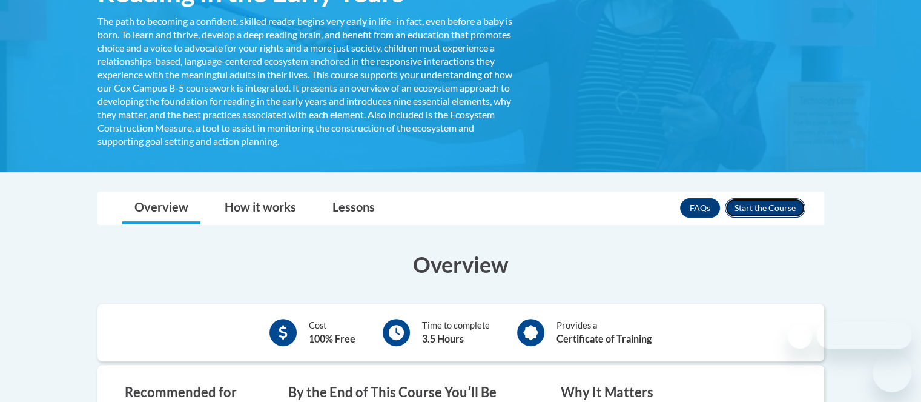
scroll to position [303, 0]
click at [787, 211] on button "Enroll" at bounding box center [765, 207] width 81 height 19
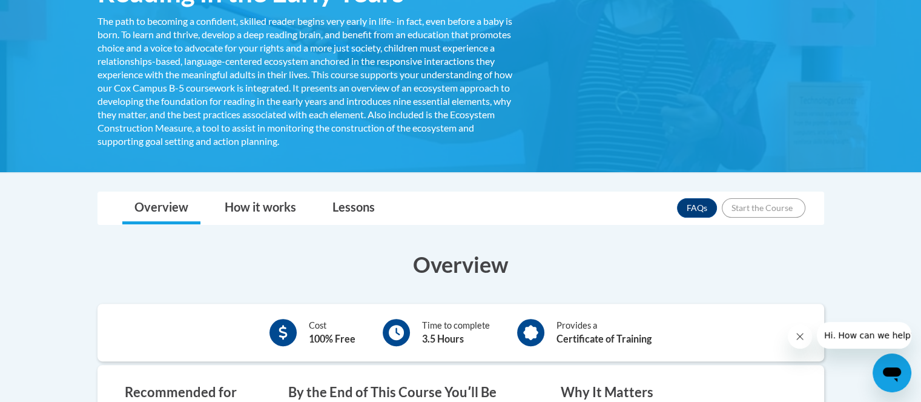
scroll to position [0, 0]
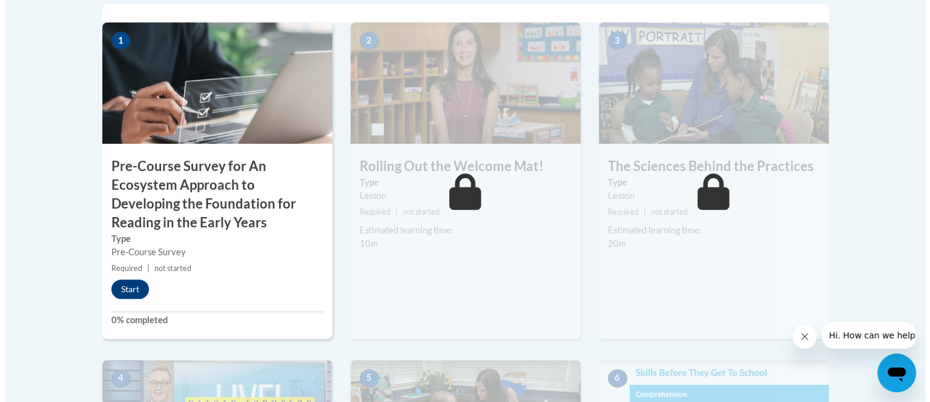
scroll to position [485, 0]
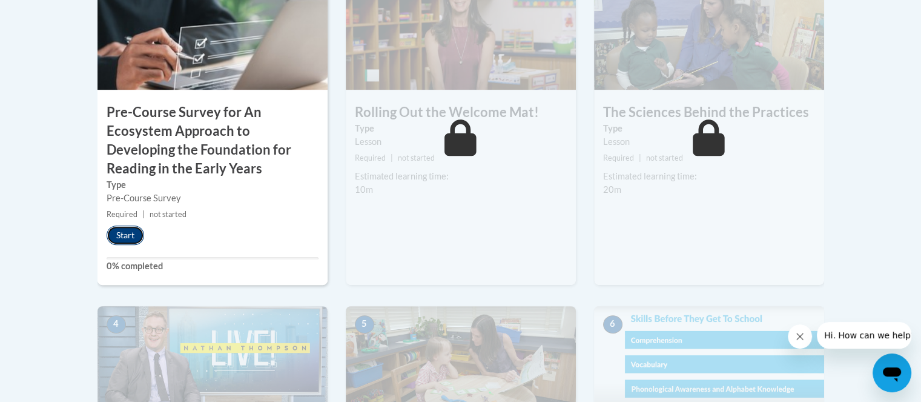
click at [116, 233] on button "Start" at bounding box center [126, 234] width 38 height 19
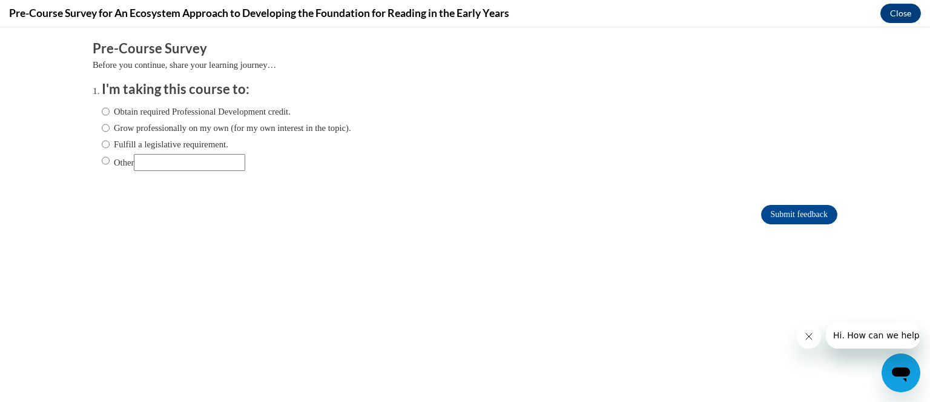
scroll to position [0, 0]
click at [93, 130] on ol "I'm taking this course to: Obtain required Professional Development credit. Gro…" at bounding box center [465, 135] width 745 height 110
click at [102, 128] on input "Grow professionally on my own (for my own interest in the topic)." at bounding box center [106, 127] width 8 height 13
radio input "true"
click at [816, 214] on input "Submit feedback" at bounding box center [799, 214] width 76 height 19
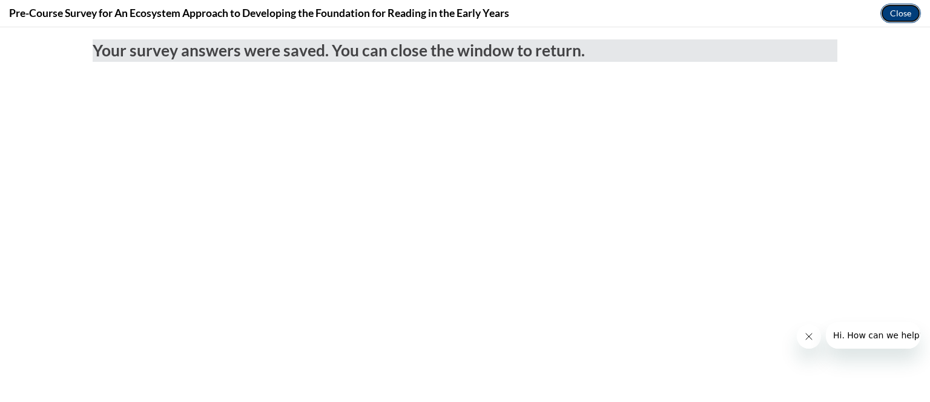
click at [913, 12] on button "Close" at bounding box center [901, 13] width 41 height 19
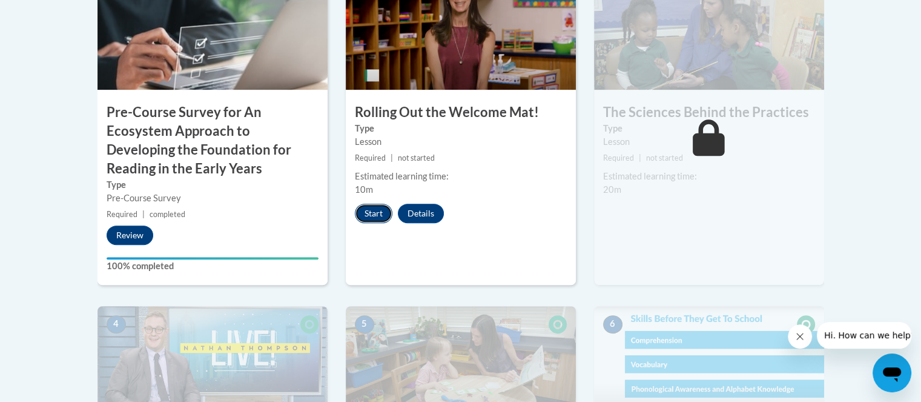
click at [376, 215] on button "Start" at bounding box center [374, 212] width 38 height 19
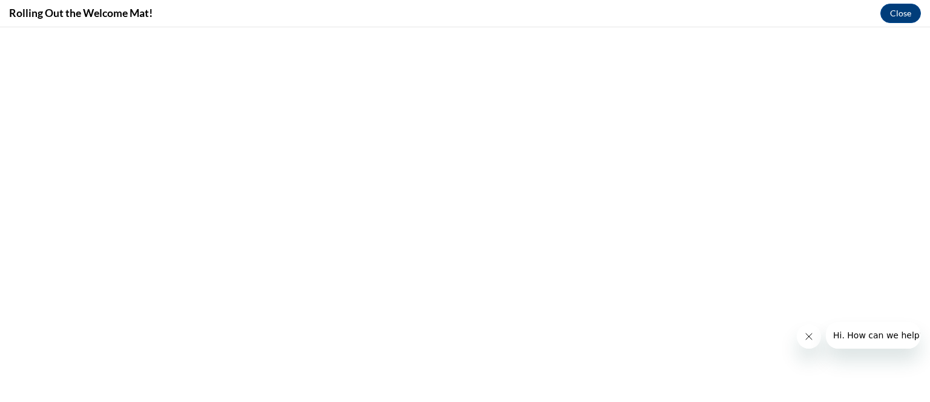
click at [801, 336] on button "Close message from company" at bounding box center [808, 336] width 24 height 24
click at [887, 14] on button "Close" at bounding box center [901, 13] width 41 height 19
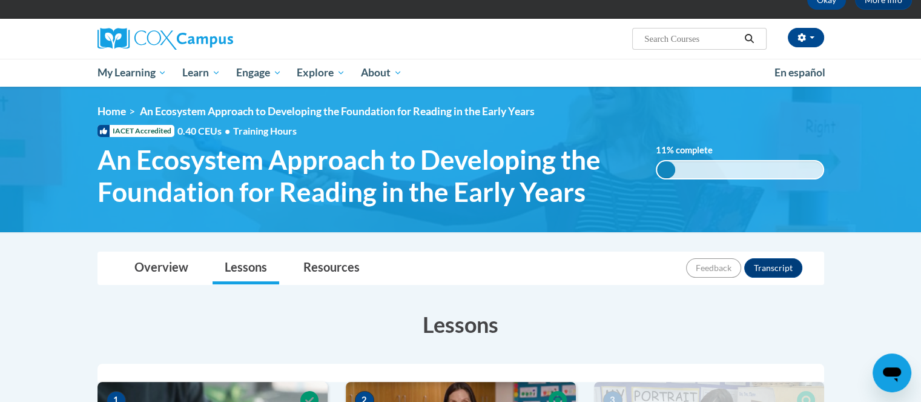
scroll to position [61, 0]
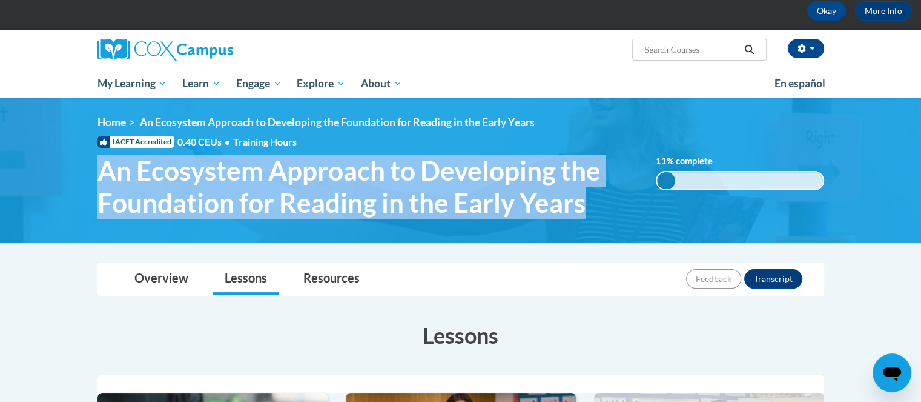
drag, startPoint x: 104, startPoint y: 170, endPoint x: 586, endPoint y: 211, distance: 483.3
click at [586, 211] on span "An Ecosystem Approach to Developing the Foundation for Reading in the Early Yea…" at bounding box center [368, 186] width 541 height 64
copy span "An Ecosystem Approach to Developing the Foundation for Reading in the Early Yea…"
